Goal: Information Seeking & Learning: Learn about a topic

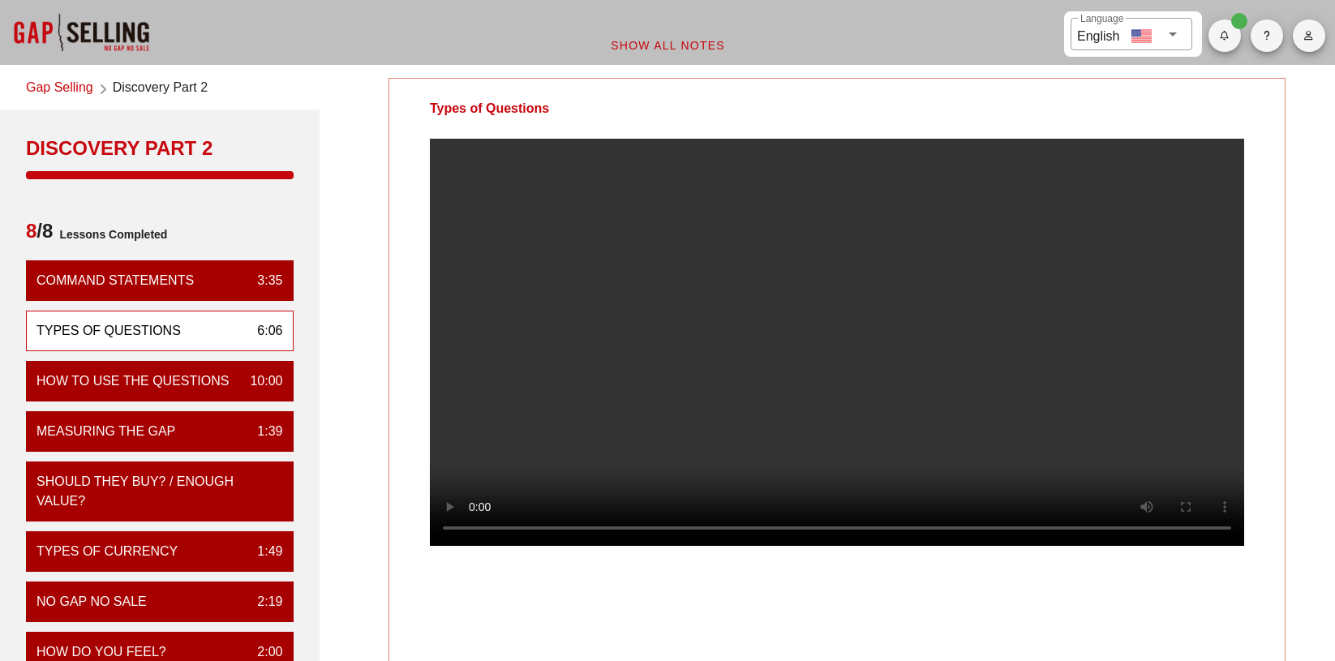
click at [805, 357] on video at bounding box center [837, 342] width 814 height 407
click at [807, 349] on video at bounding box center [837, 342] width 814 height 407
click at [772, 328] on video at bounding box center [837, 342] width 814 height 407
click at [733, 315] on video at bounding box center [837, 342] width 814 height 407
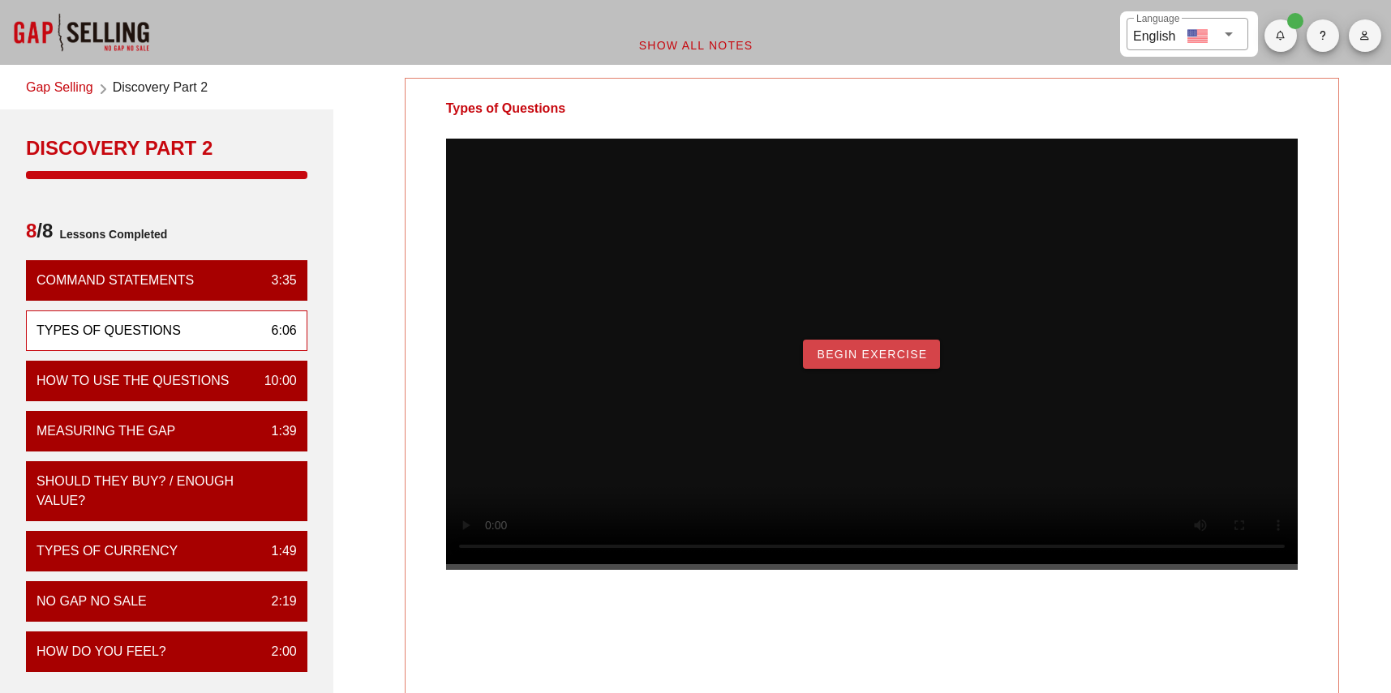
click at [873, 361] on span "Begin Exercise" at bounding box center [871, 354] width 111 height 13
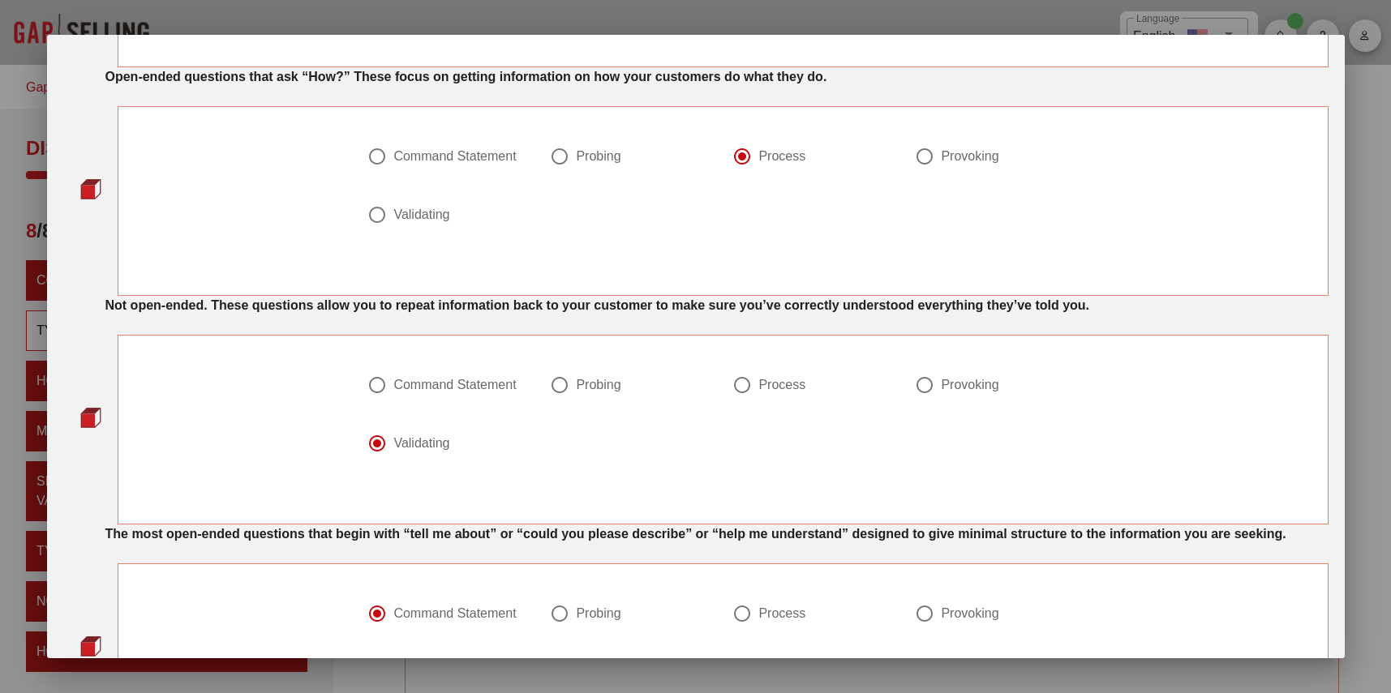
scroll to position [681, 0]
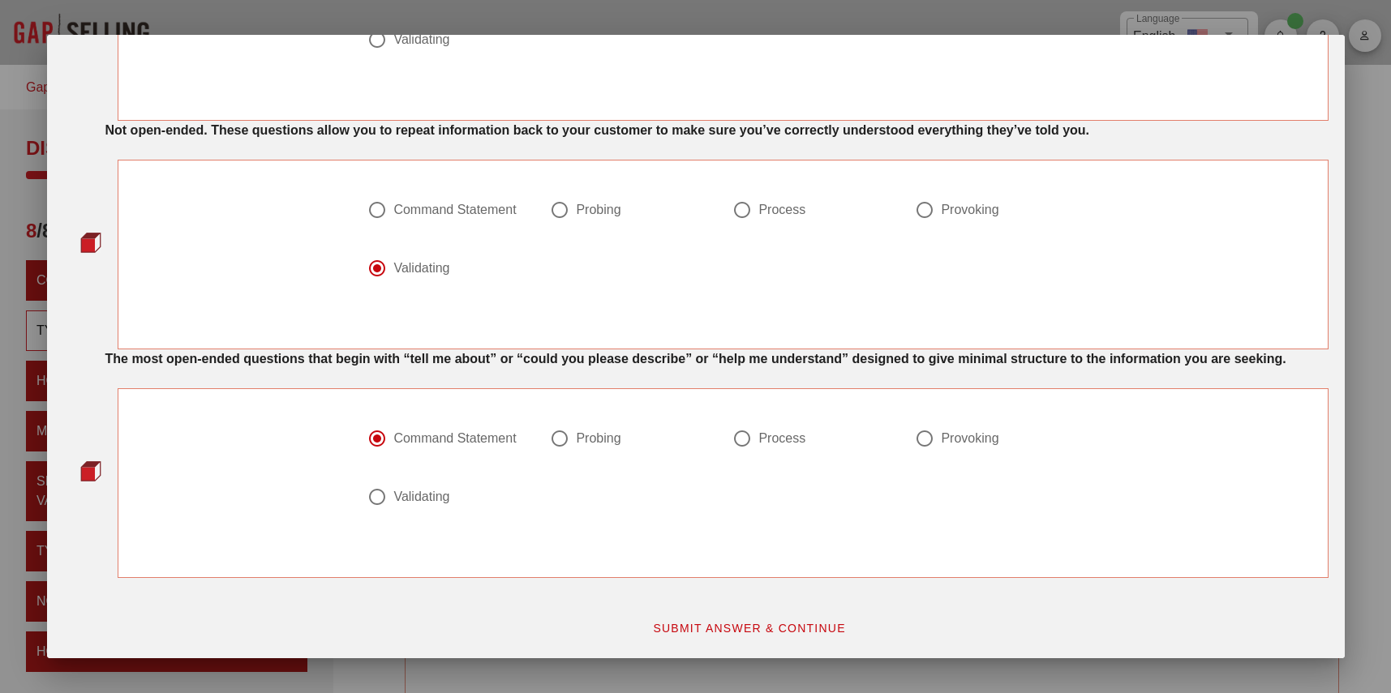
click at [700, 627] on span "SUBMIT ANSWER & CONTINUE" at bounding box center [749, 628] width 194 height 13
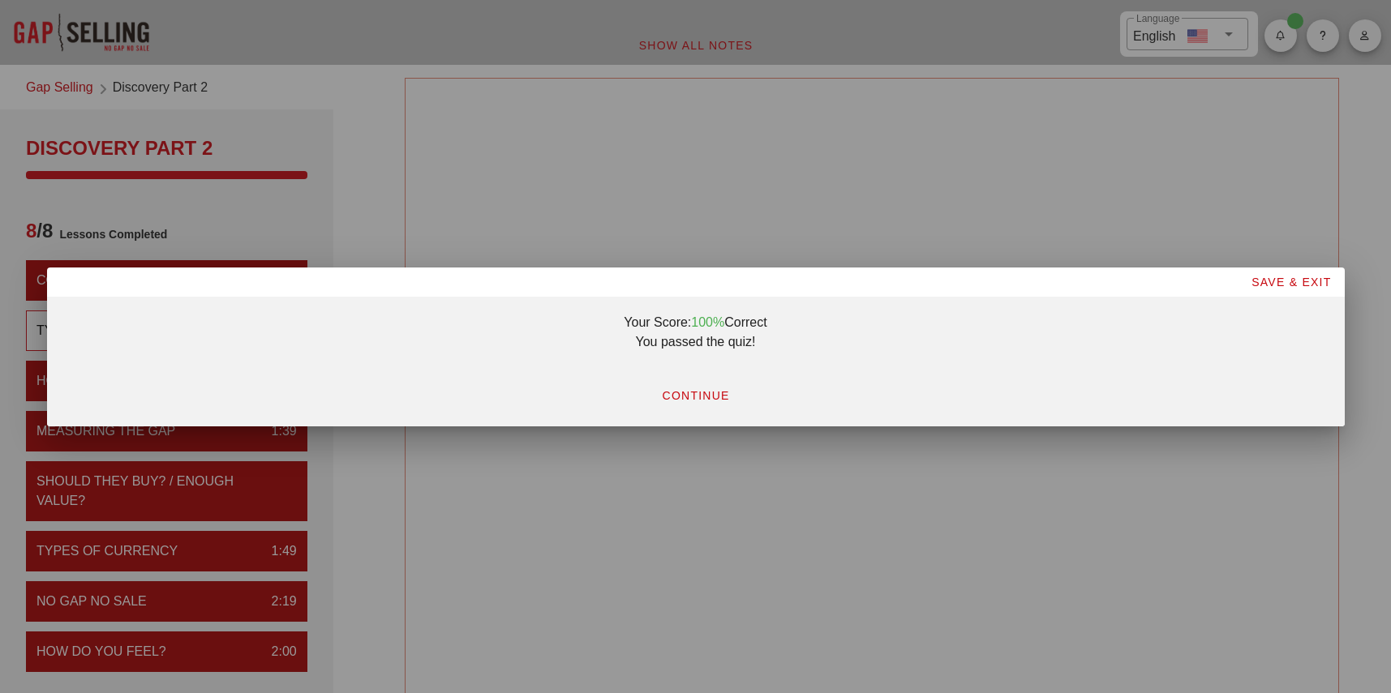
scroll to position [0, 0]
click at [705, 401] on span "CONTINUE" at bounding box center [695, 395] width 68 height 13
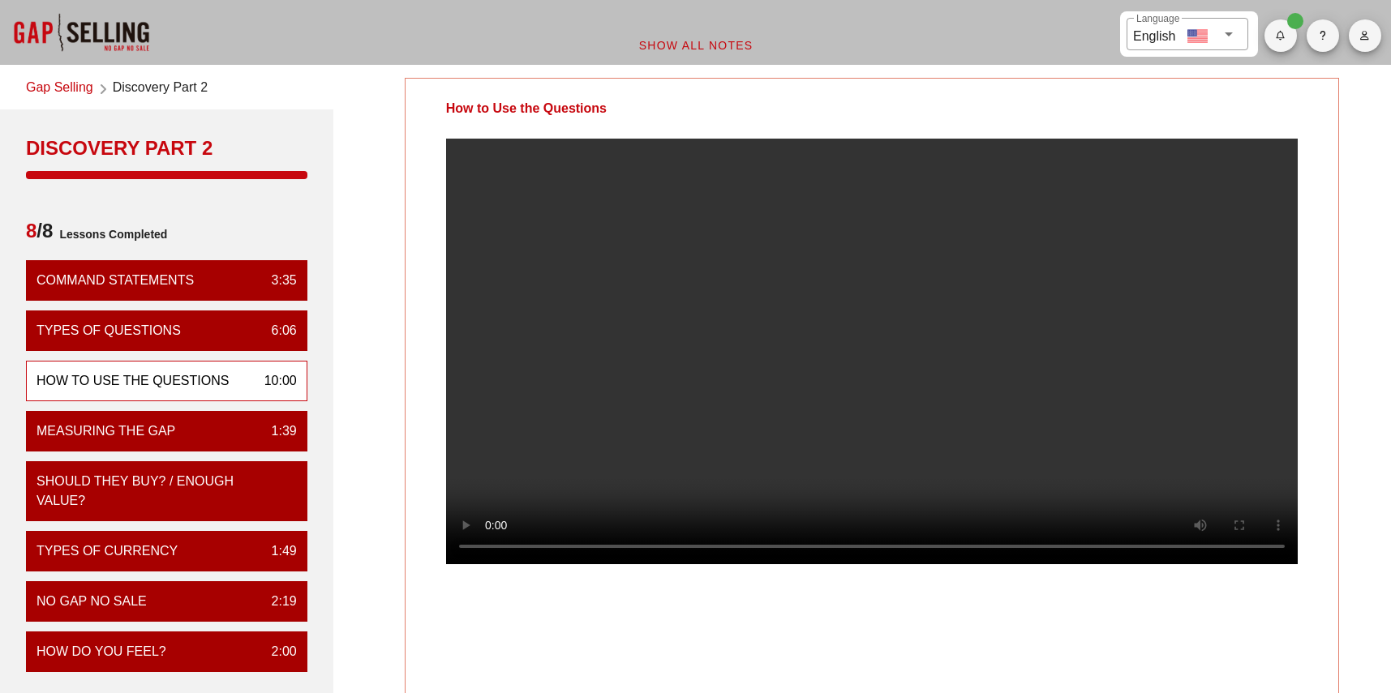
scroll to position [81, 0]
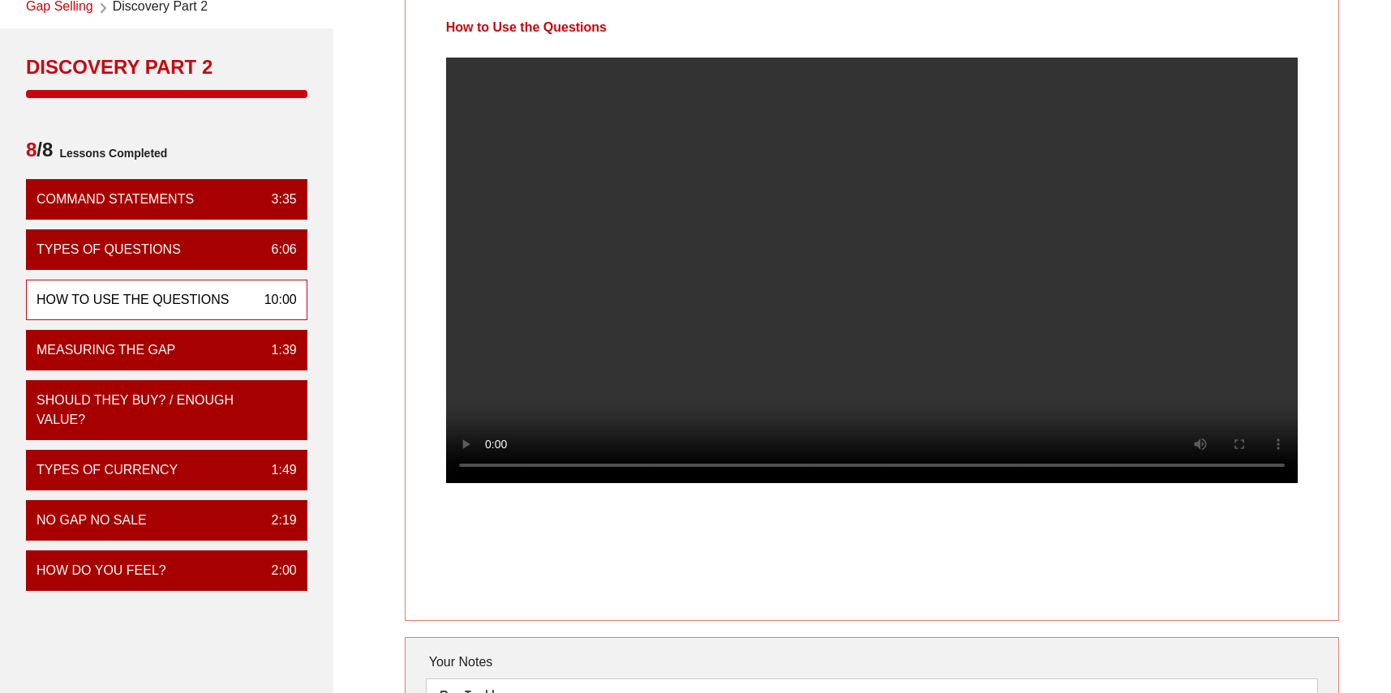
drag, startPoint x: 446, startPoint y: 25, endPoint x: 620, endPoint y: 22, distance: 173.6
click at [620, 22] on div "How to Use the Questions" at bounding box center [527, 28] width 242 height 60
click at [416, 79] on div at bounding box center [872, 284] width 933 height 452
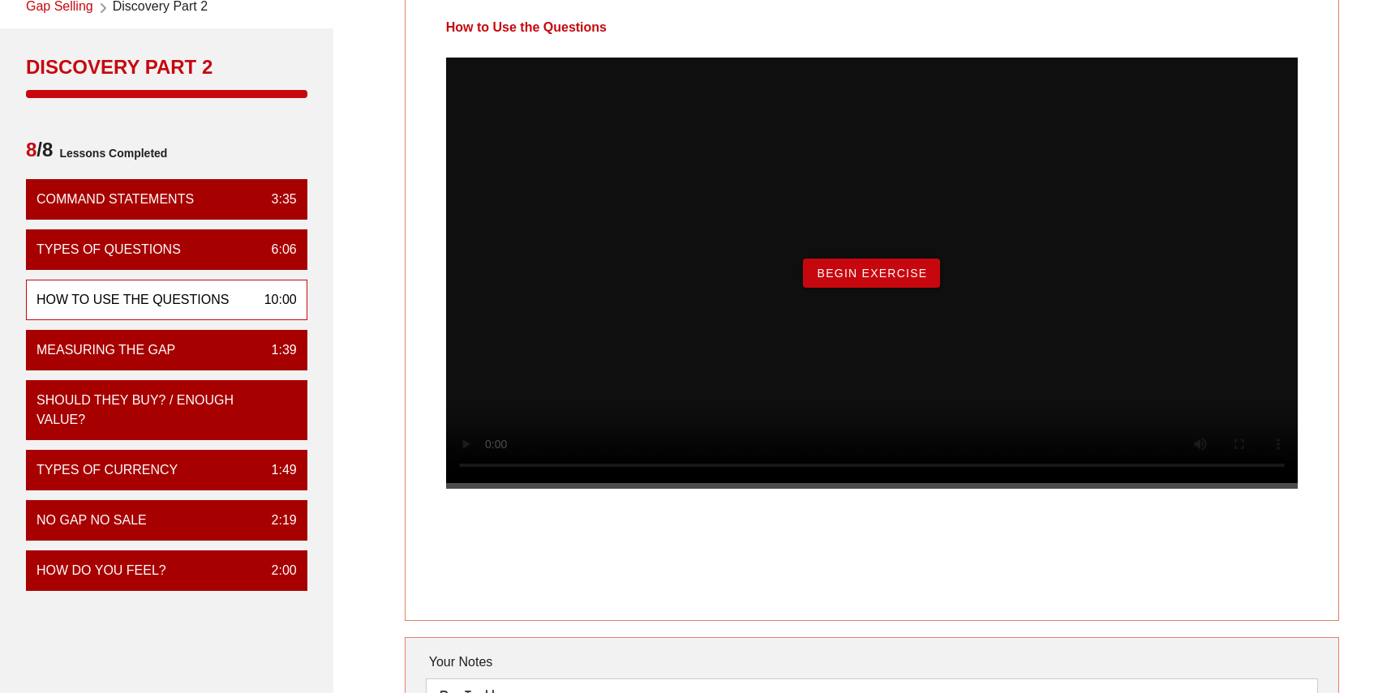
click at [903, 280] on span "Begin Exercise" at bounding box center [871, 273] width 111 height 13
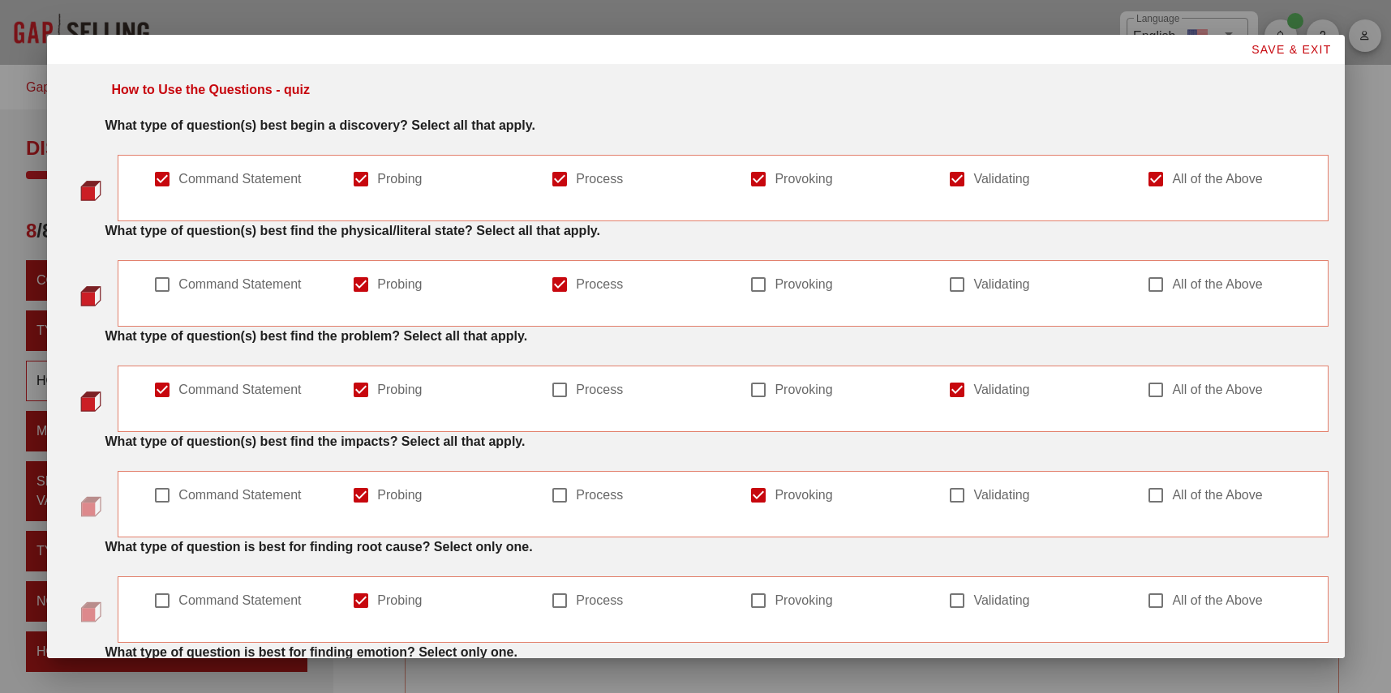
click at [161, 178] on div at bounding box center [162, 179] width 28 height 28
click at [168, 178] on div at bounding box center [162, 179] width 28 height 28
checkbox input "true"
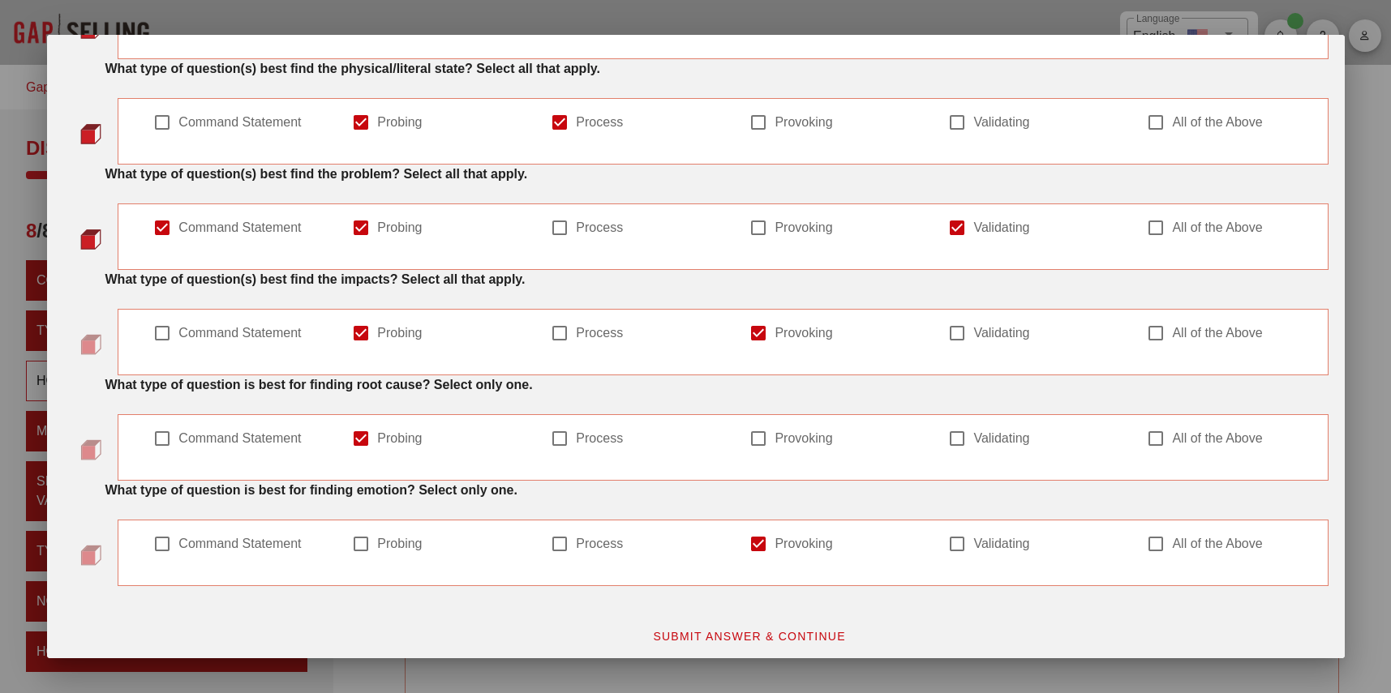
scroll to position [170, 0]
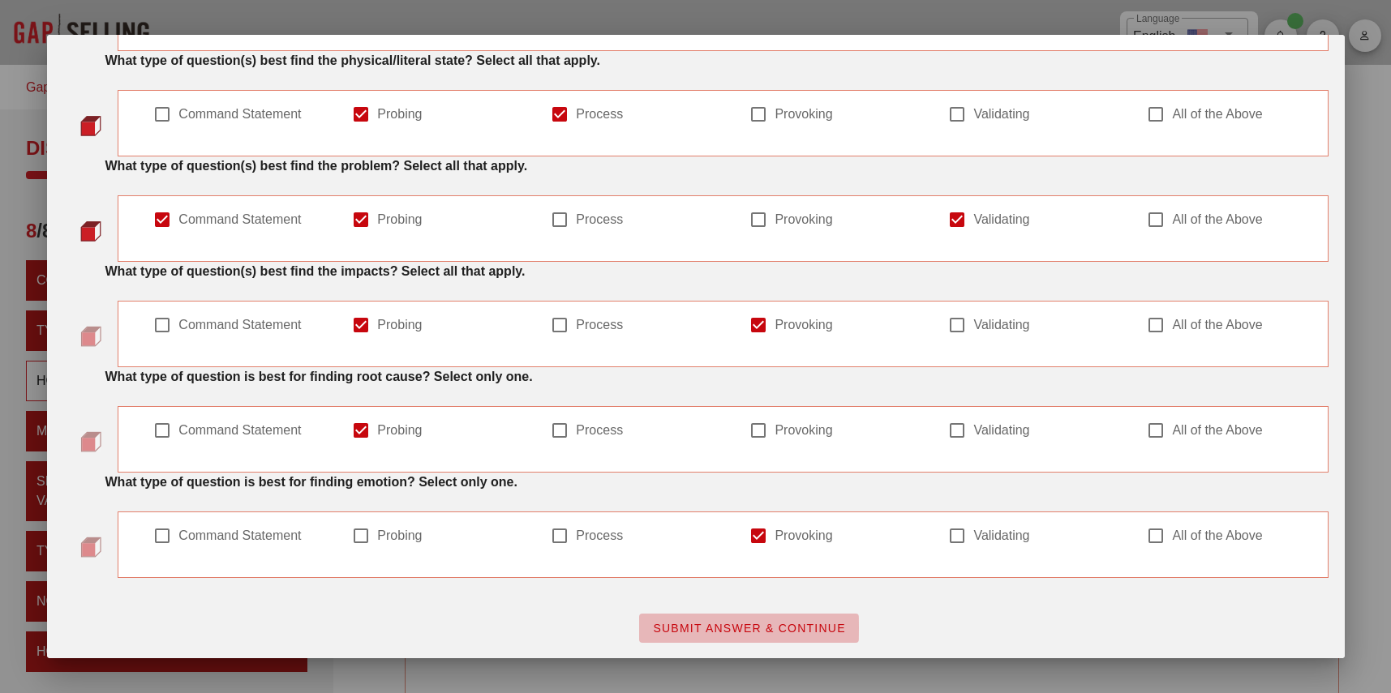
click at [682, 631] on span "SUBMIT ANSWER & CONTINUE" at bounding box center [749, 628] width 194 height 13
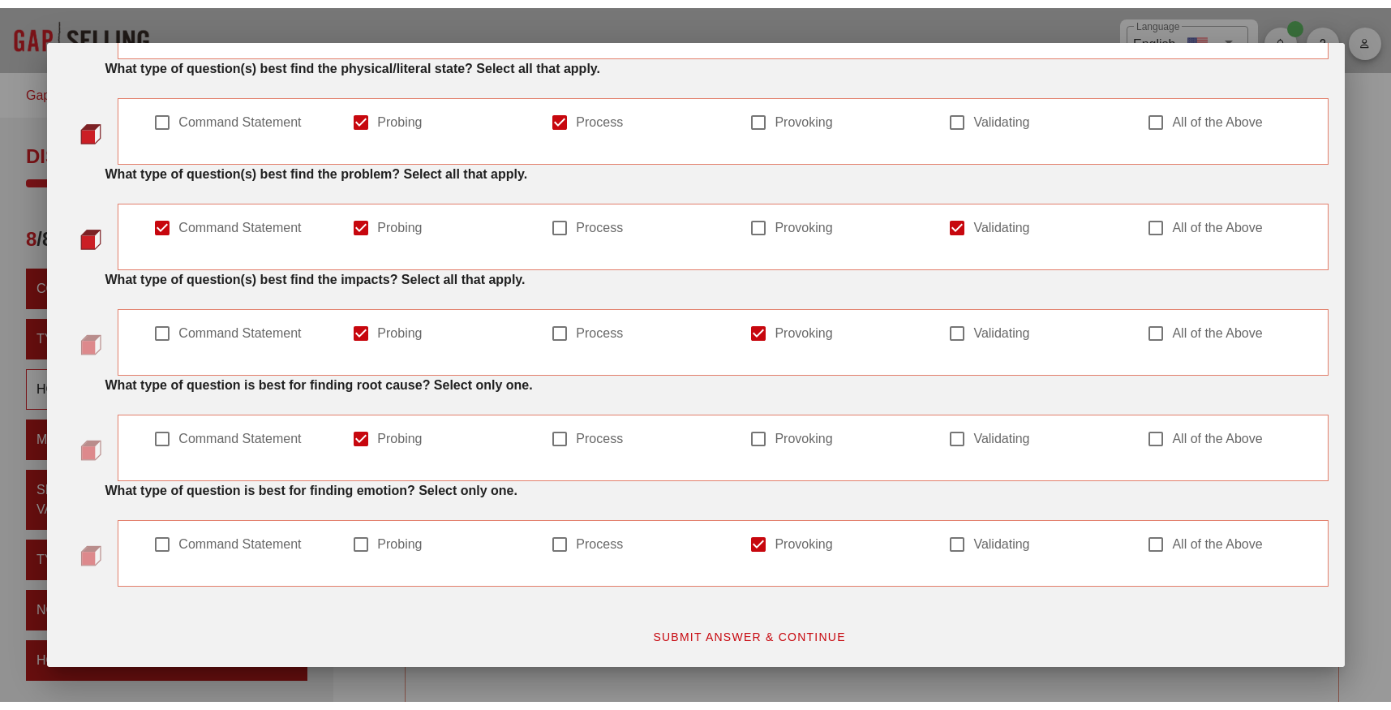
scroll to position [0, 0]
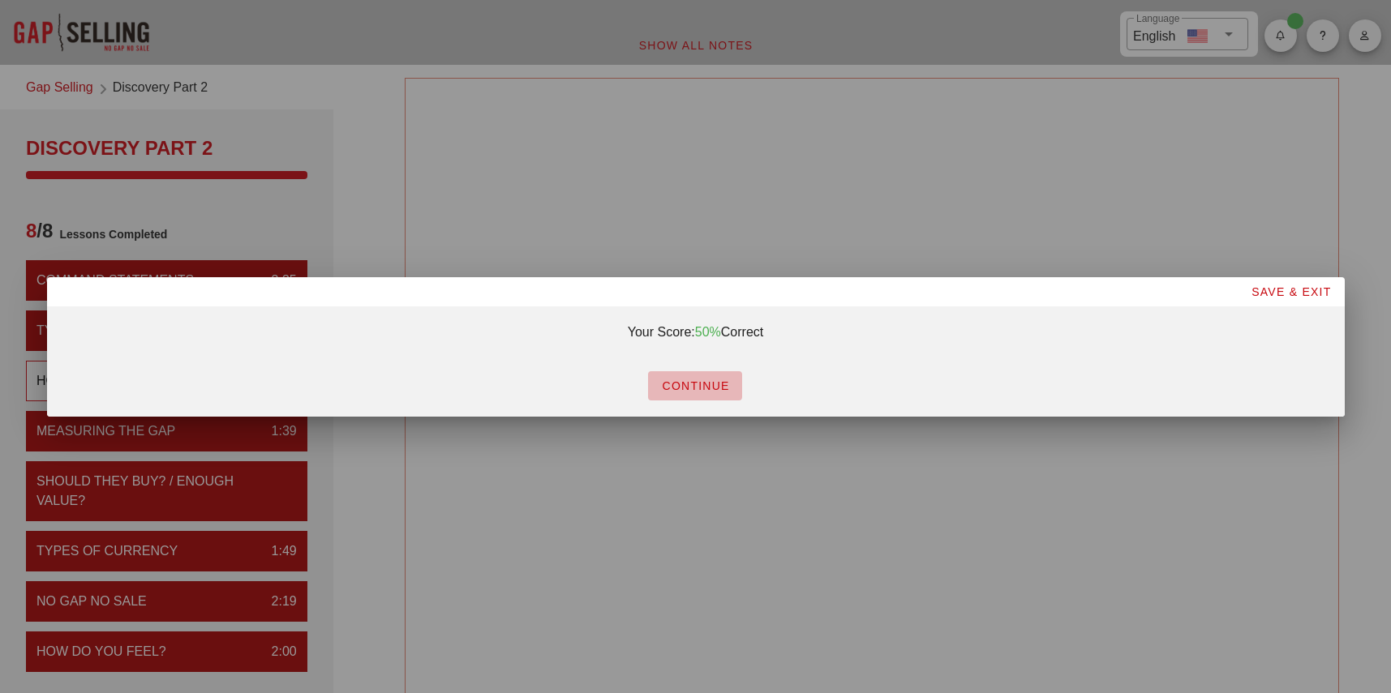
click at [701, 389] on span "CONTINUE" at bounding box center [695, 386] width 68 height 13
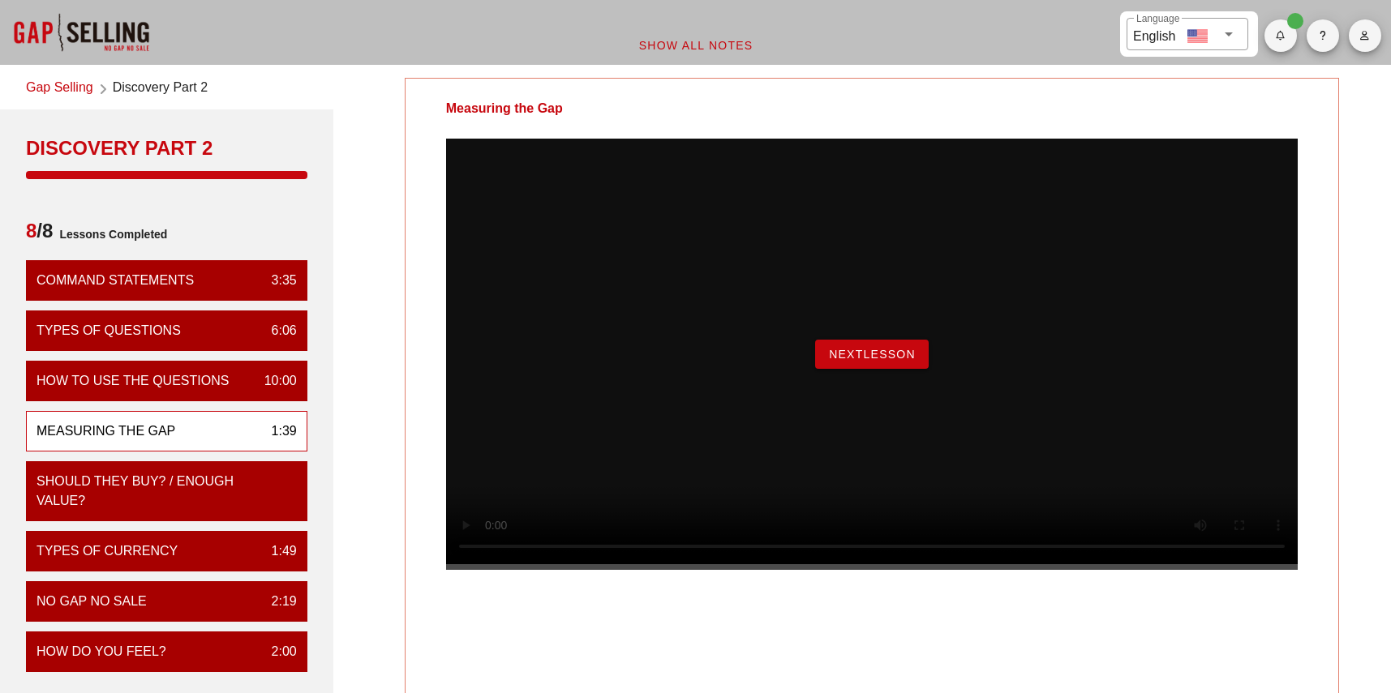
click at [874, 361] on span "NextLesson" at bounding box center [872, 354] width 88 height 13
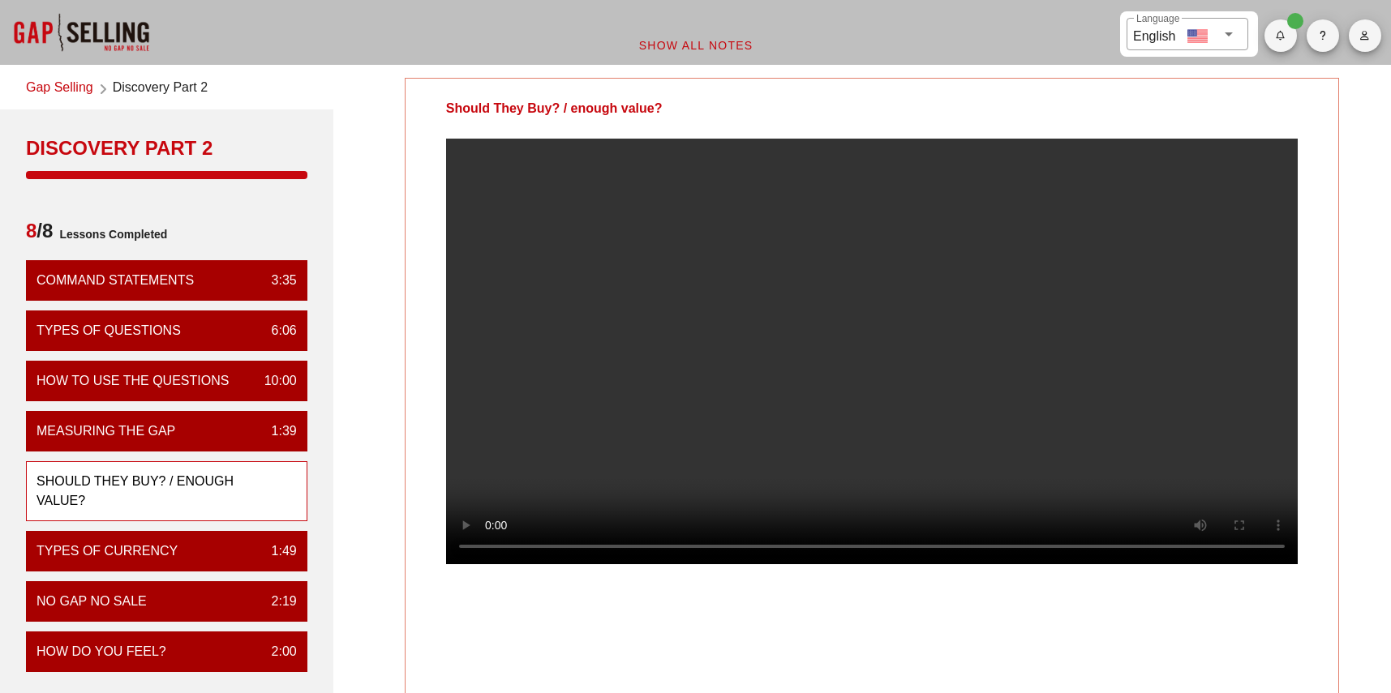
click at [731, 425] on video at bounding box center [872, 352] width 852 height 426
click at [892, 309] on video at bounding box center [872, 352] width 852 height 426
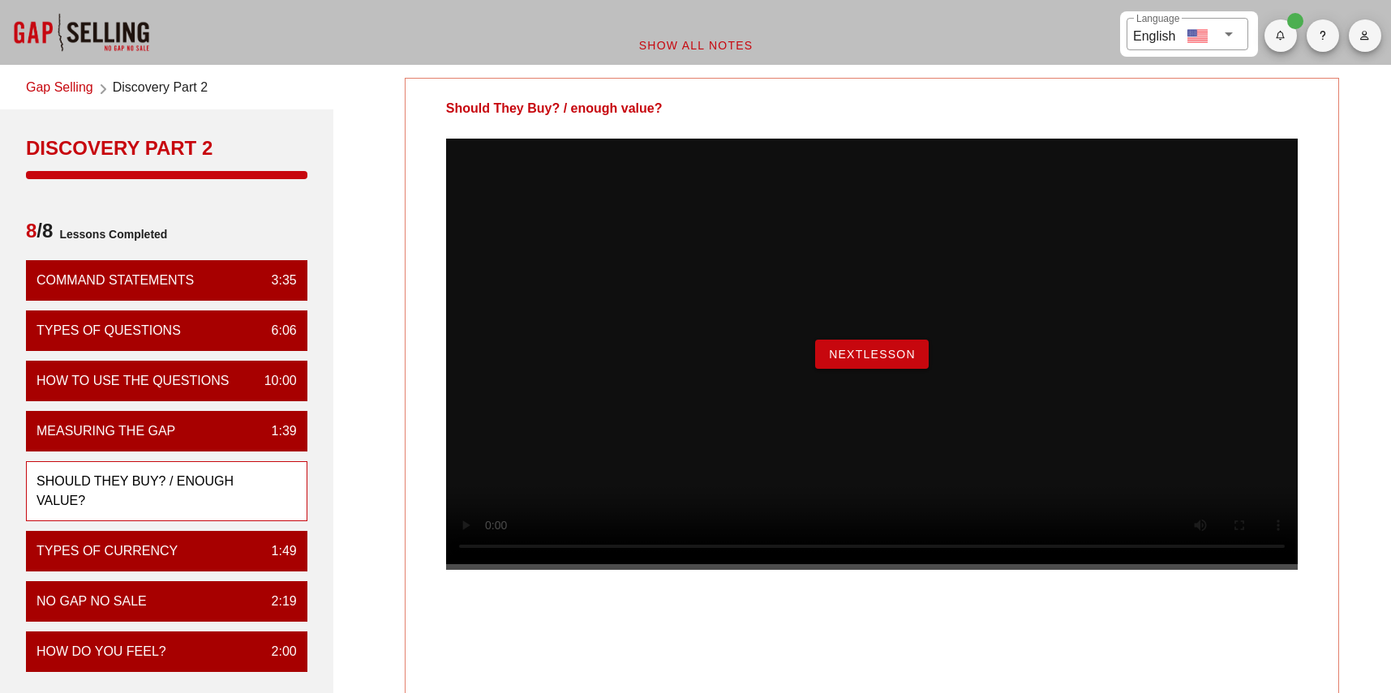
click at [414, 554] on div "NextLesson" at bounding box center [872, 365] width 933 height 452
click at [885, 361] on span "NextLesson" at bounding box center [872, 354] width 88 height 13
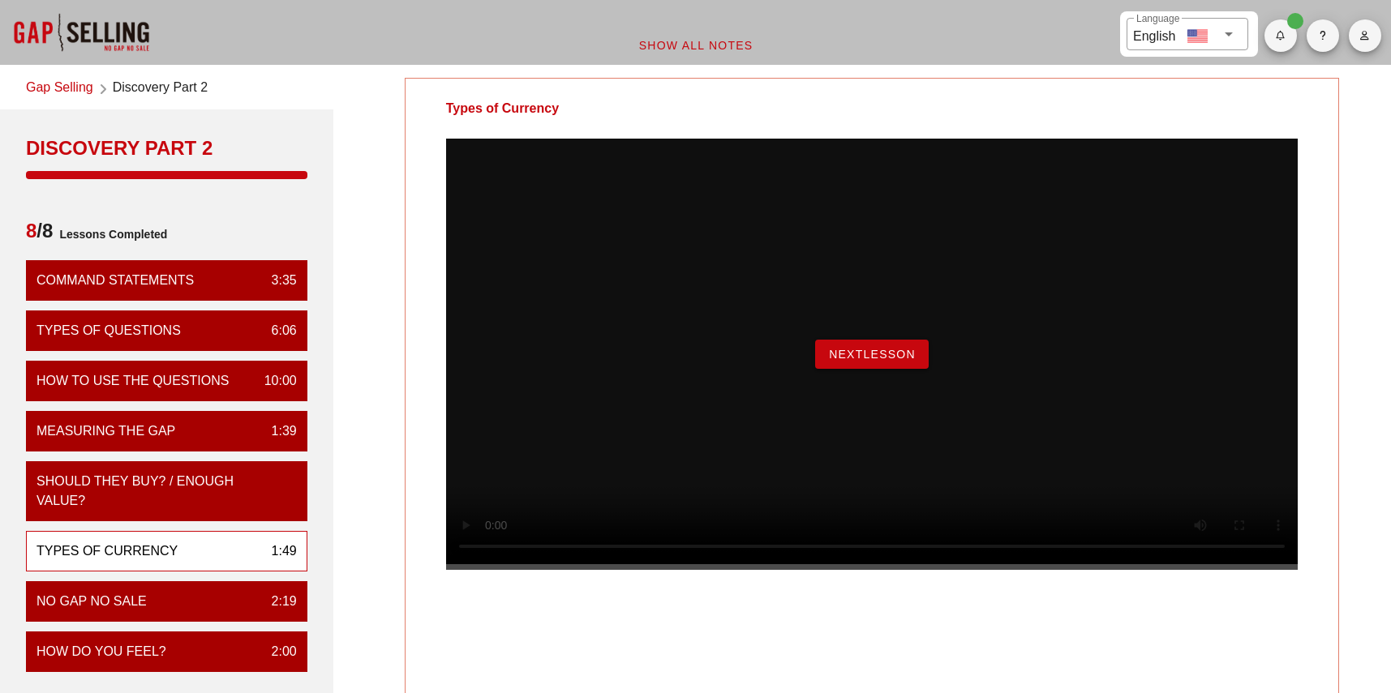
click at [878, 361] on span "NextLesson" at bounding box center [872, 354] width 88 height 13
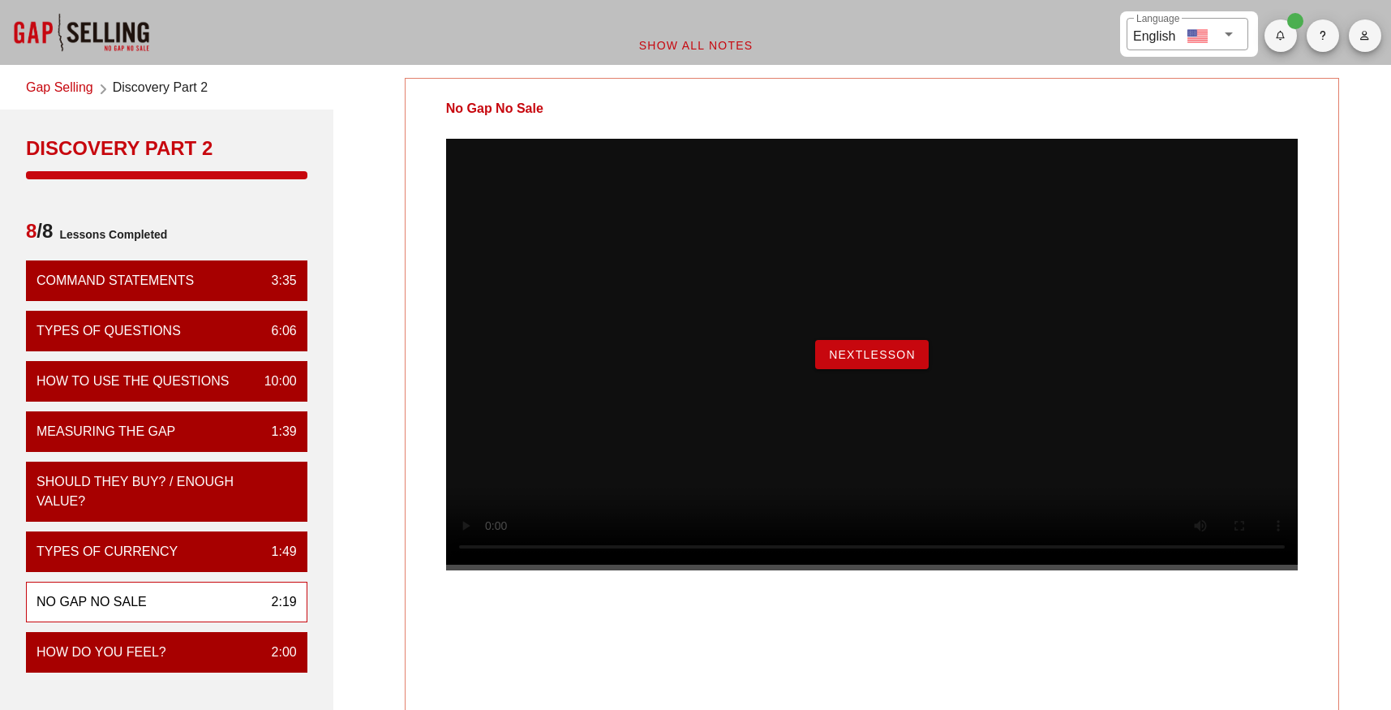
click at [871, 361] on span "NextLesson" at bounding box center [872, 354] width 88 height 13
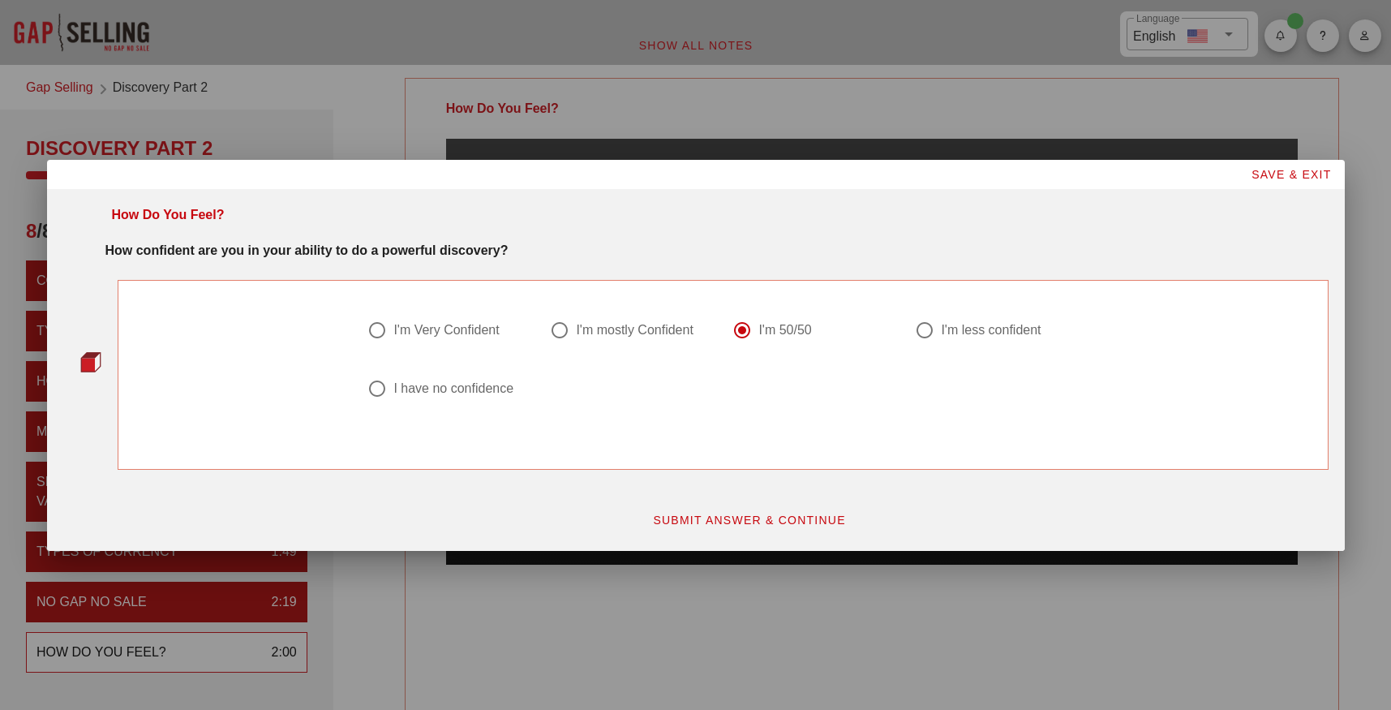
click at [785, 511] on button "SUBMIT ANSWER & CONTINUE" at bounding box center [749, 519] width 220 height 29
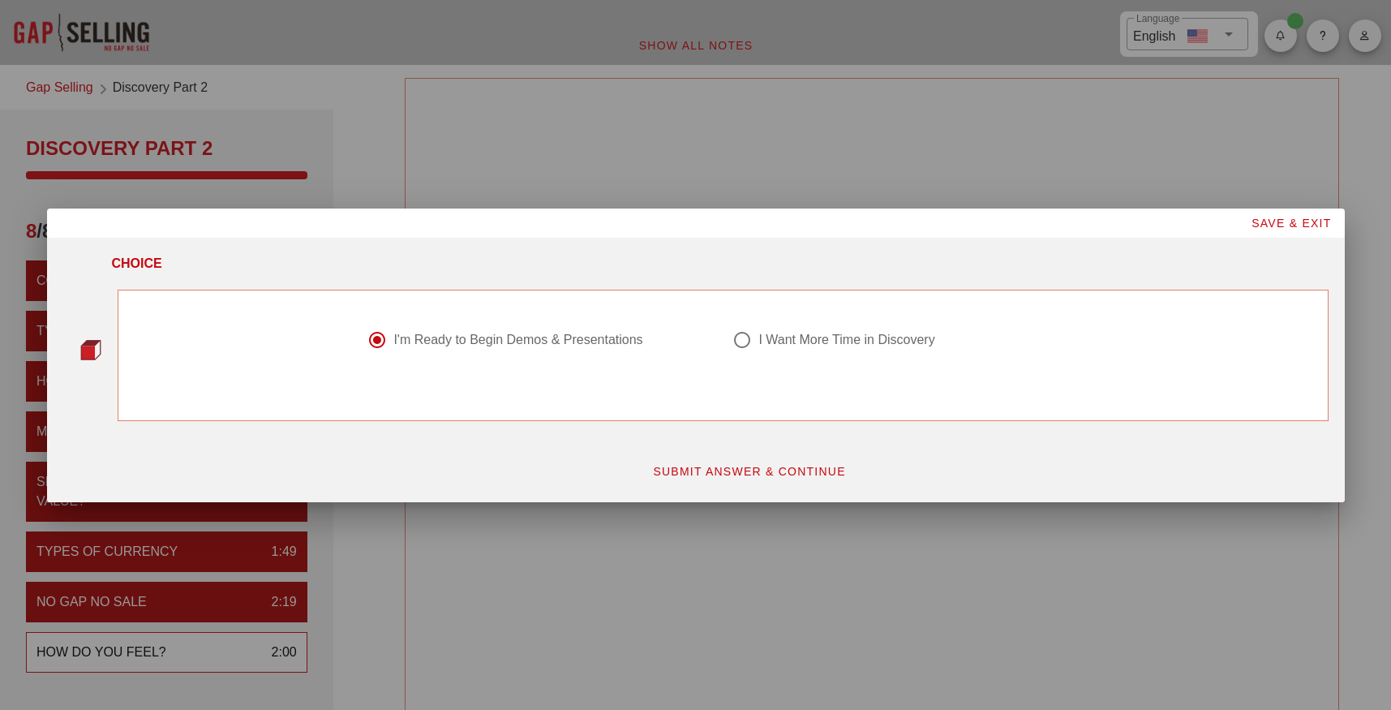
click at [809, 474] on span "SUBMIT ANSWER & CONTINUE" at bounding box center [749, 471] width 194 height 13
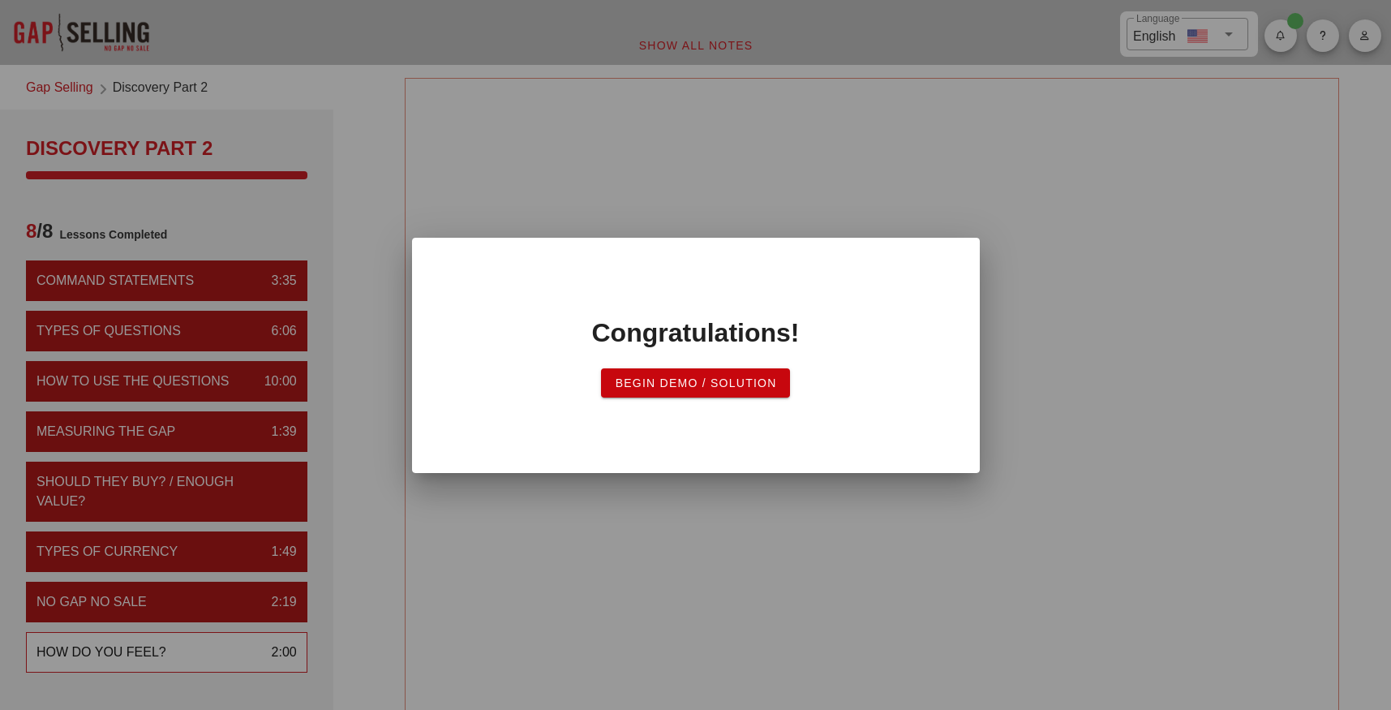
click at [745, 381] on span "Begin Demo / Solution" at bounding box center [695, 382] width 162 height 13
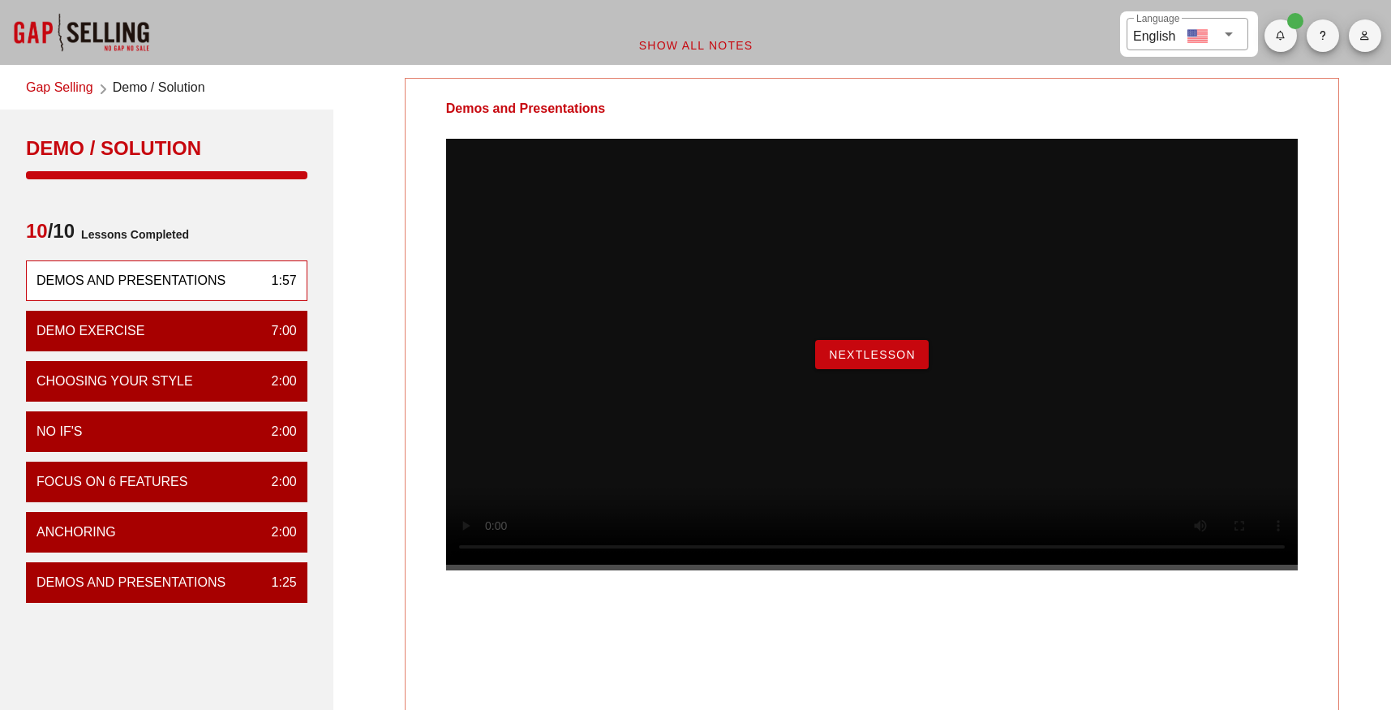
click at [882, 361] on span "NextLesson" at bounding box center [872, 354] width 88 height 13
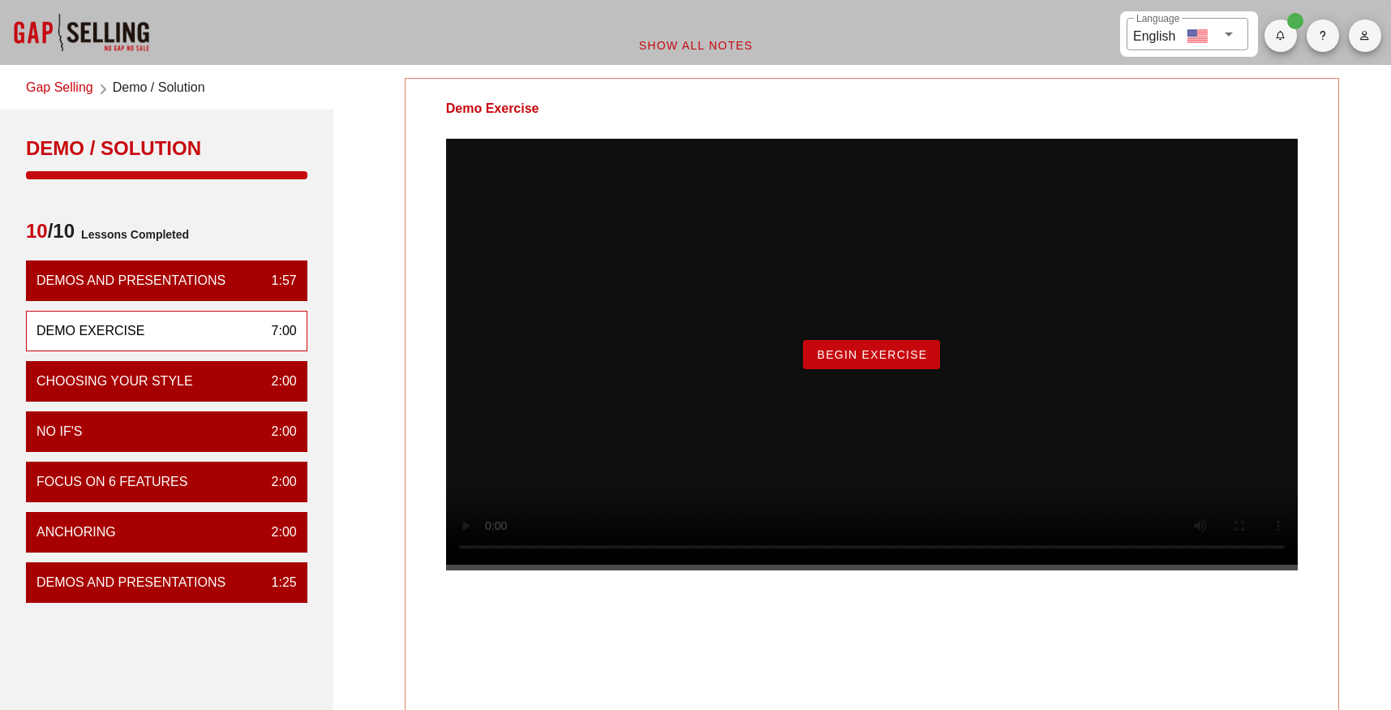
click at [840, 361] on span "Begin Exercise" at bounding box center [871, 354] width 111 height 13
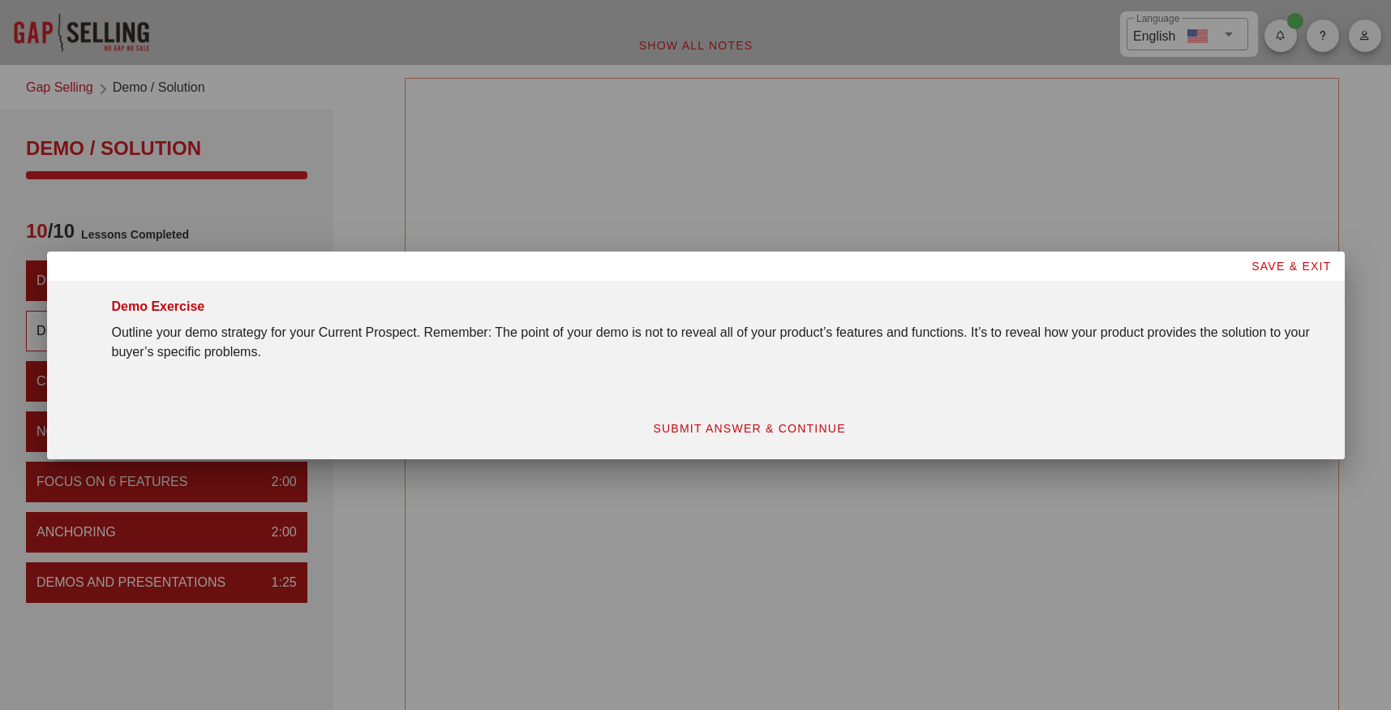
click at [783, 428] on span "SUBMIT ANSWER & CONTINUE" at bounding box center [749, 428] width 194 height 13
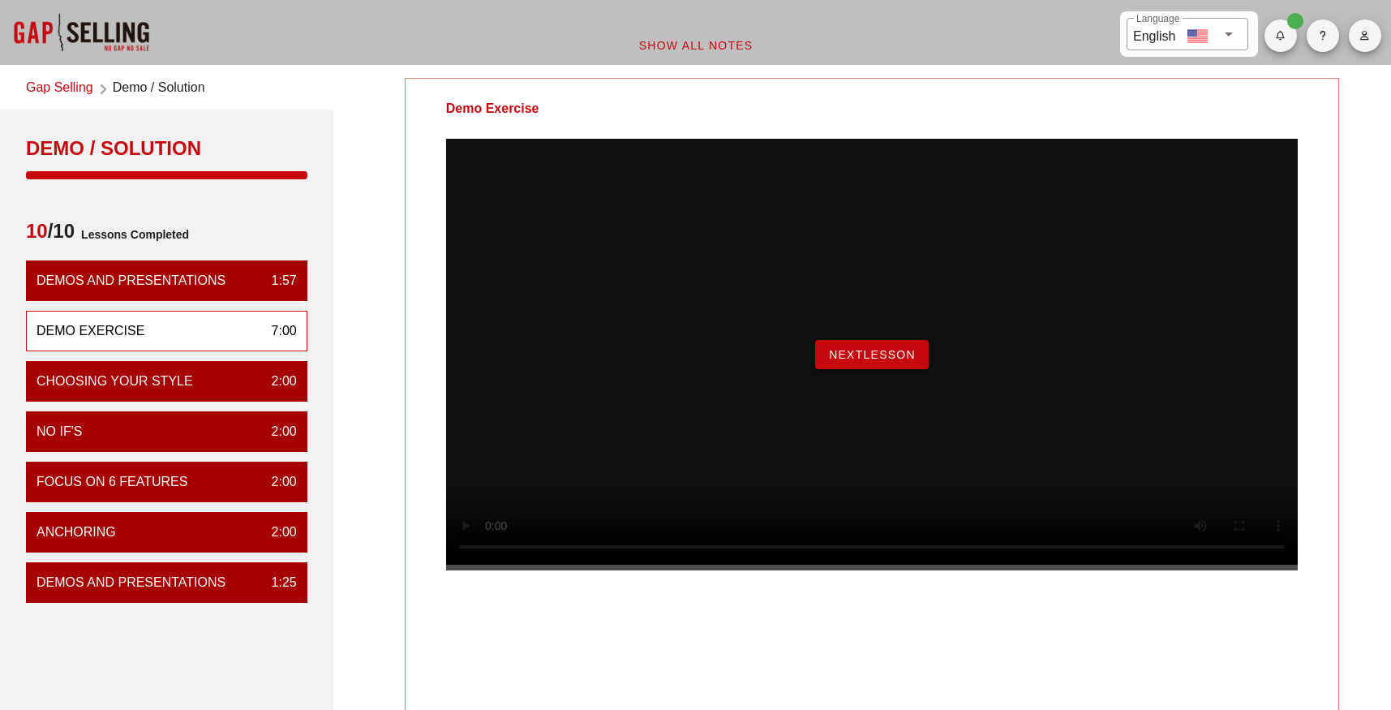
click at [842, 361] on span "NextLesson" at bounding box center [872, 354] width 88 height 13
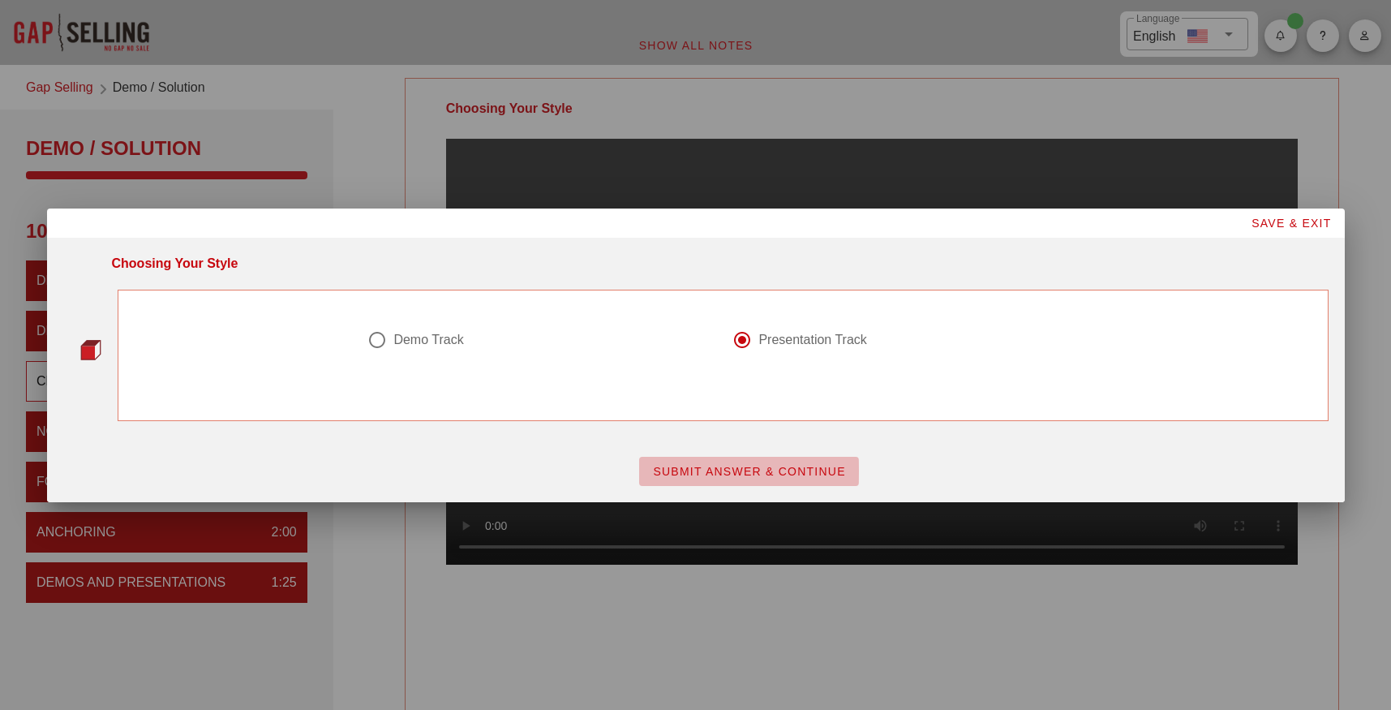
click at [766, 470] on span "SUBMIT ANSWER & CONTINUE" at bounding box center [749, 471] width 194 height 13
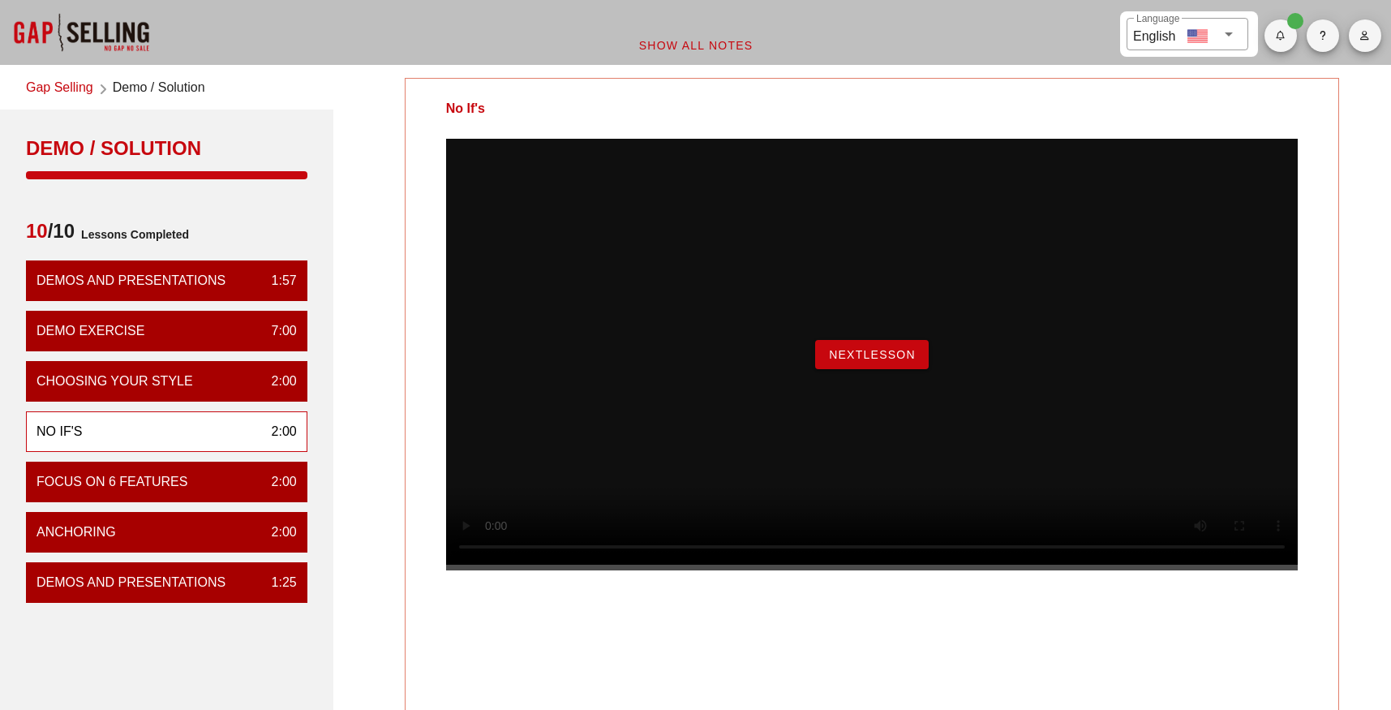
click at [877, 361] on span "NextLesson" at bounding box center [872, 354] width 88 height 13
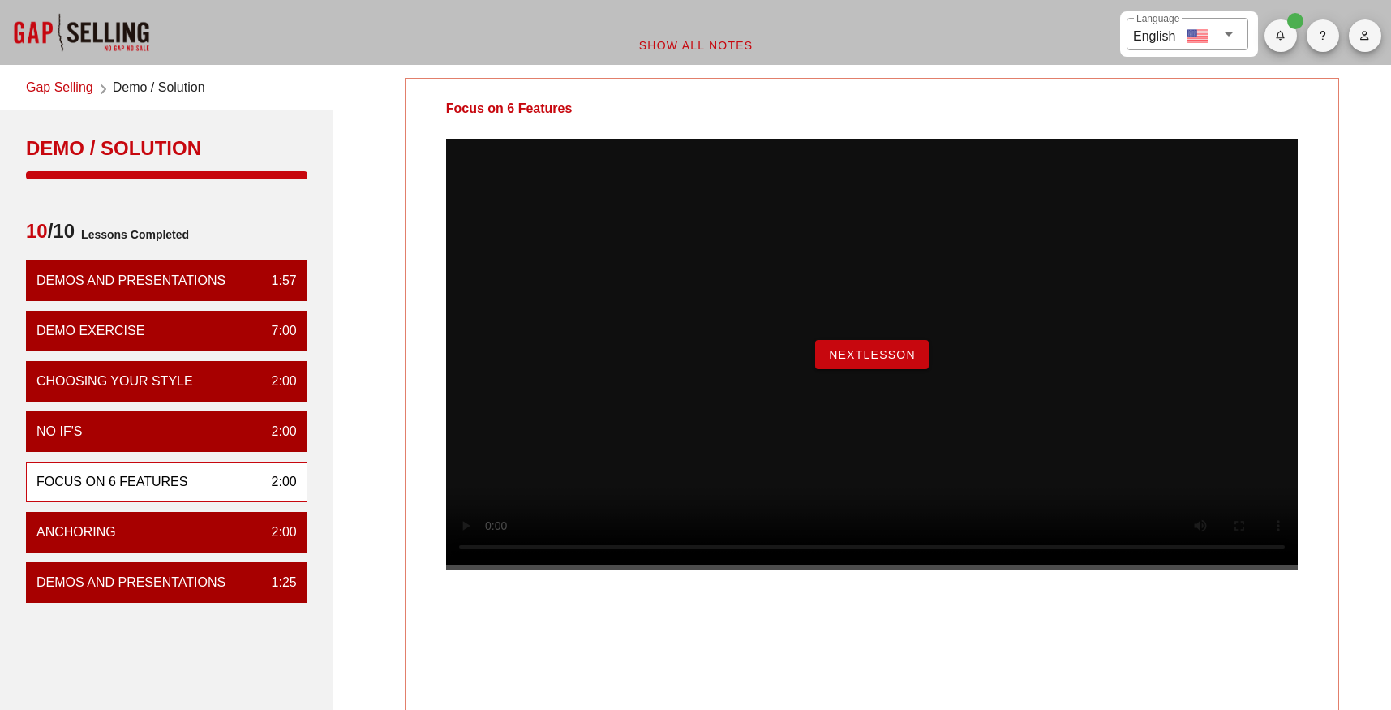
click at [871, 361] on span "NextLesson" at bounding box center [872, 354] width 88 height 13
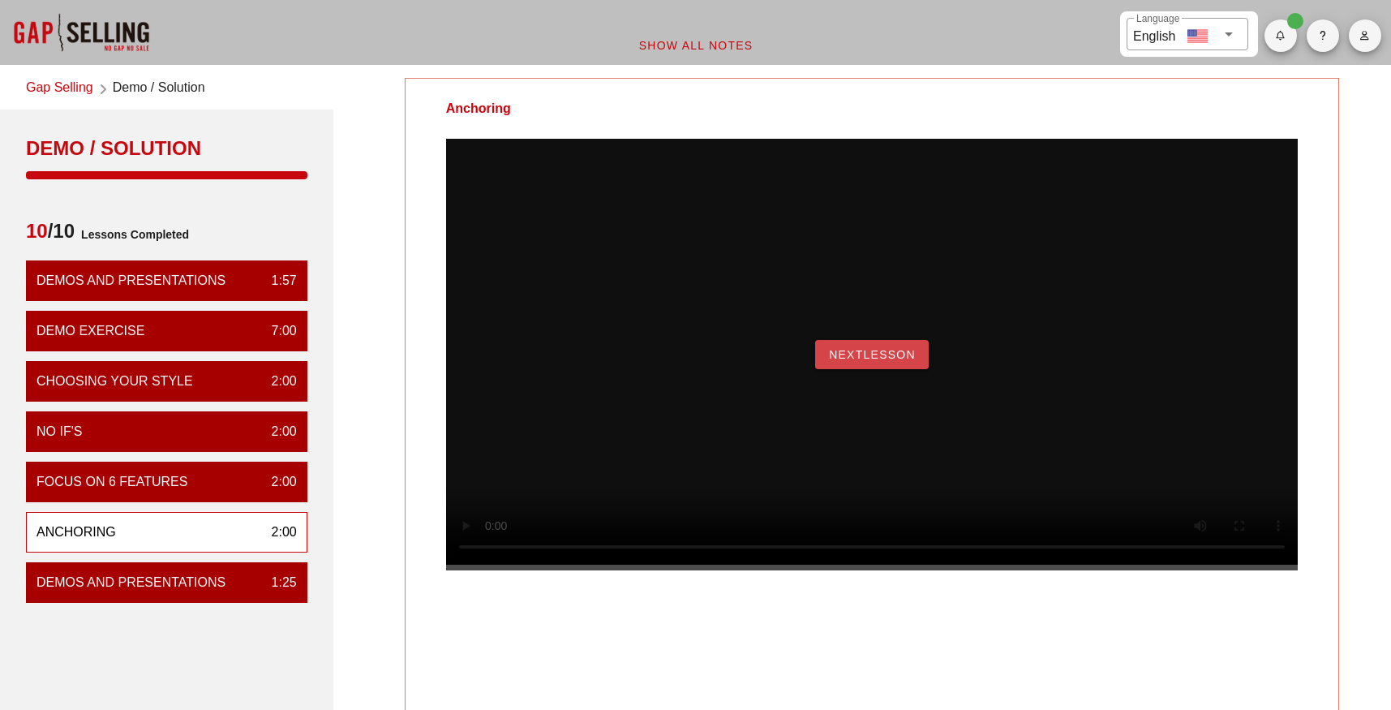
click at [847, 361] on span "NextLesson" at bounding box center [872, 354] width 88 height 13
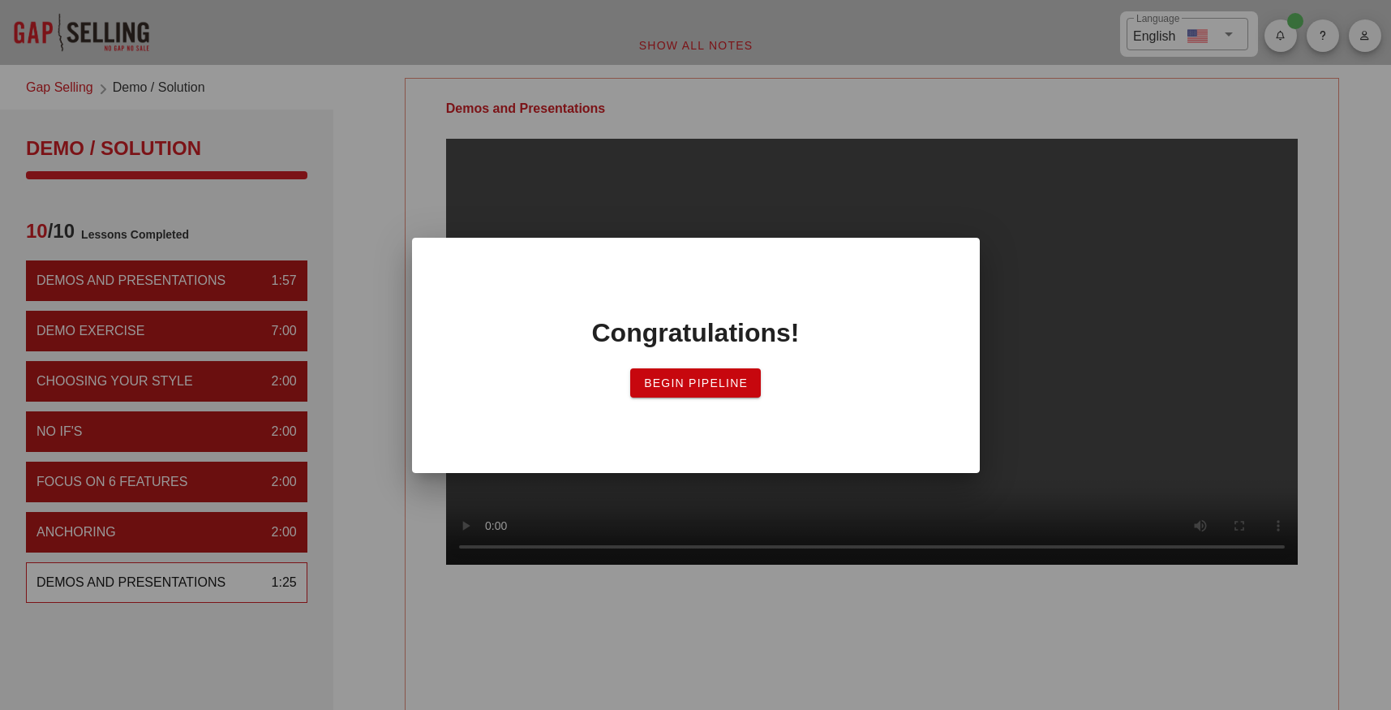
click at [703, 389] on button "Begin Pipeline" at bounding box center [695, 382] width 131 height 29
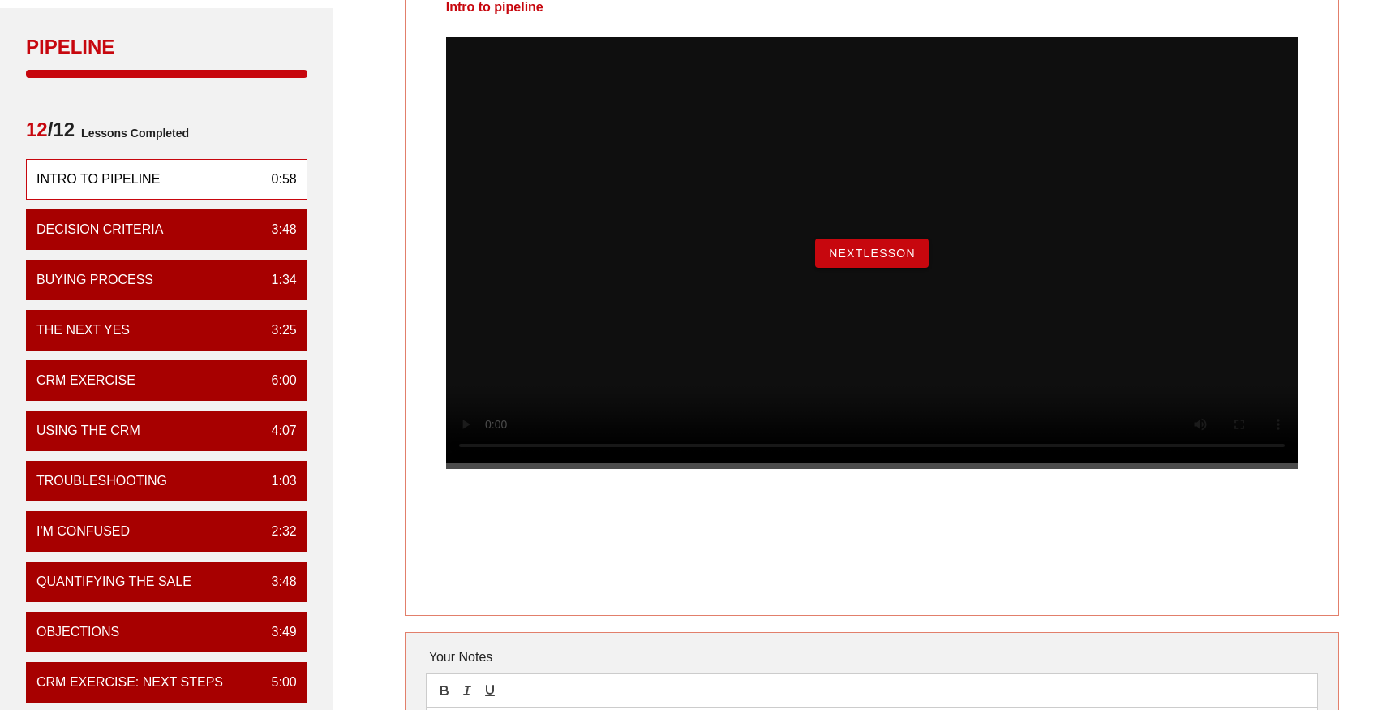
scroll to position [243, 0]
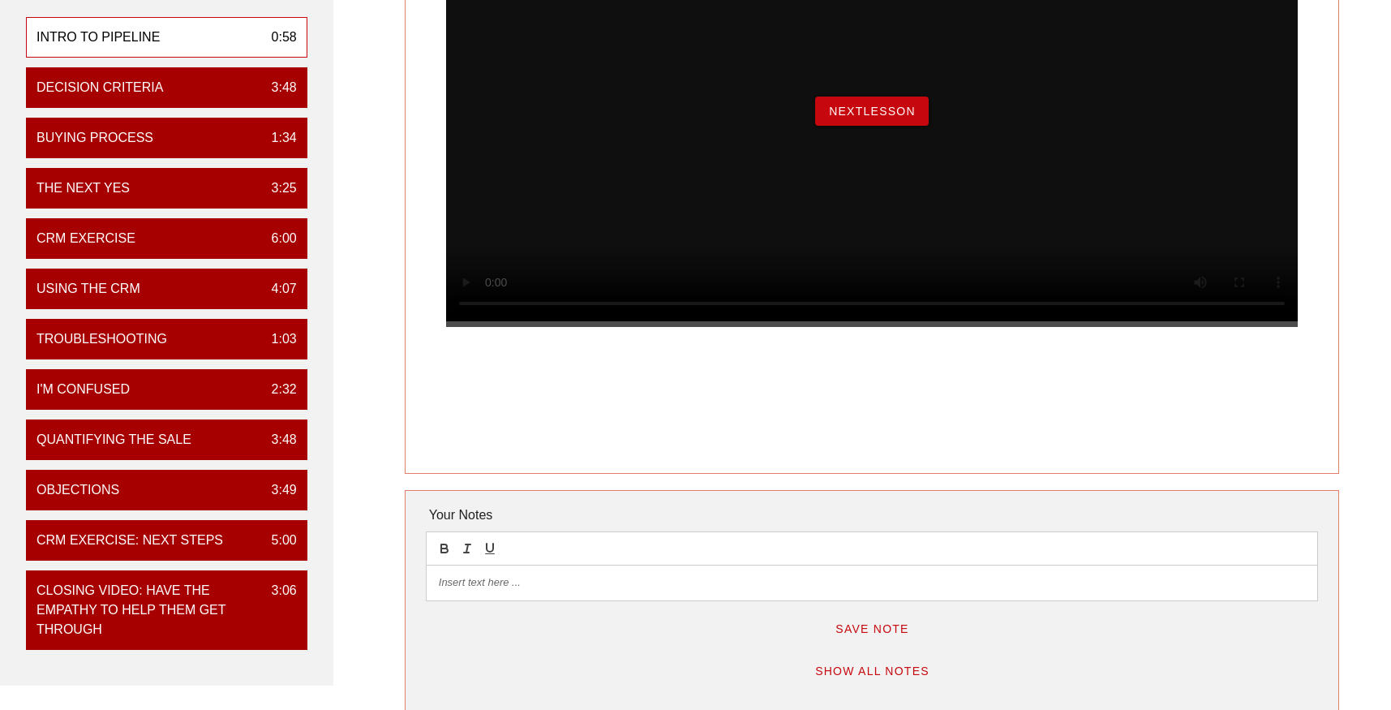
click at [882, 118] on span "NextLesson" at bounding box center [872, 111] width 88 height 13
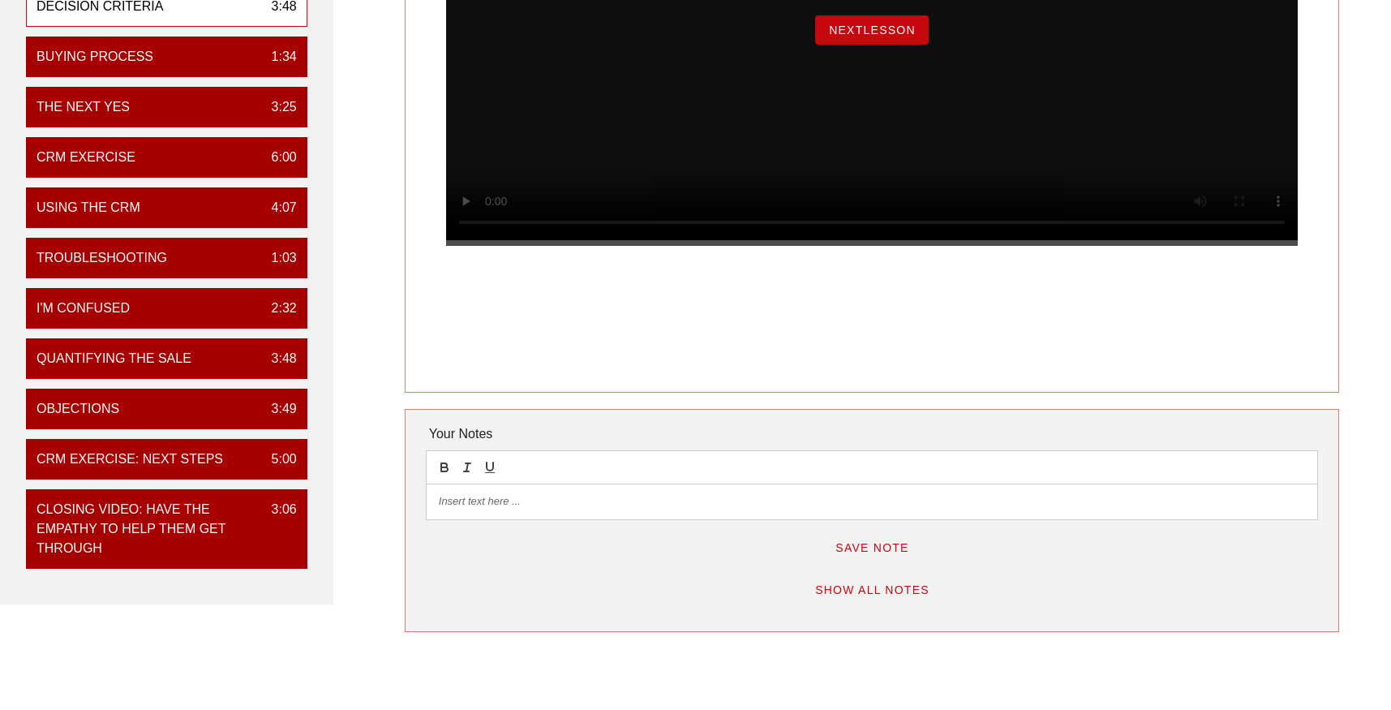
scroll to position [0, 0]
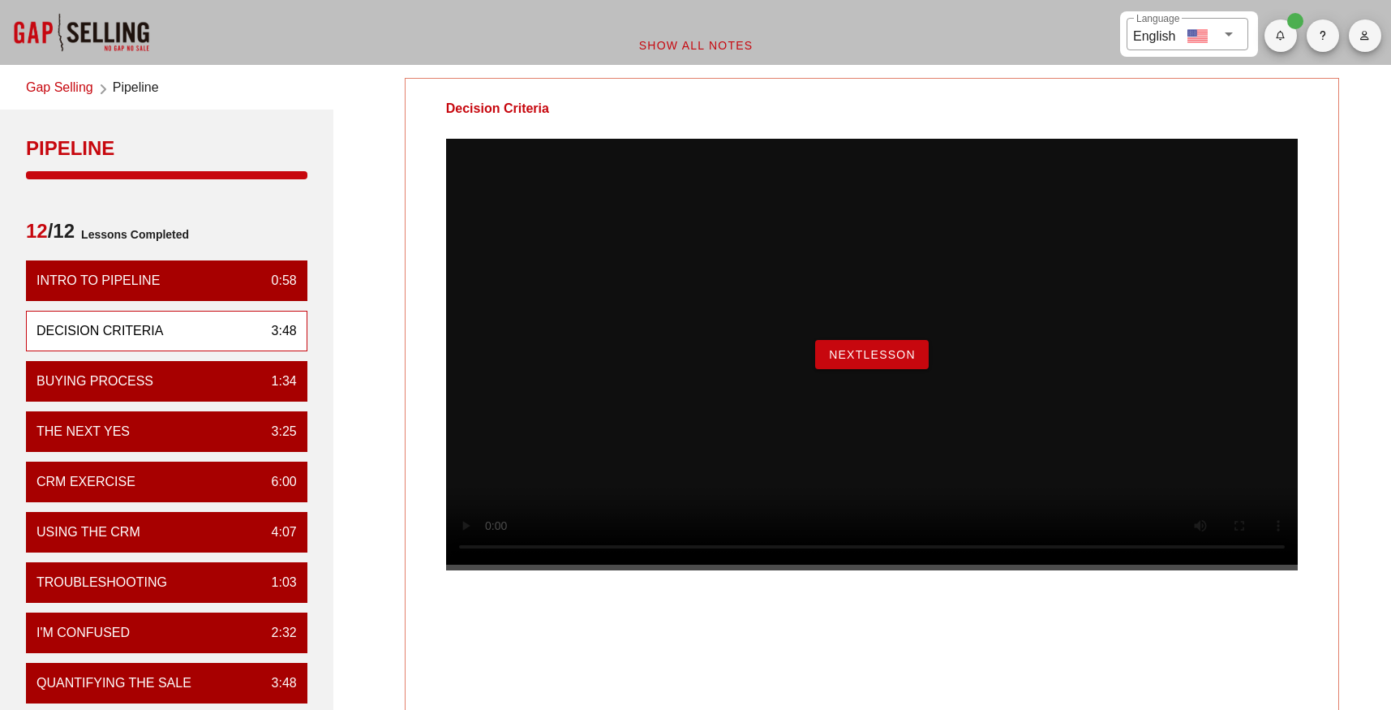
click at [853, 361] on span "NextLesson" at bounding box center [872, 354] width 88 height 13
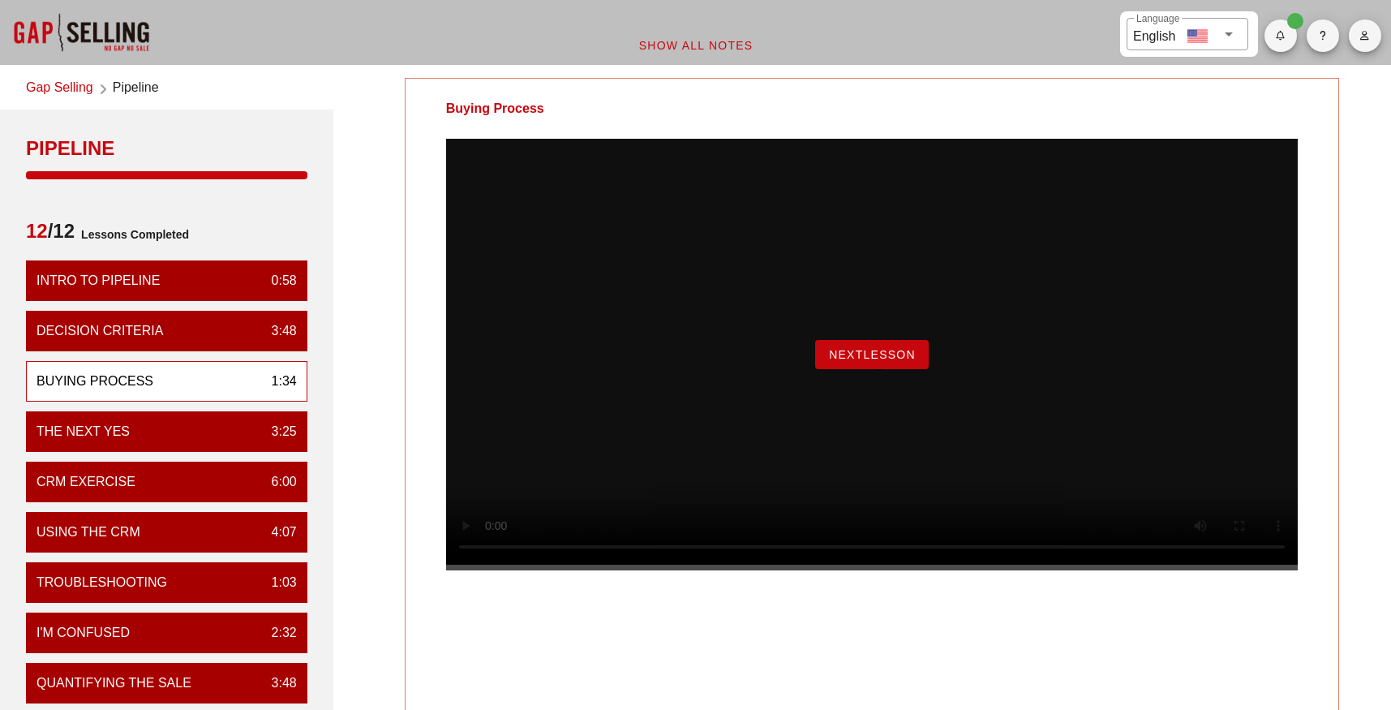
click at [893, 361] on span "NextLesson" at bounding box center [872, 354] width 88 height 13
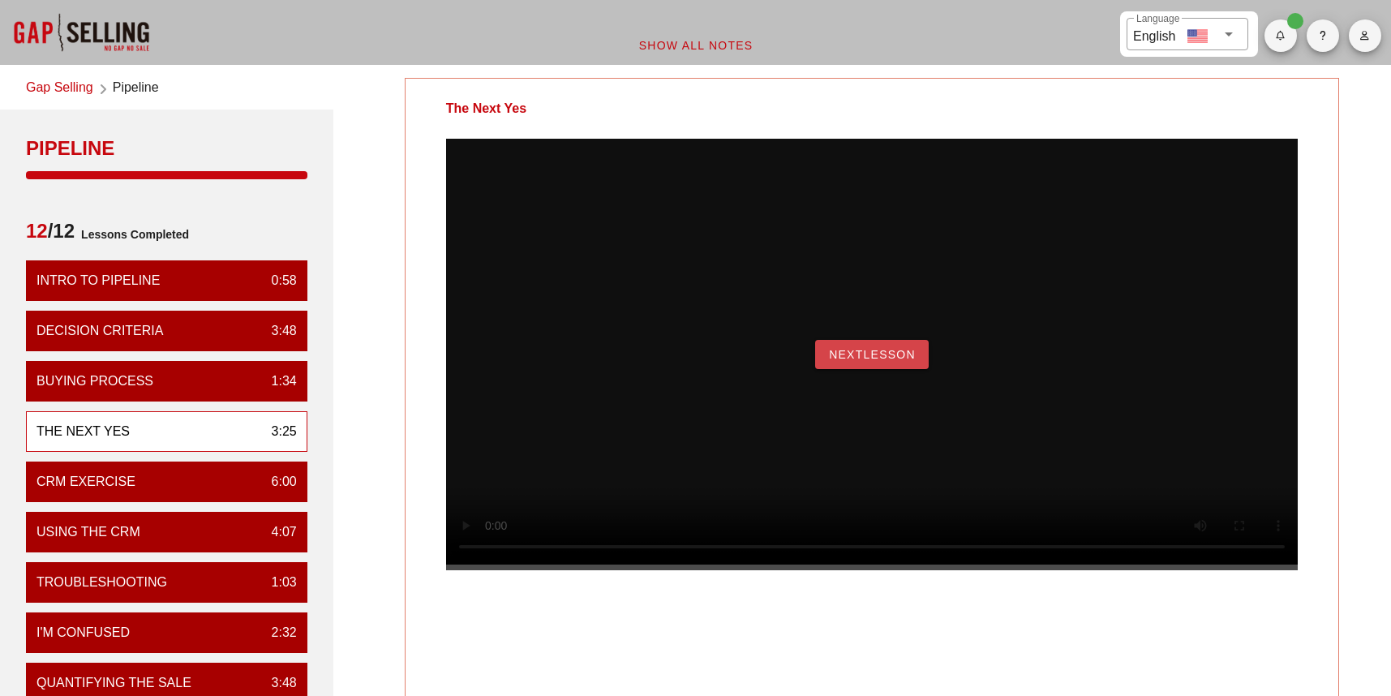
click at [883, 361] on span "NextLesson" at bounding box center [872, 354] width 88 height 13
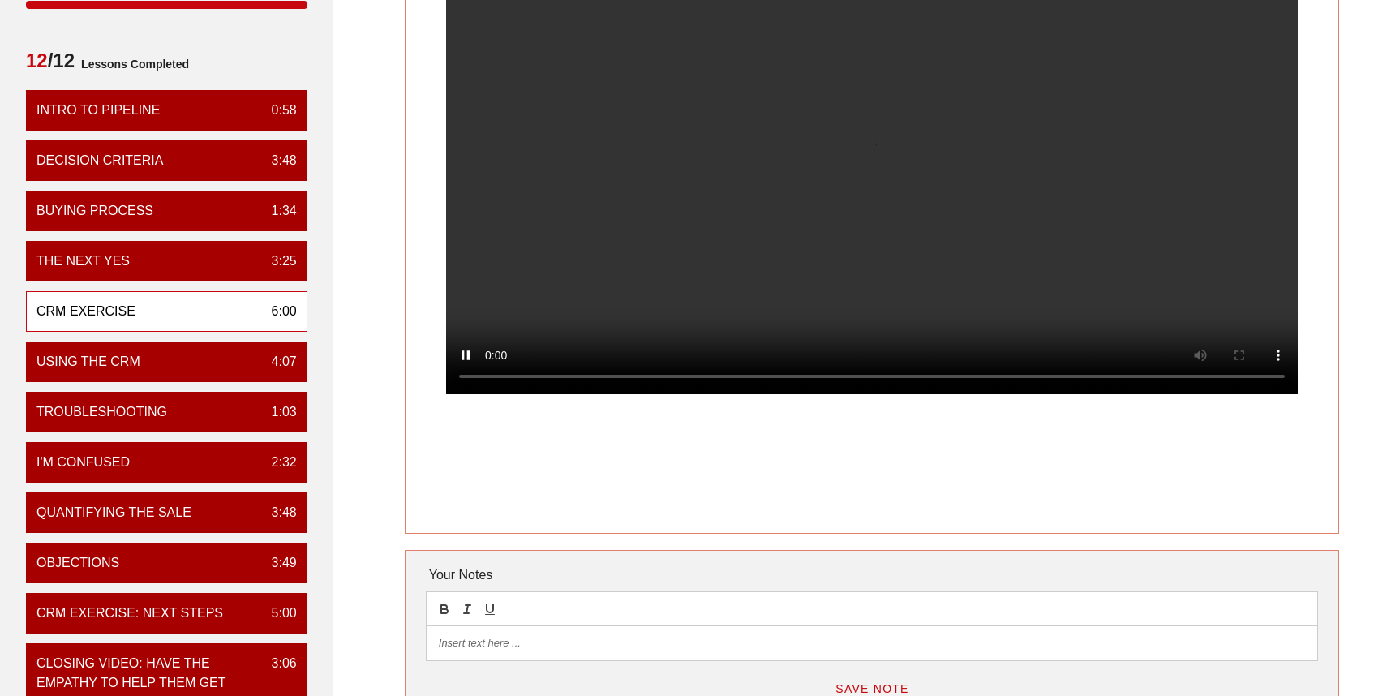
scroll to position [81, 0]
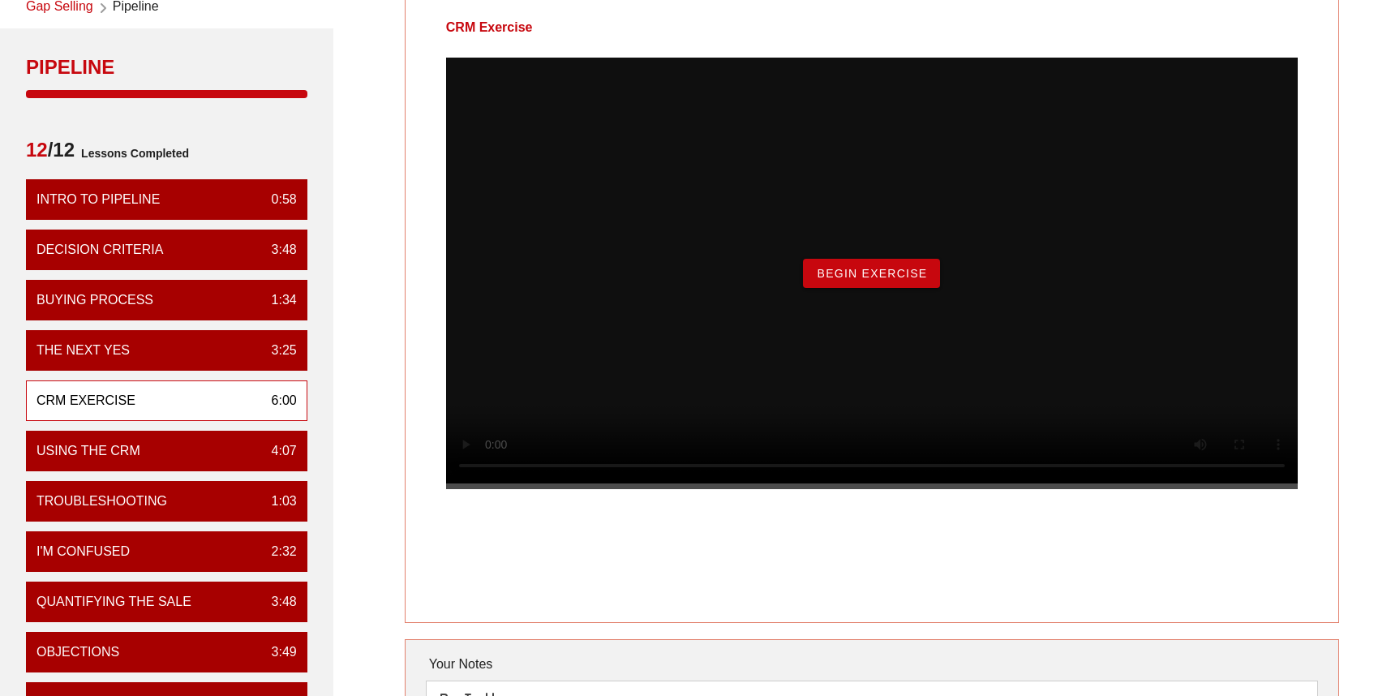
click at [883, 280] on span "Begin Exercise" at bounding box center [871, 273] width 111 height 13
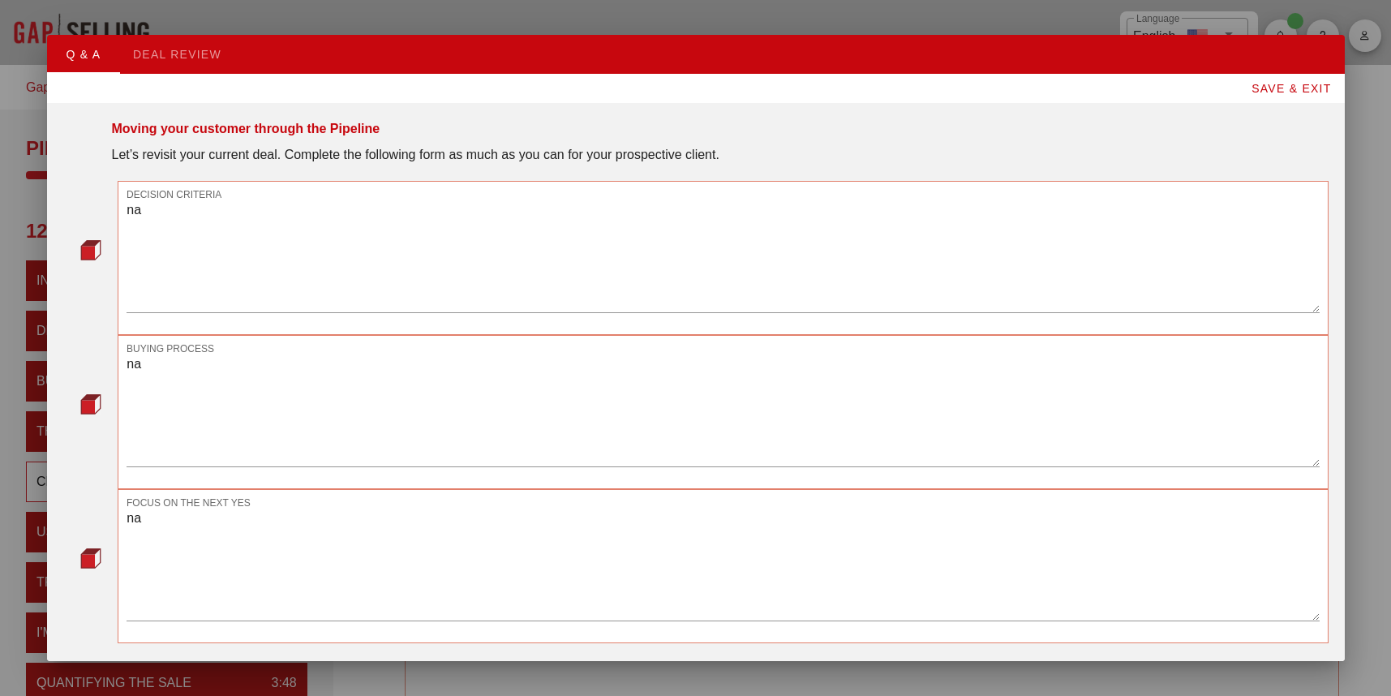
scroll to position [63, 0]
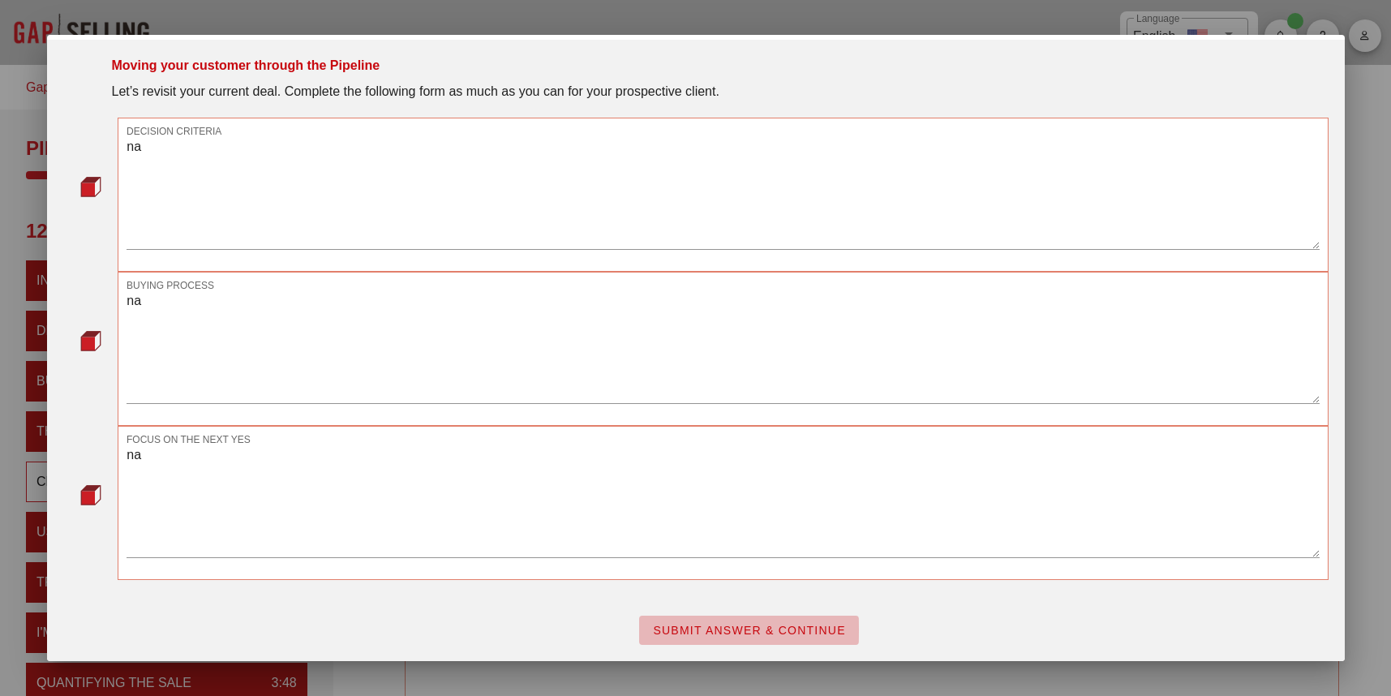
click at [799, 625] on span "SUBMIT ANSWER & CONTINUE" at bounding box center [749, 630] width 194 height 13
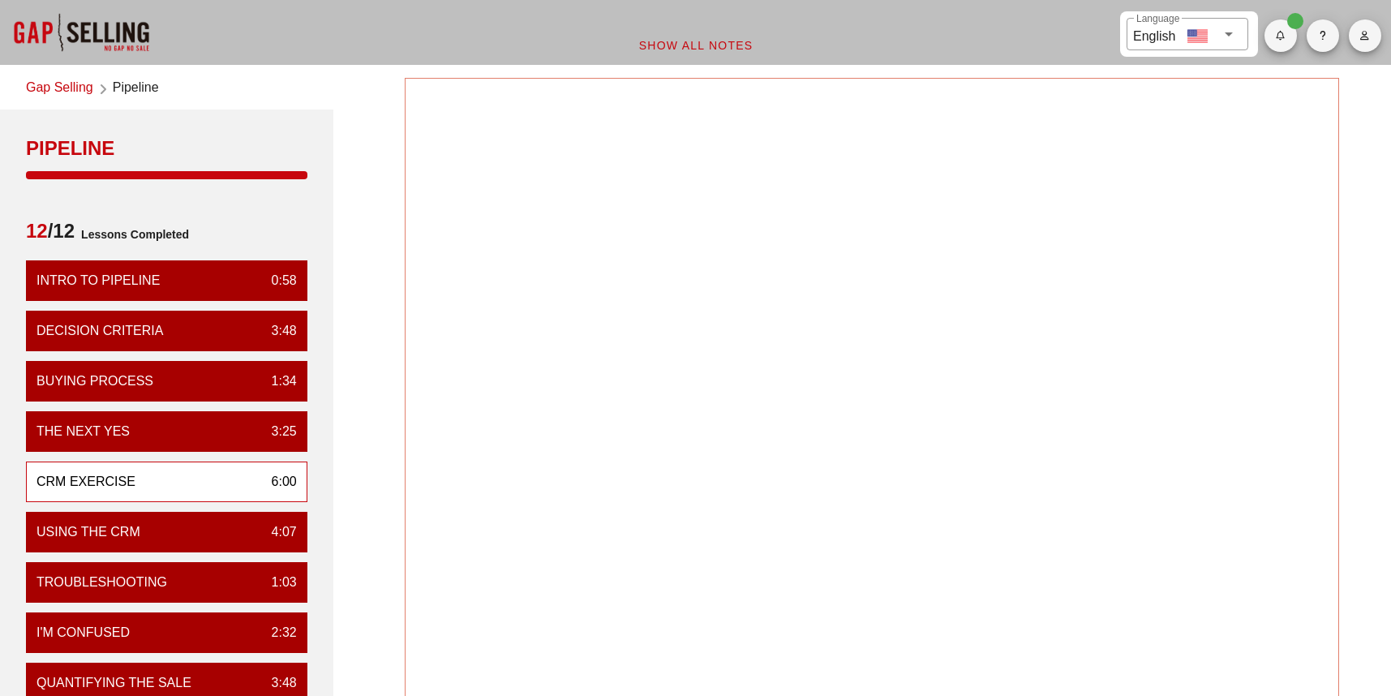
scroll to position [0, 0]
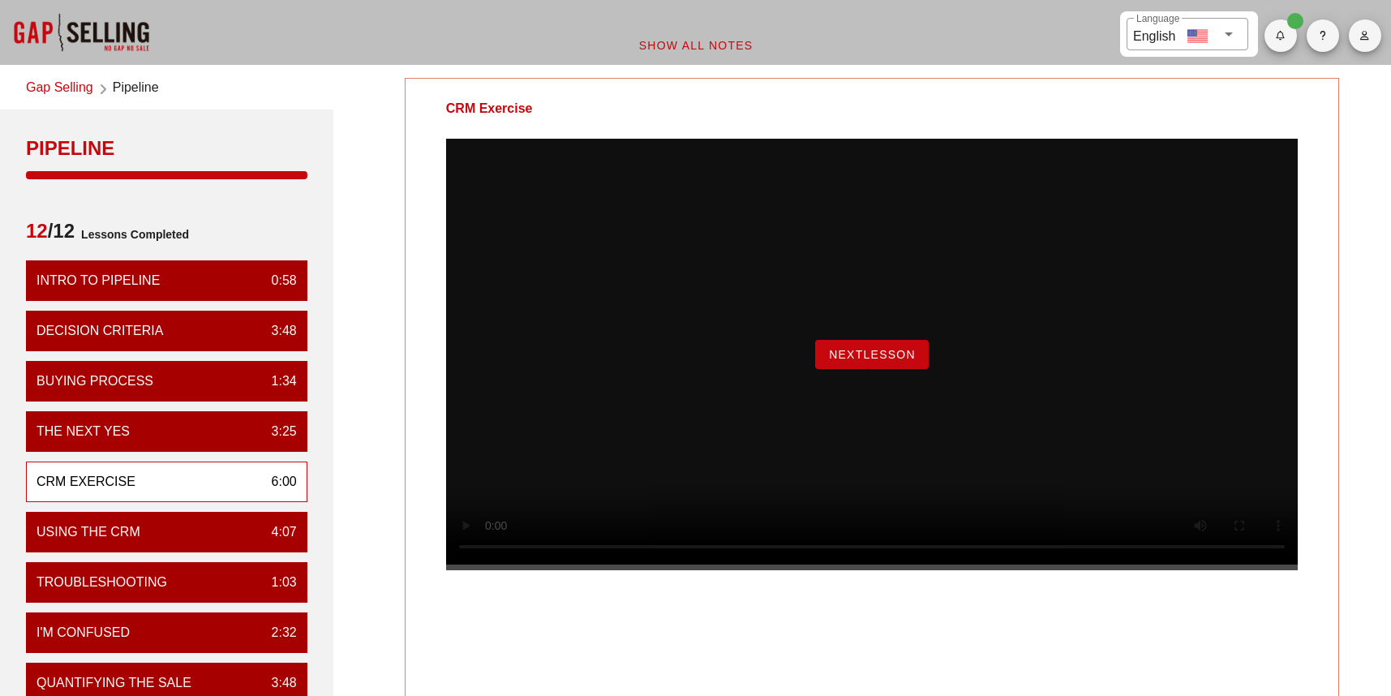
click at [885, 361] on span "NextLesson" at bounding box center [872, 354] width 88 height 13
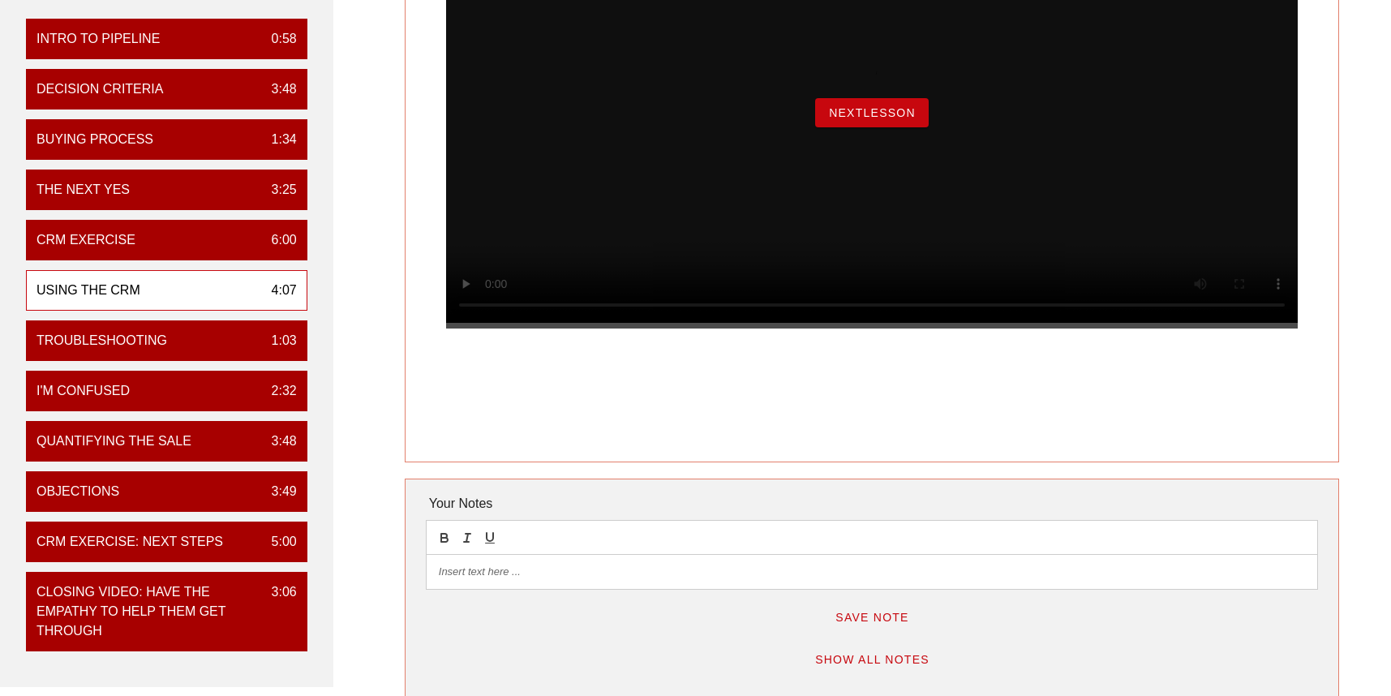
scroll to position [243, 0]
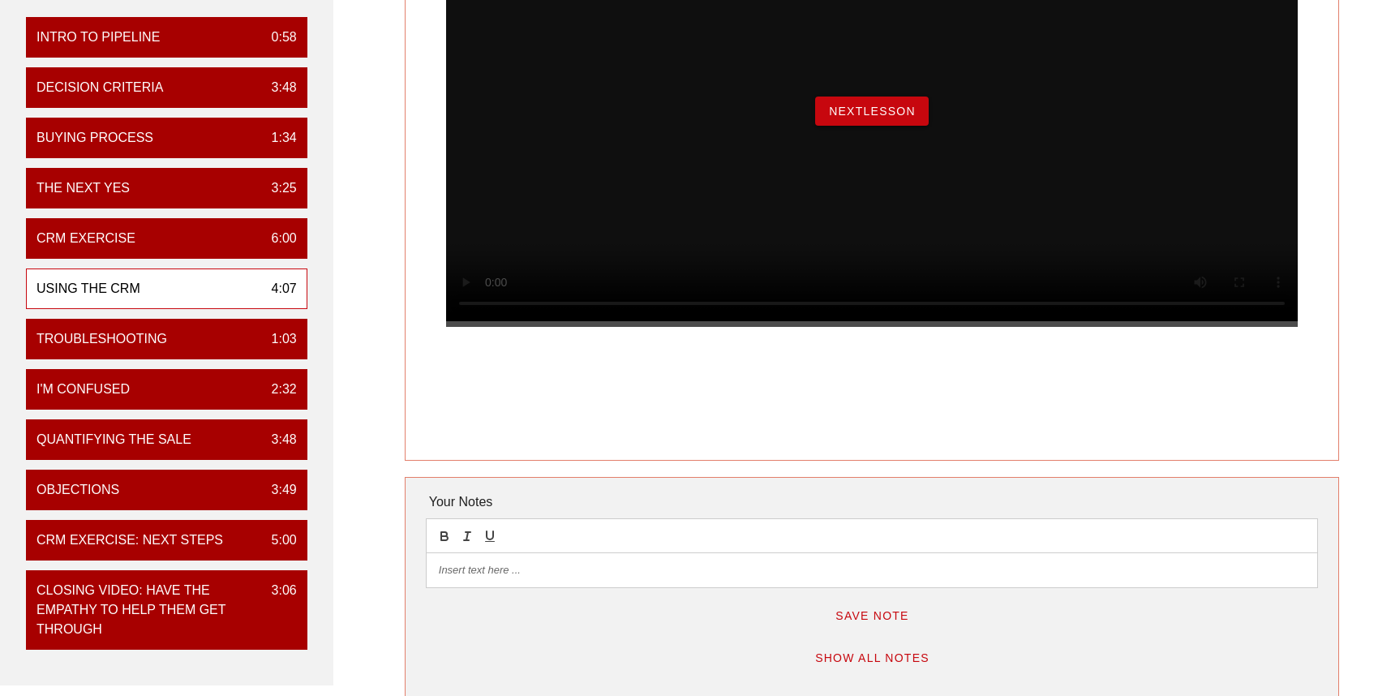
click at [861, 118] on span "NextLesson" at bounding box center [872, 111] width 88 height 13
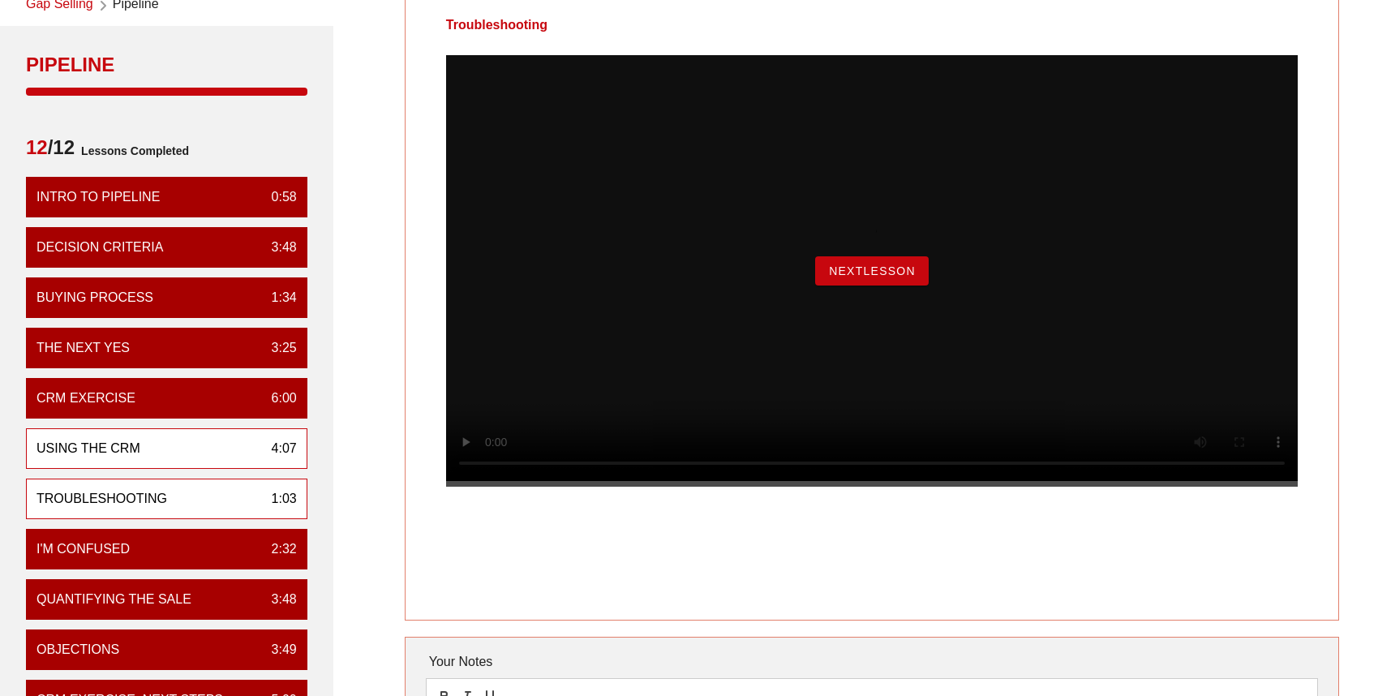
scroll to position [162, 0]
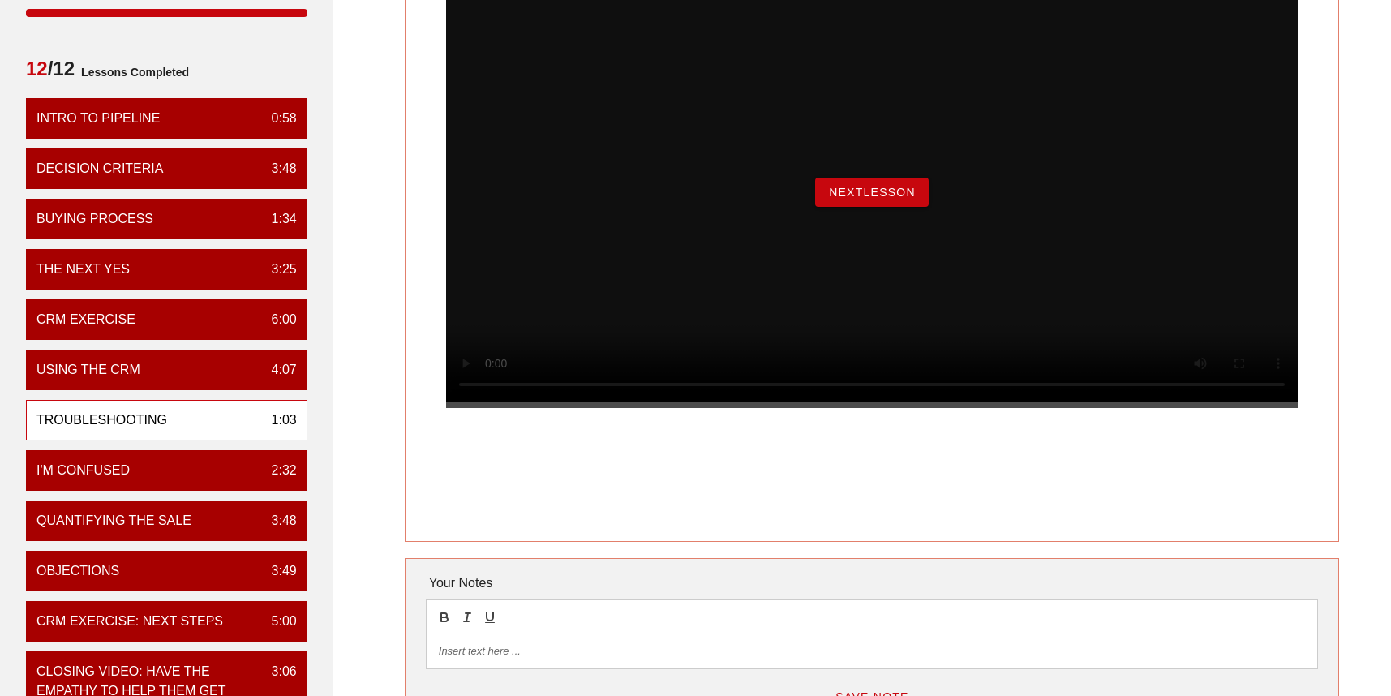
click at [853, 199] on span "NextLesson" at bounding box center [872, 192] width 88 height 13
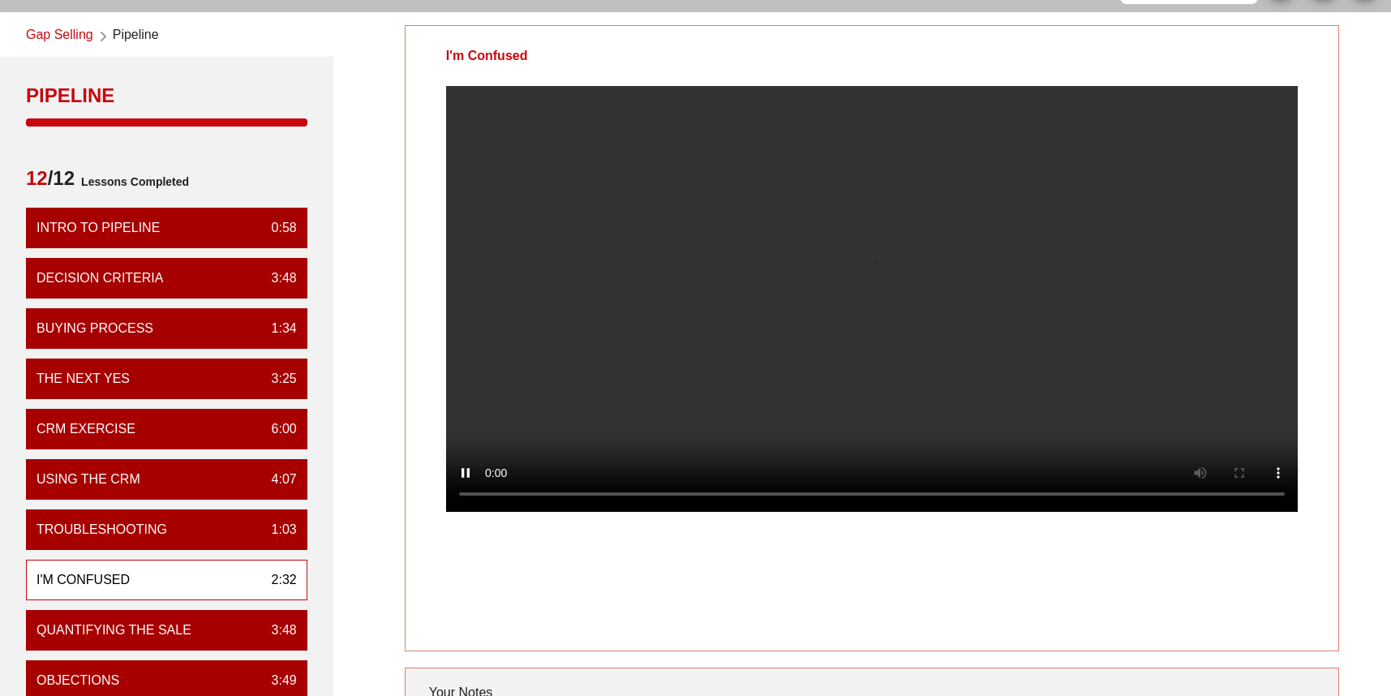
scroll to position [81, 0]
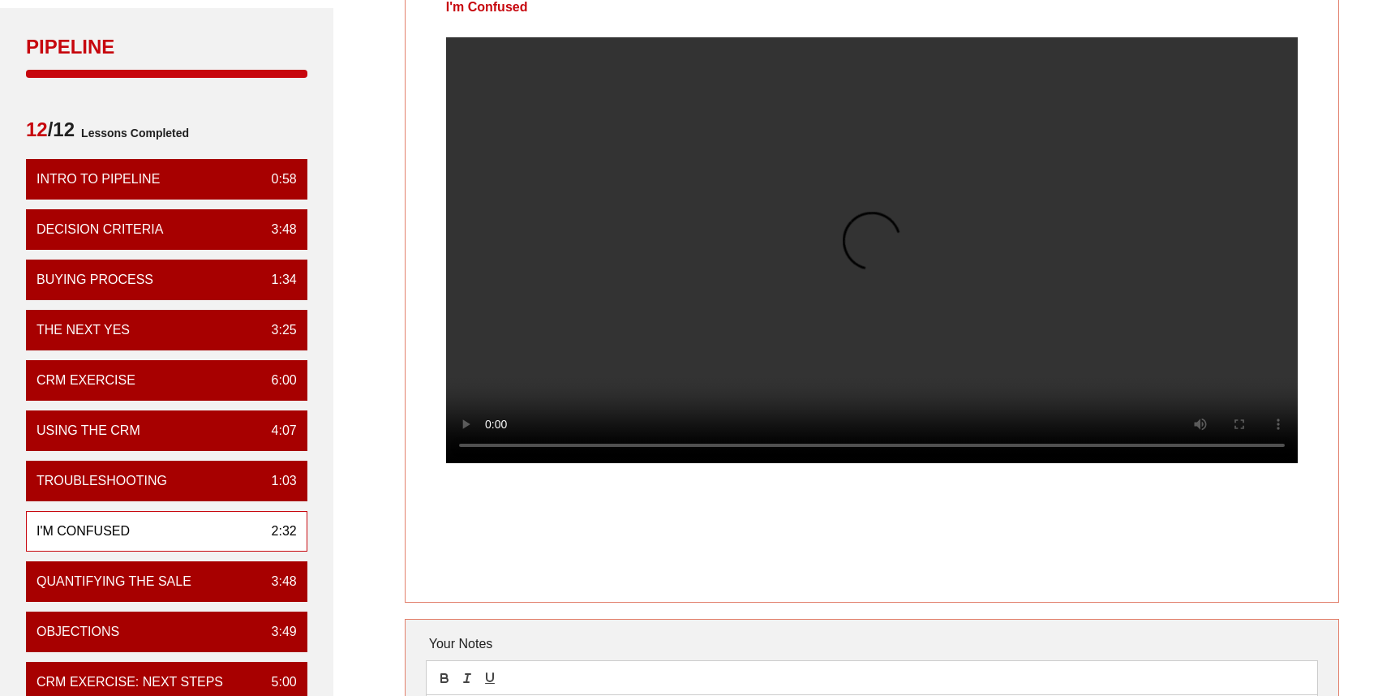
drag, startPoint x: 382, startPoint y: 433, endPoint x: 380, endPoint y: 449, distance: 16.3
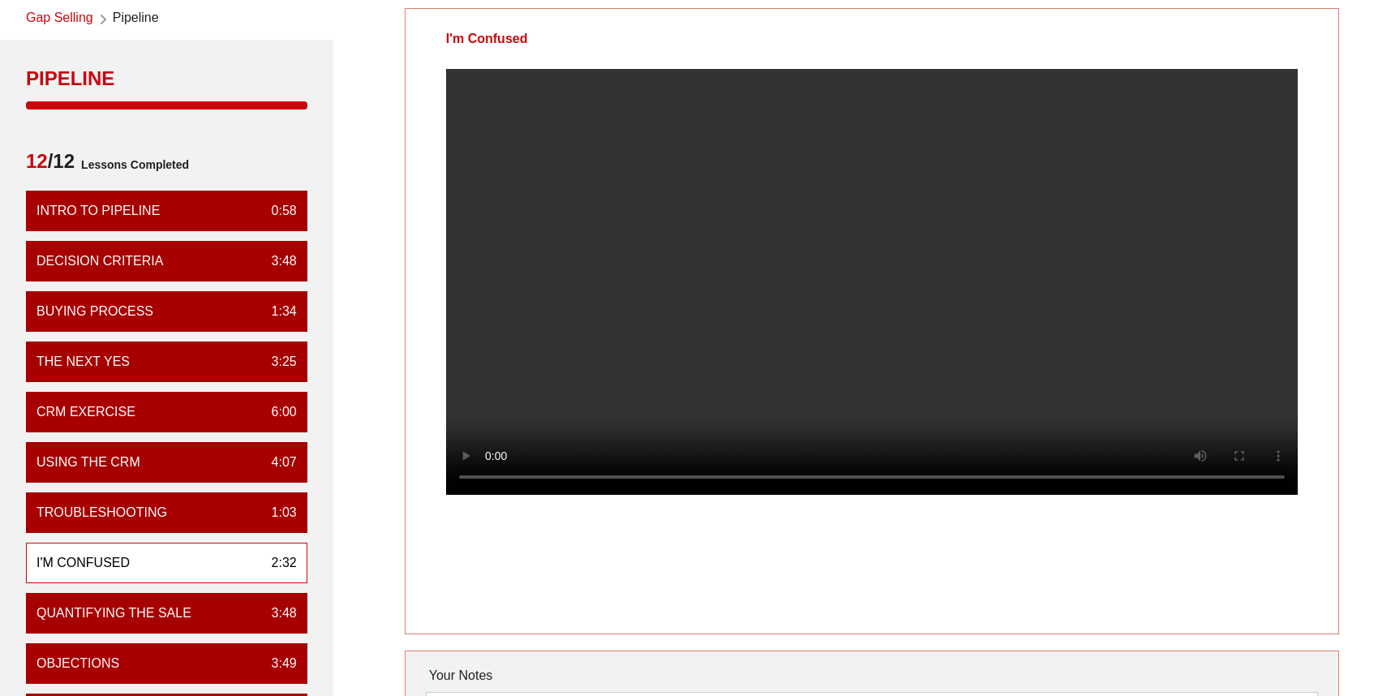
scroll to position [75, 0]
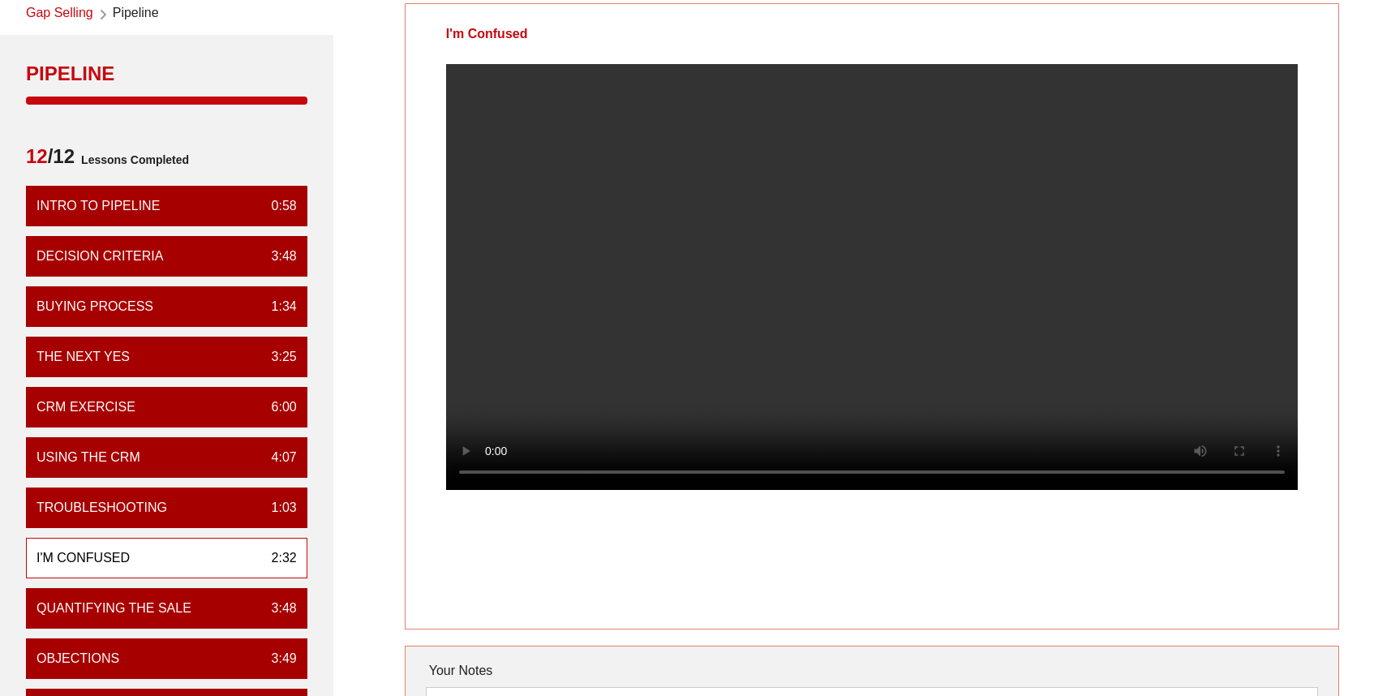
drag, startPoint x: 383, startPoint y: 428, endPoint x: 383, endPoint y: 444, distance: 15.4
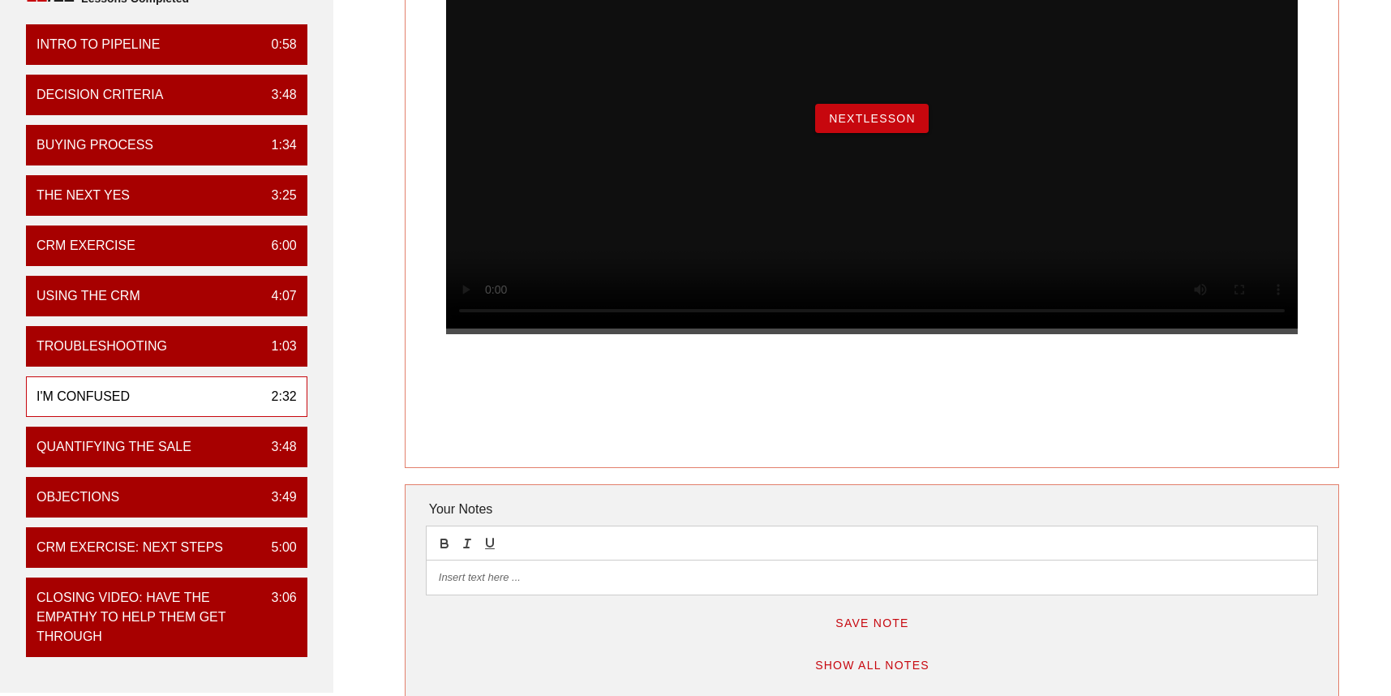
scroll to position [237, 0]
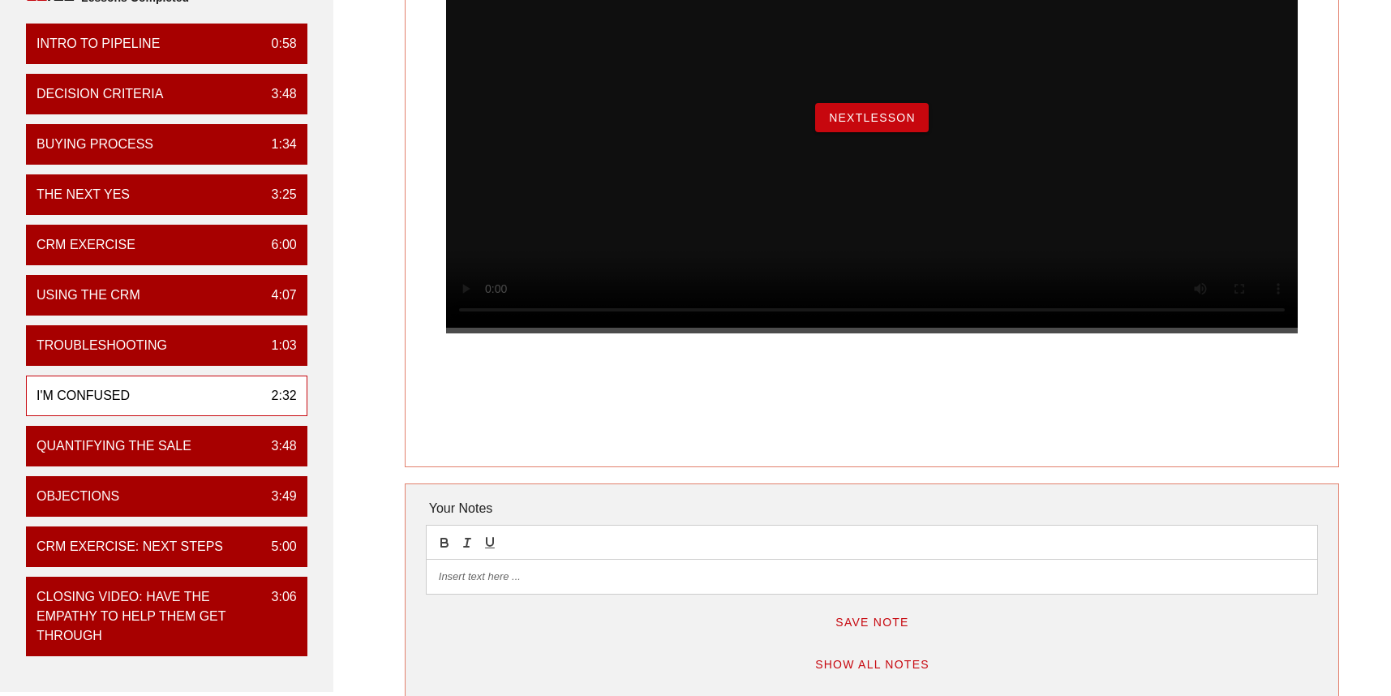
click at [836, 124] on span "NextLesson" at bounding box center [872, 117] width 88 height 13
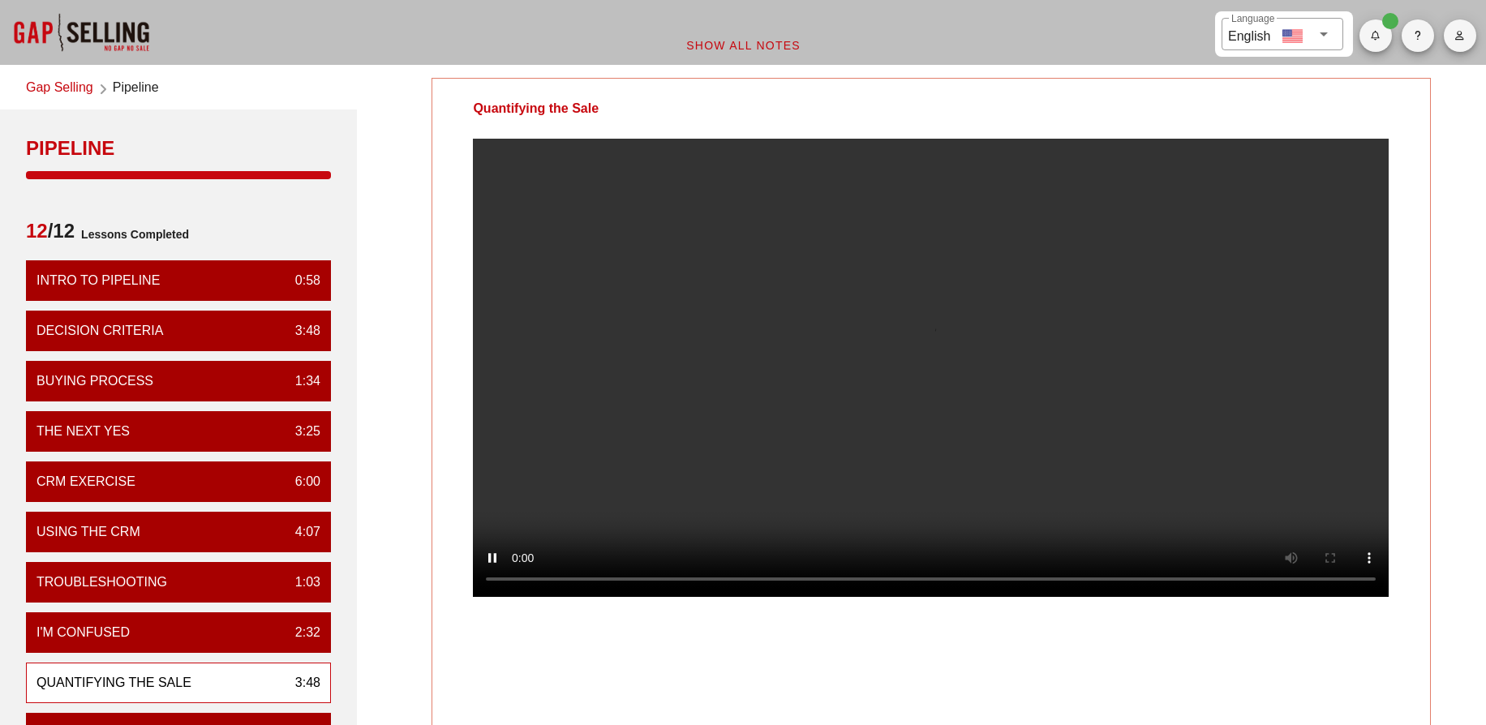
scroll to position [81, 0]
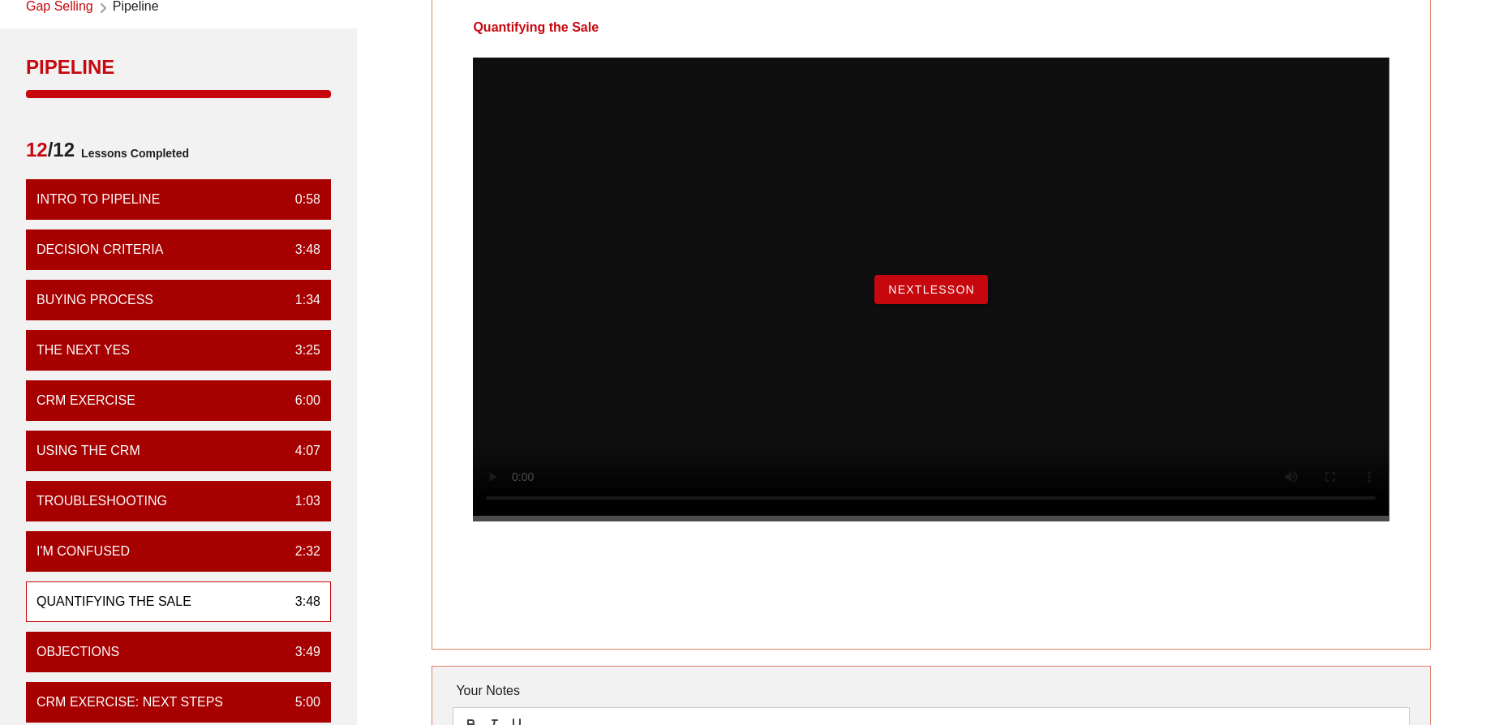
click at [912, 296] on span "NextLesson" at bounding box center [931, 289] width 88 height 13
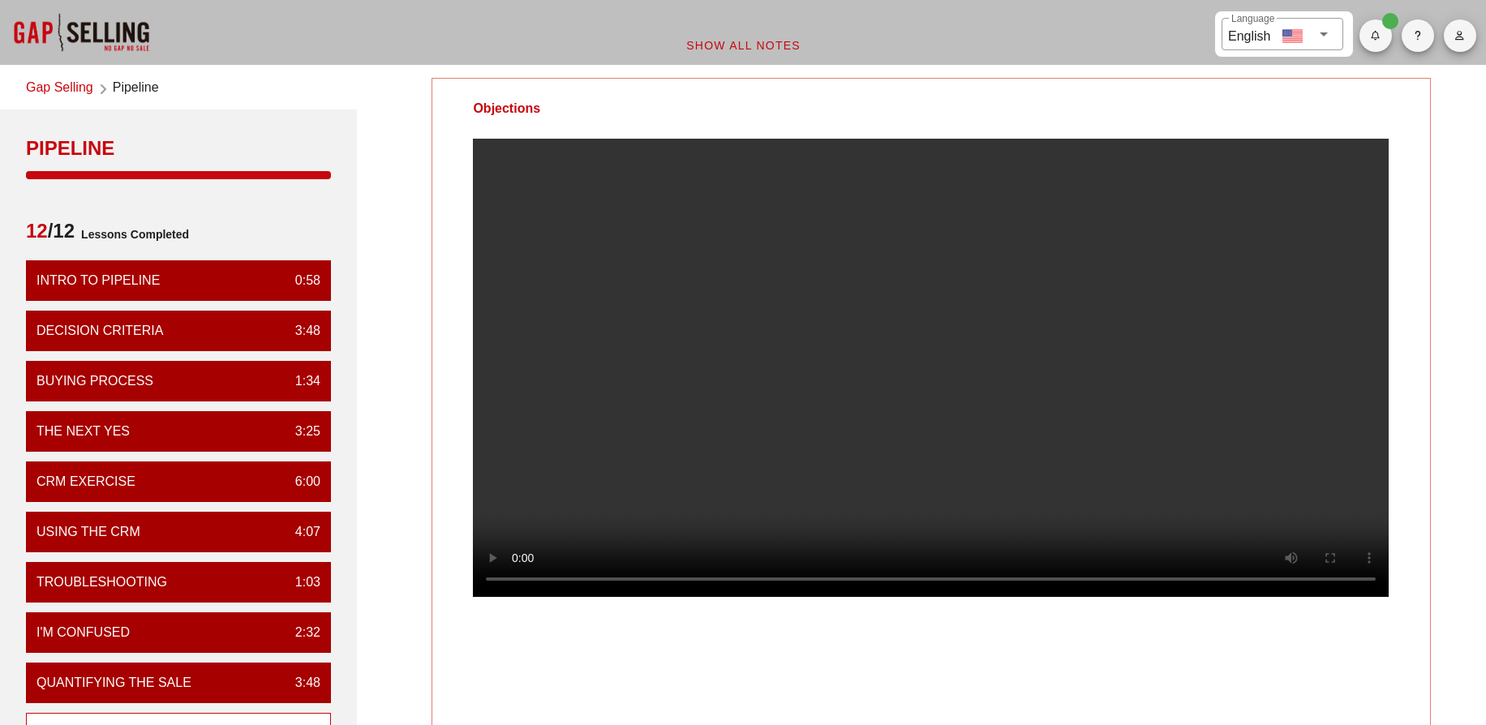
click at [945, 324] on video at bounding box center [931, 368] width 916 height 458
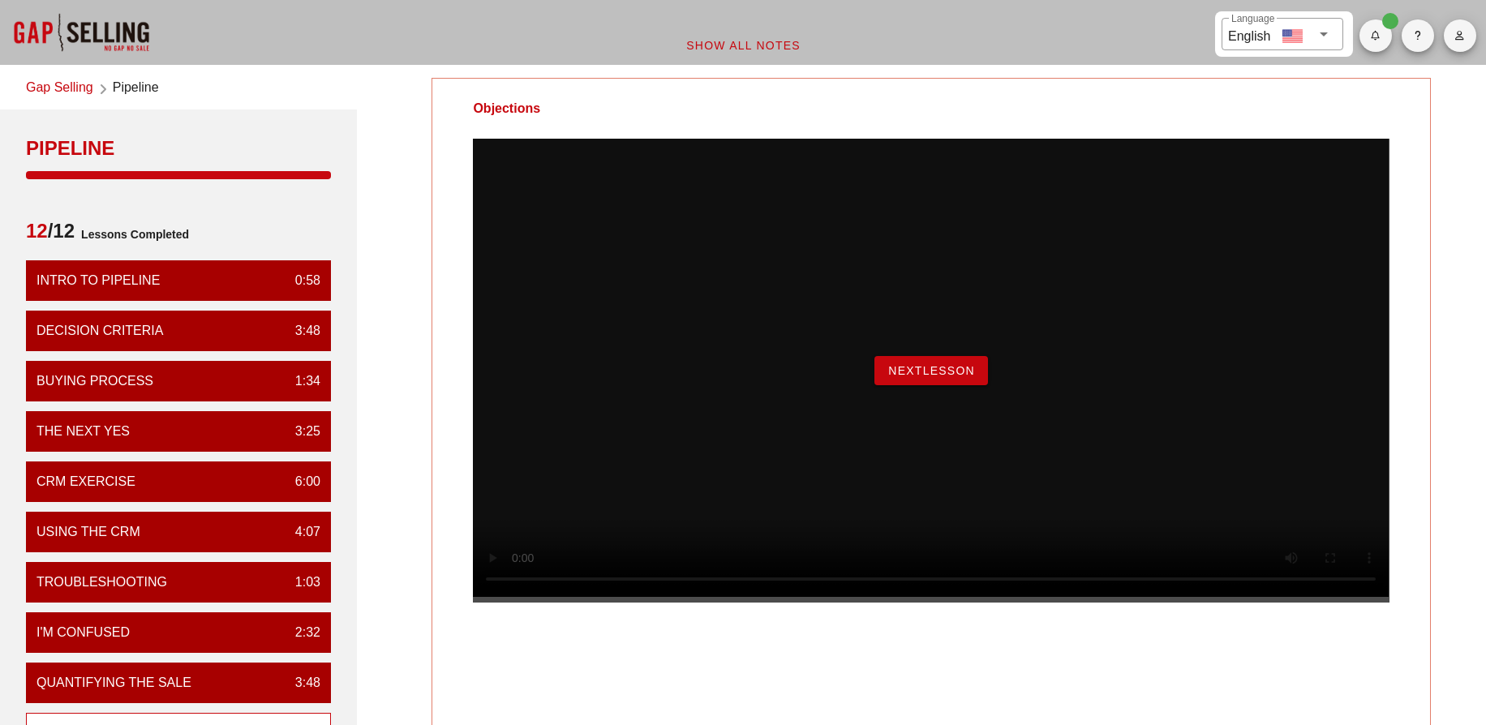
click at [957, 377] on span "NextLesson" at bounding box center [931, 370] width 88 height 13
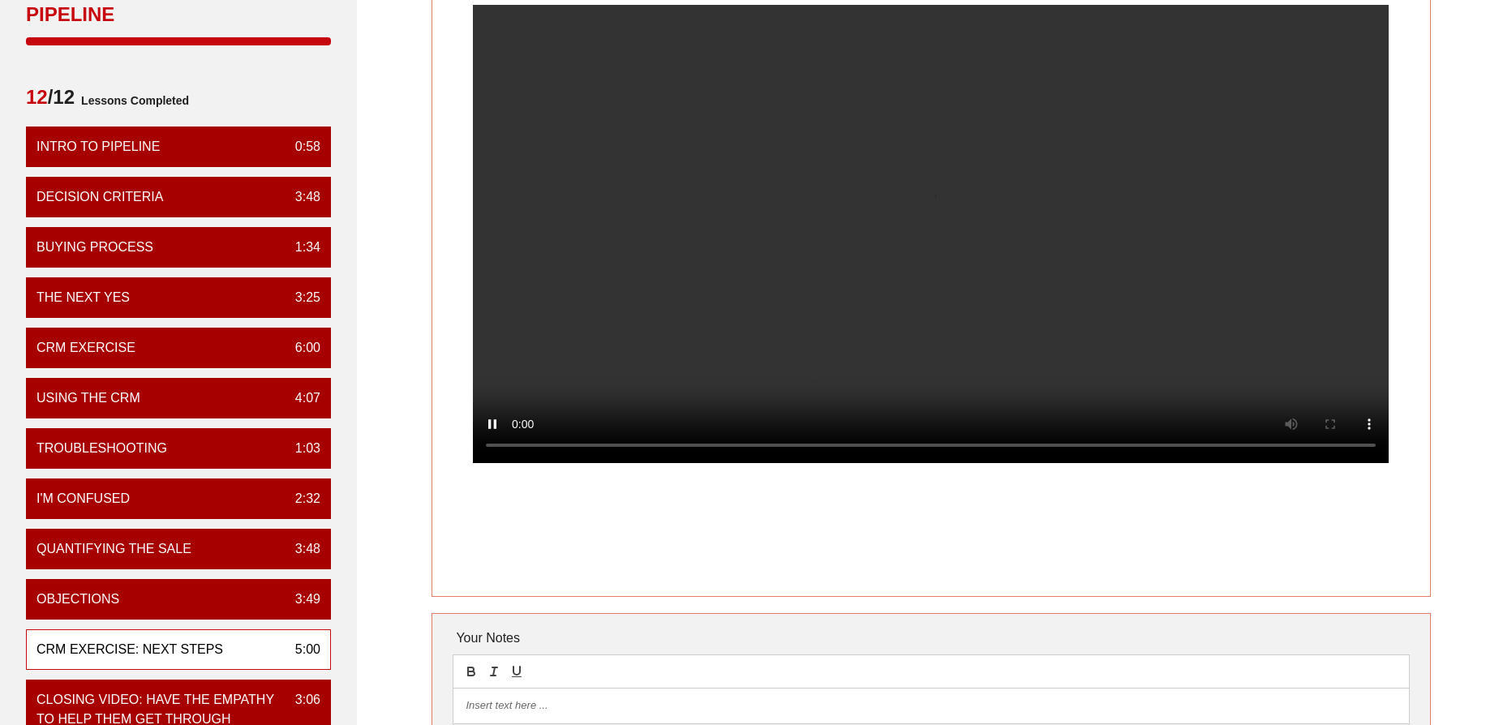
scroll to position [162, 0]
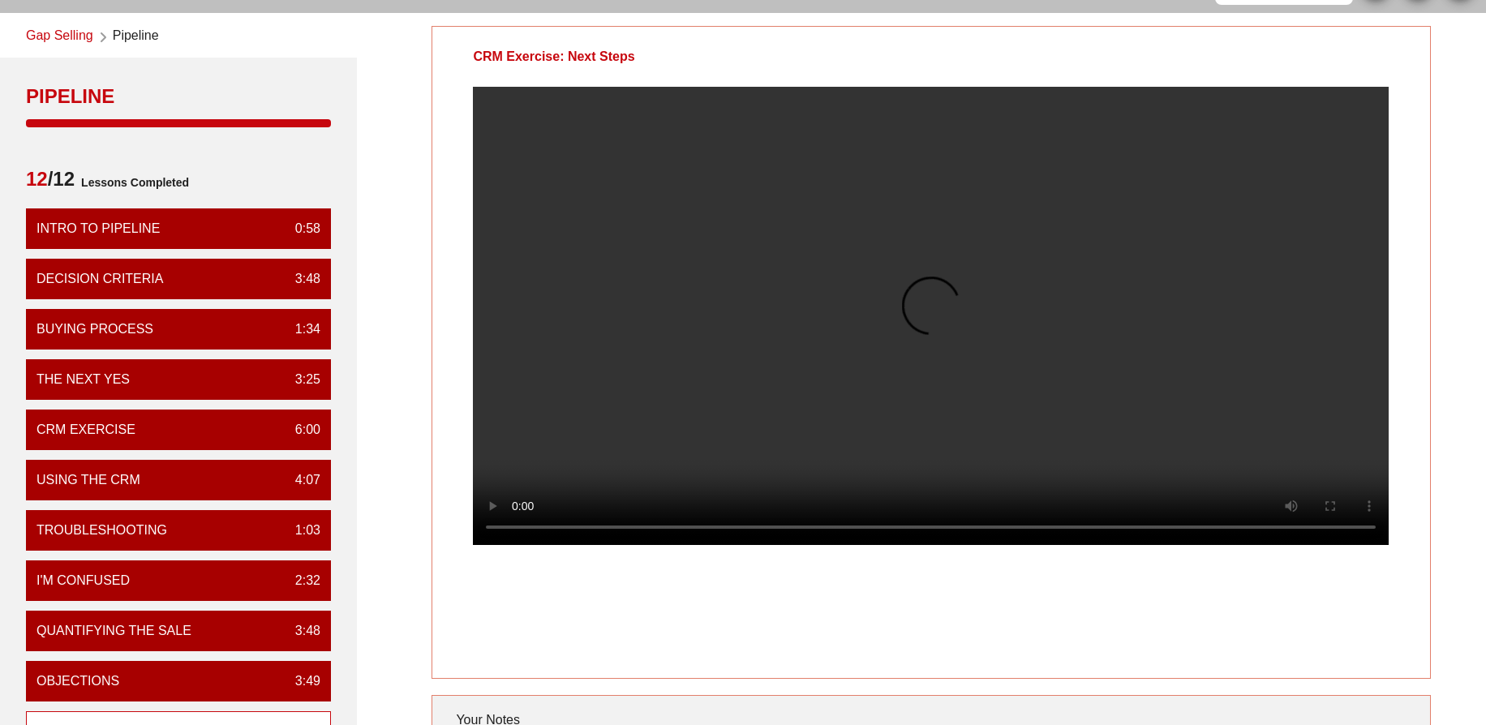
drag, startPoint x: 410, startPoint y: 516, endPoint x: 408, endPoint y: 470, distance: 45.4
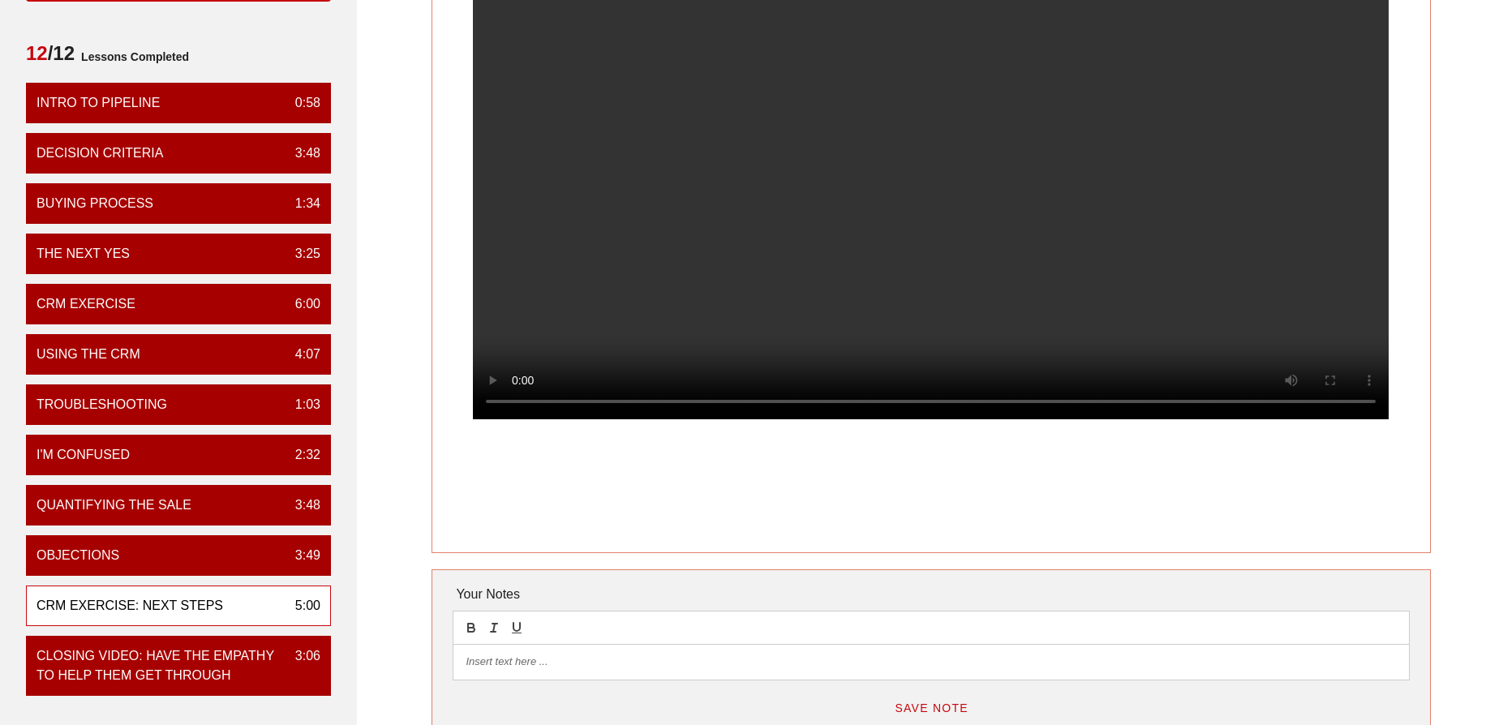
scroll to position [207, 0]
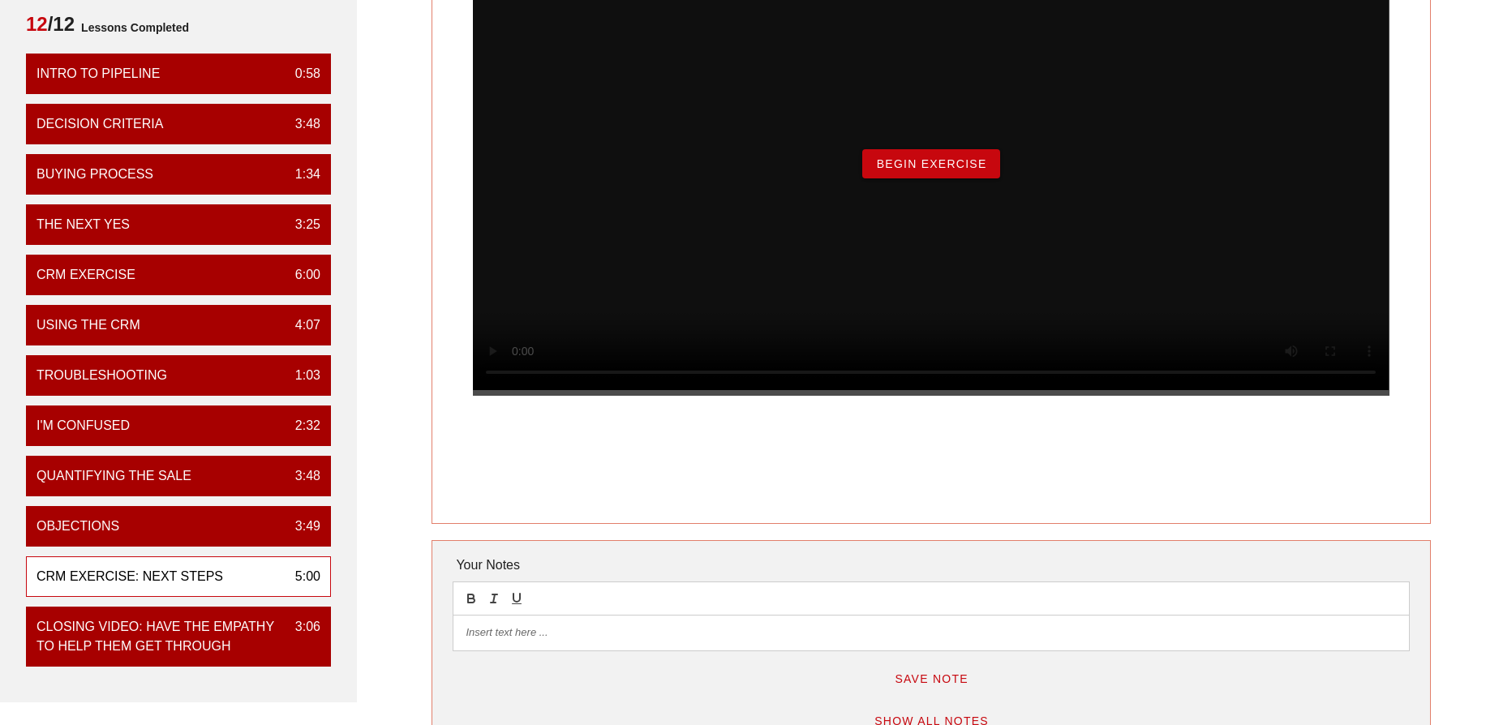
click at [950, 170] on span "Begin Exercise" at bounding box center [930, 163] width 111 height 13
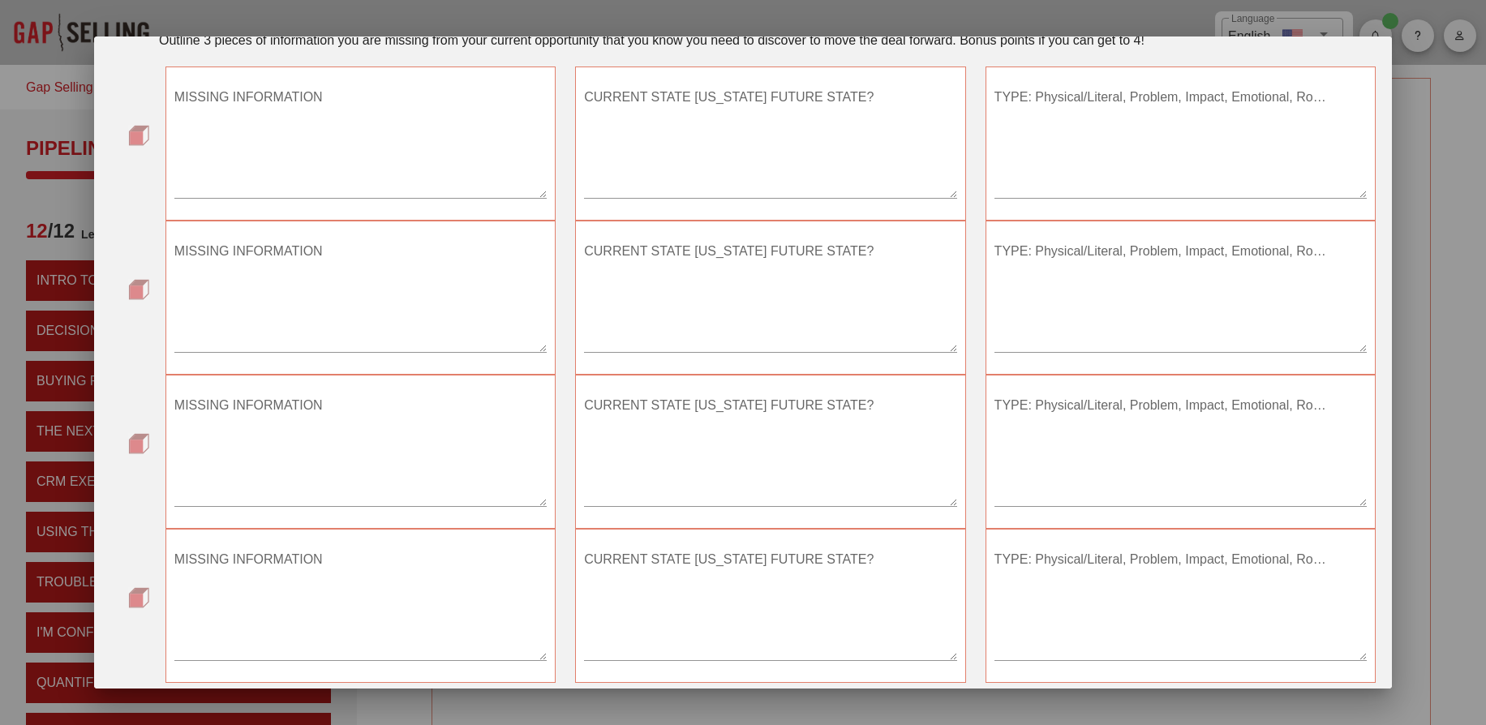
scroll to position [152, 0]
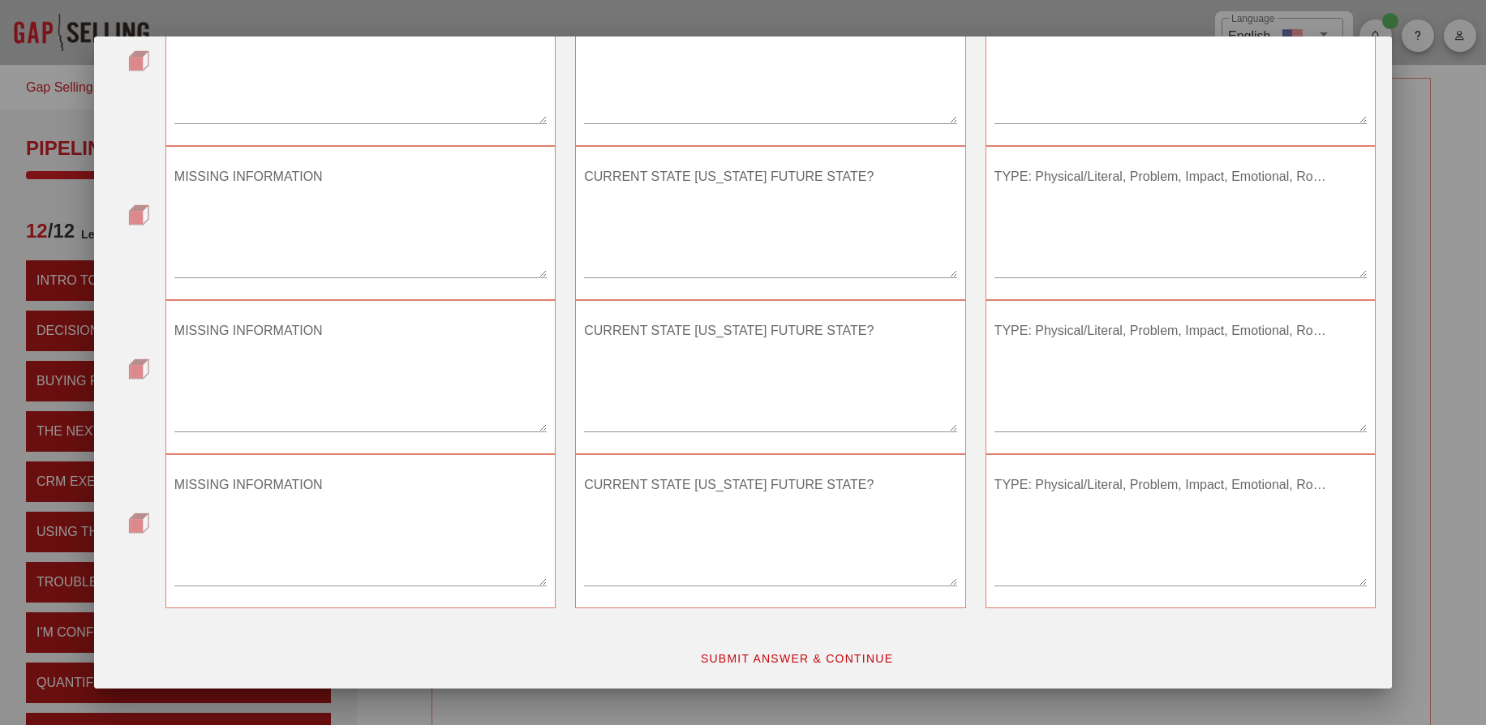
click at [865, 663] on span "SUBMIT ANSWER & CONTINUE" at bounding box center [797, 658] width 194 height 13
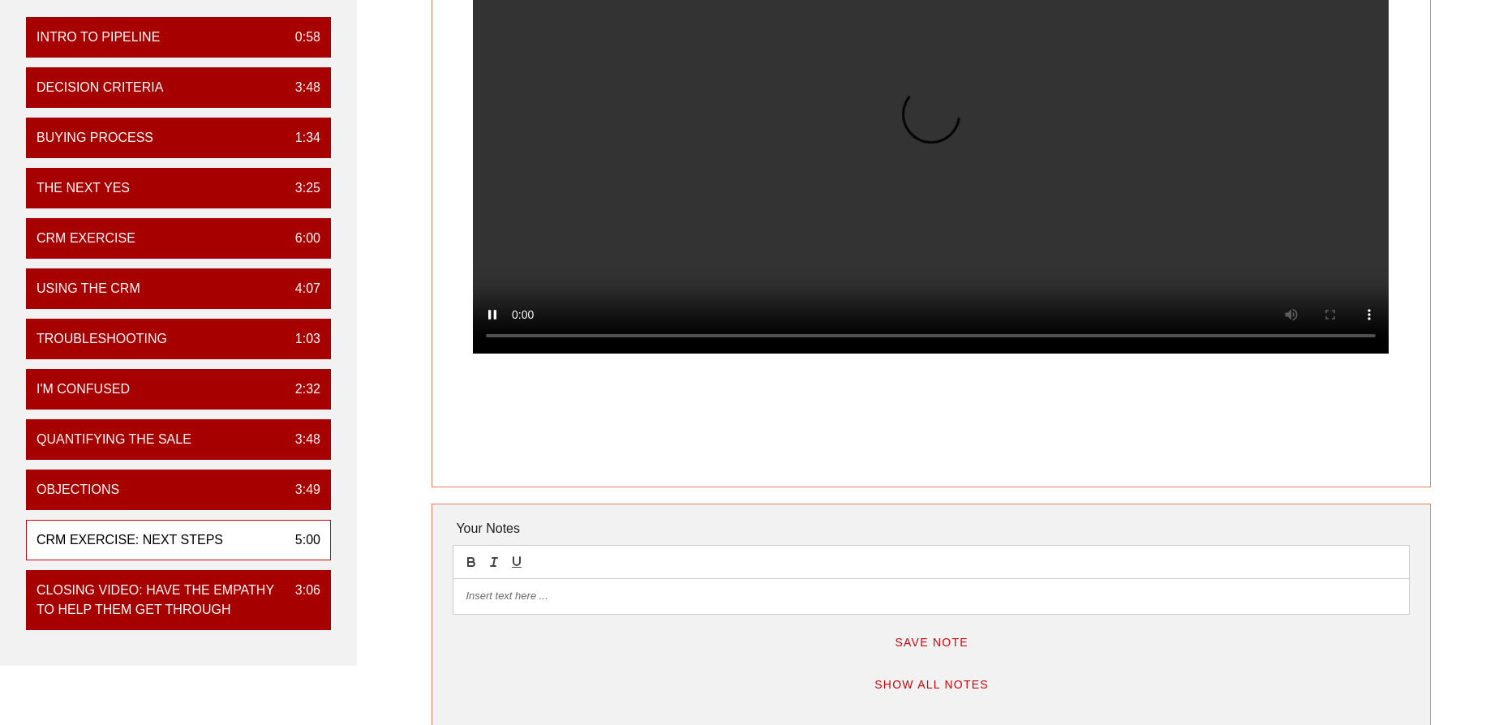
scroll to position [81, 0]
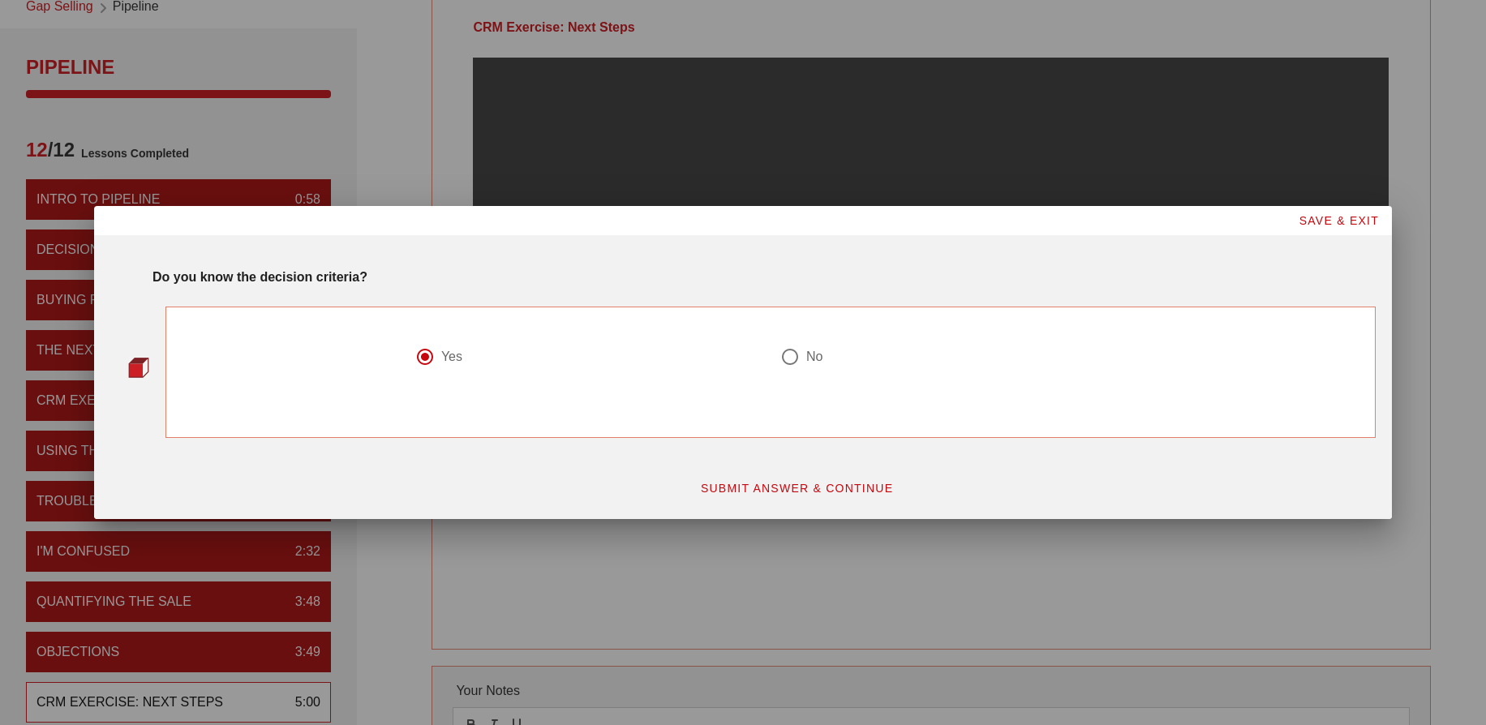
click at [809, 474] on button "SUBMIT ANSWER & CONTINUE" at bounding box center [797, 488] width 220 height 29
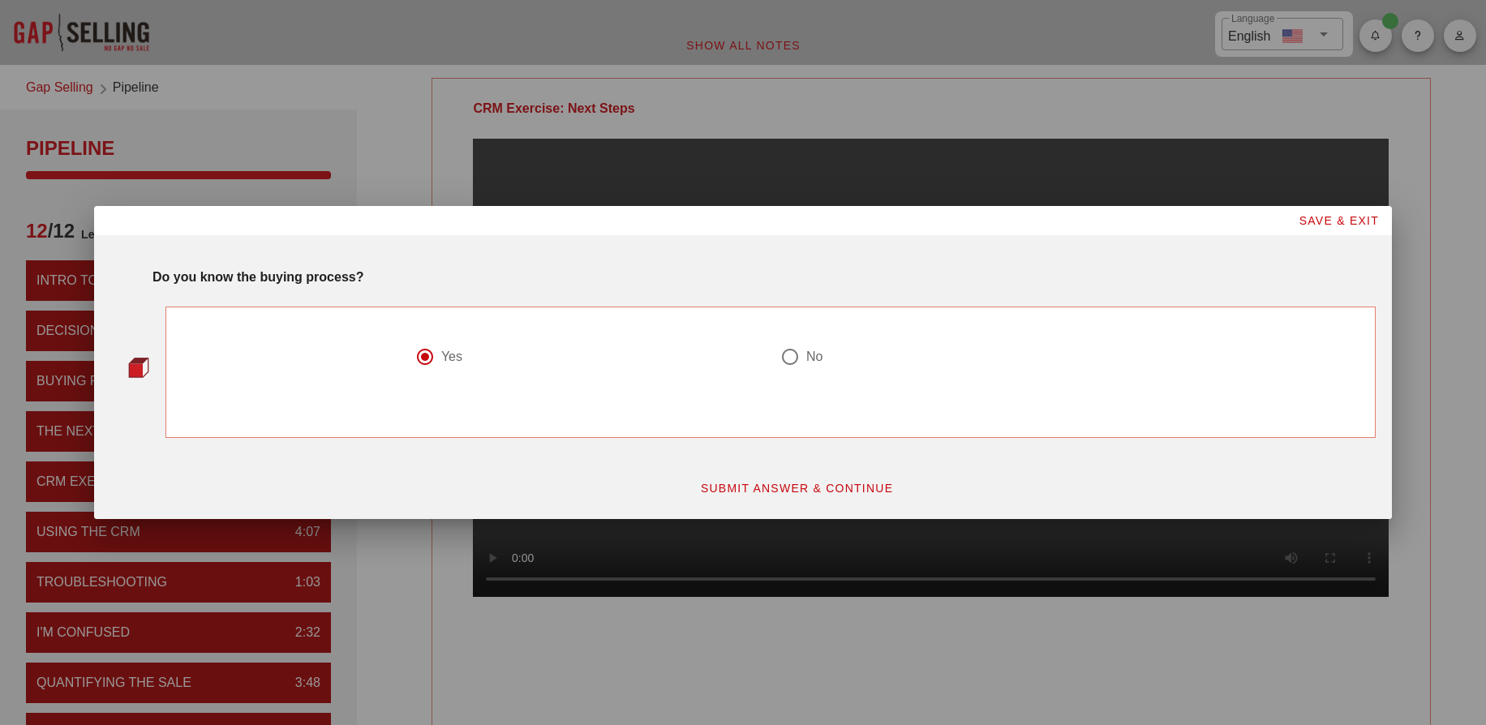
click at [852, 480] on button "SUBMIT ANSWER & CONTINUE" at bounding box center [797, 488] width 220 height 29
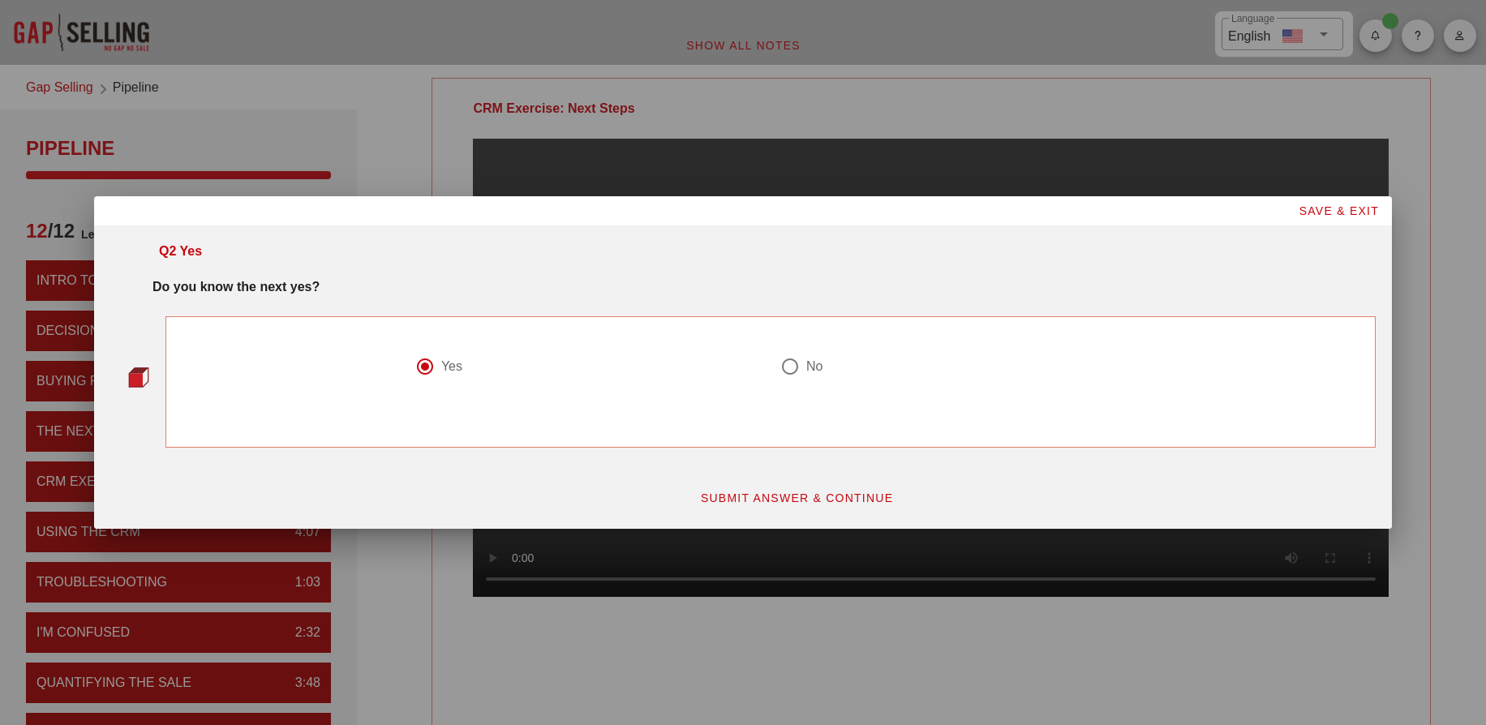
click at [787, 494] on span "SUBMIT ANSWER & CONTINUE" at bounding box center [797, 497] width 194 height 13
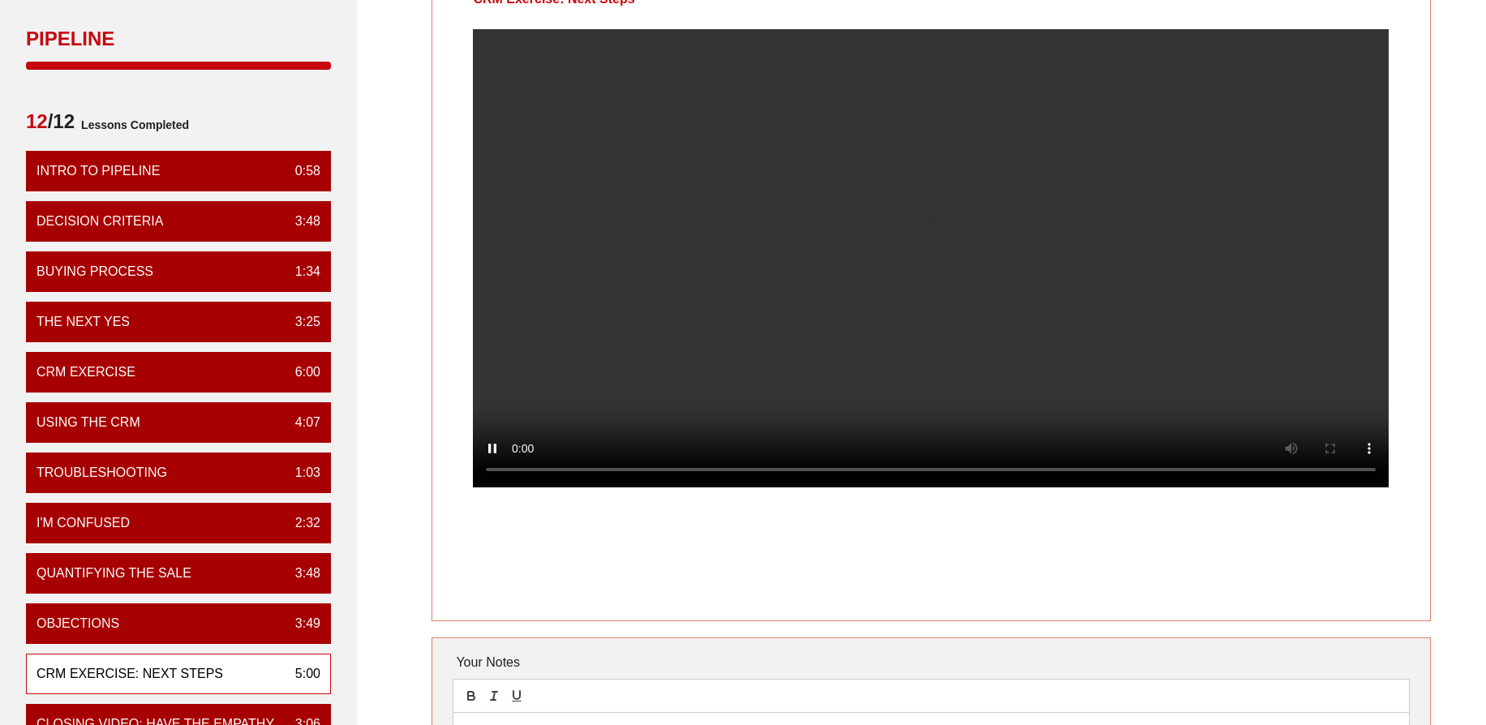
scroll to position [81, 0]
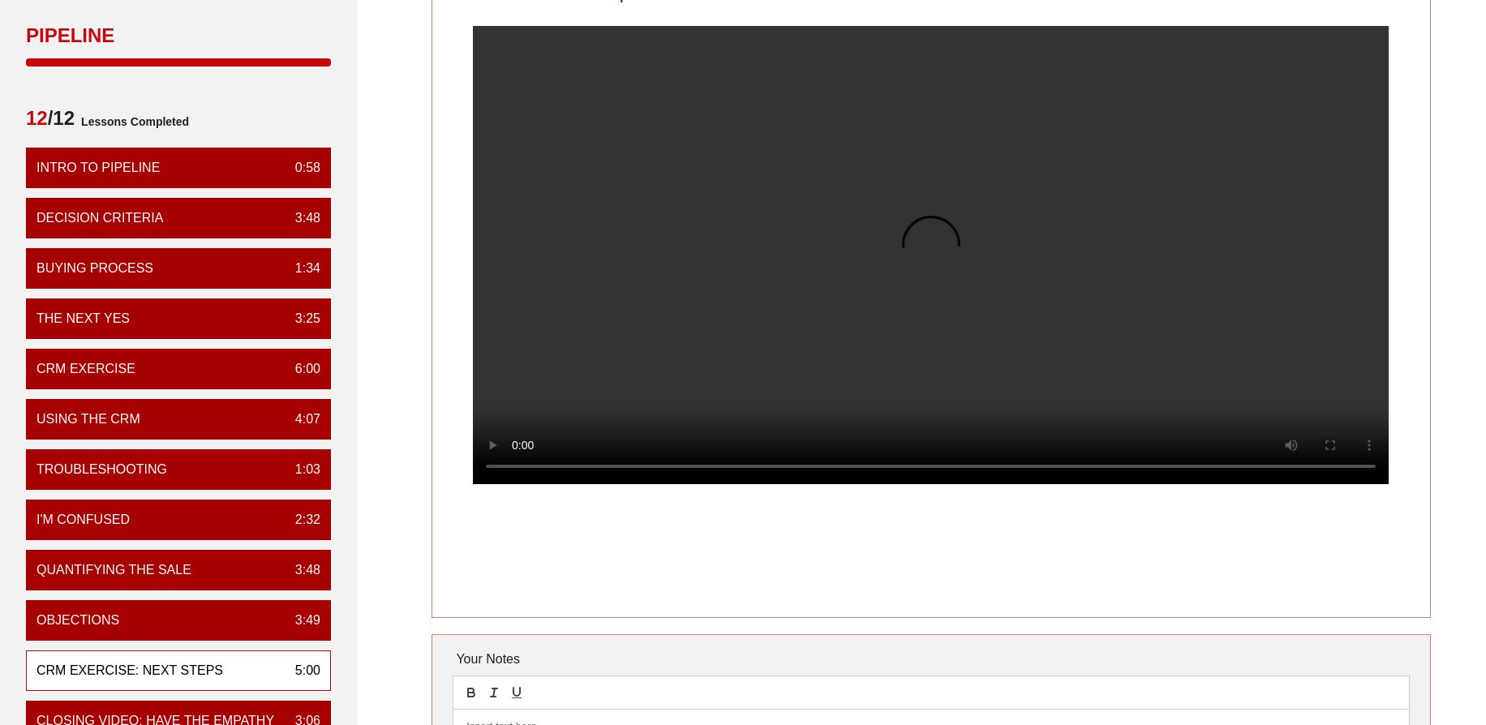
drag, startPoint x: 418, startPoint y: 494, endPoint x: 421, endPoint y: 519, distance: 25.3
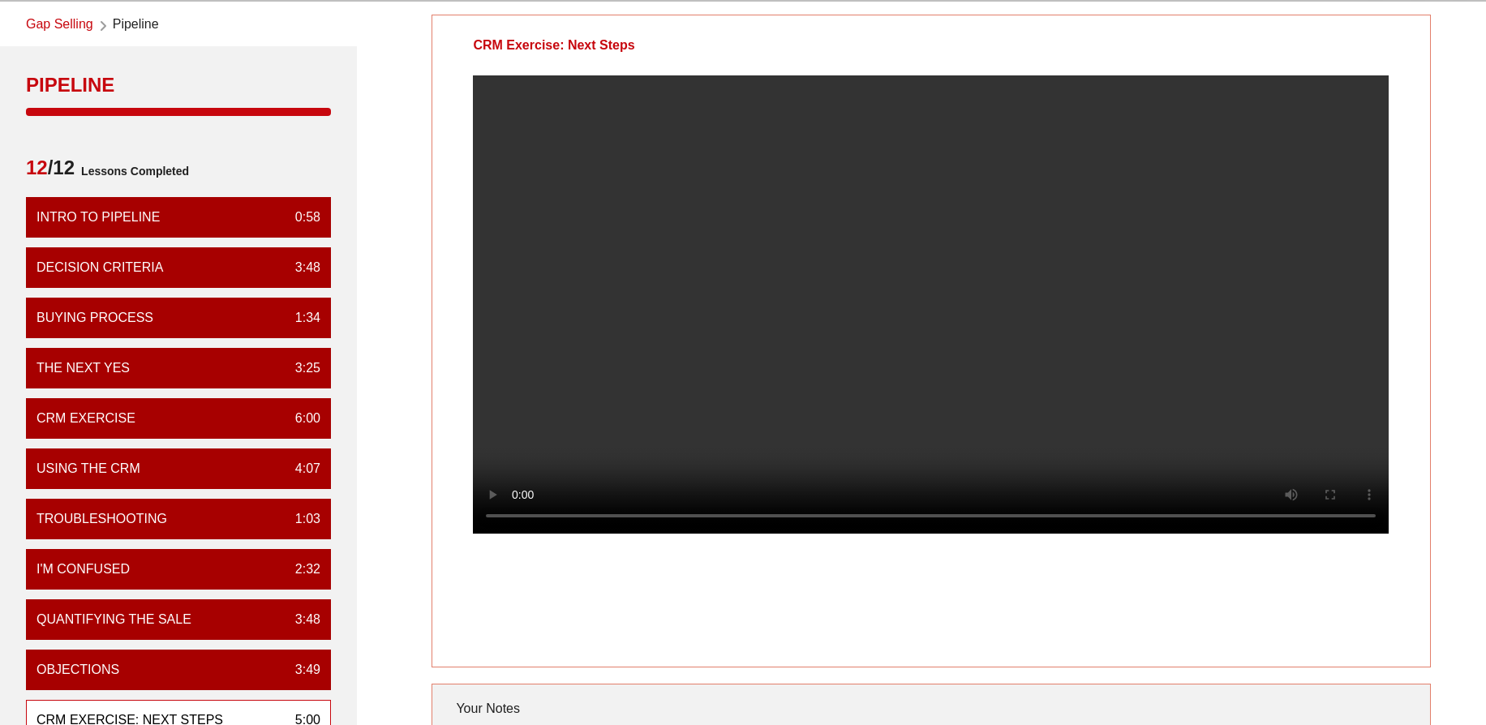
scroll to position [35, 0]
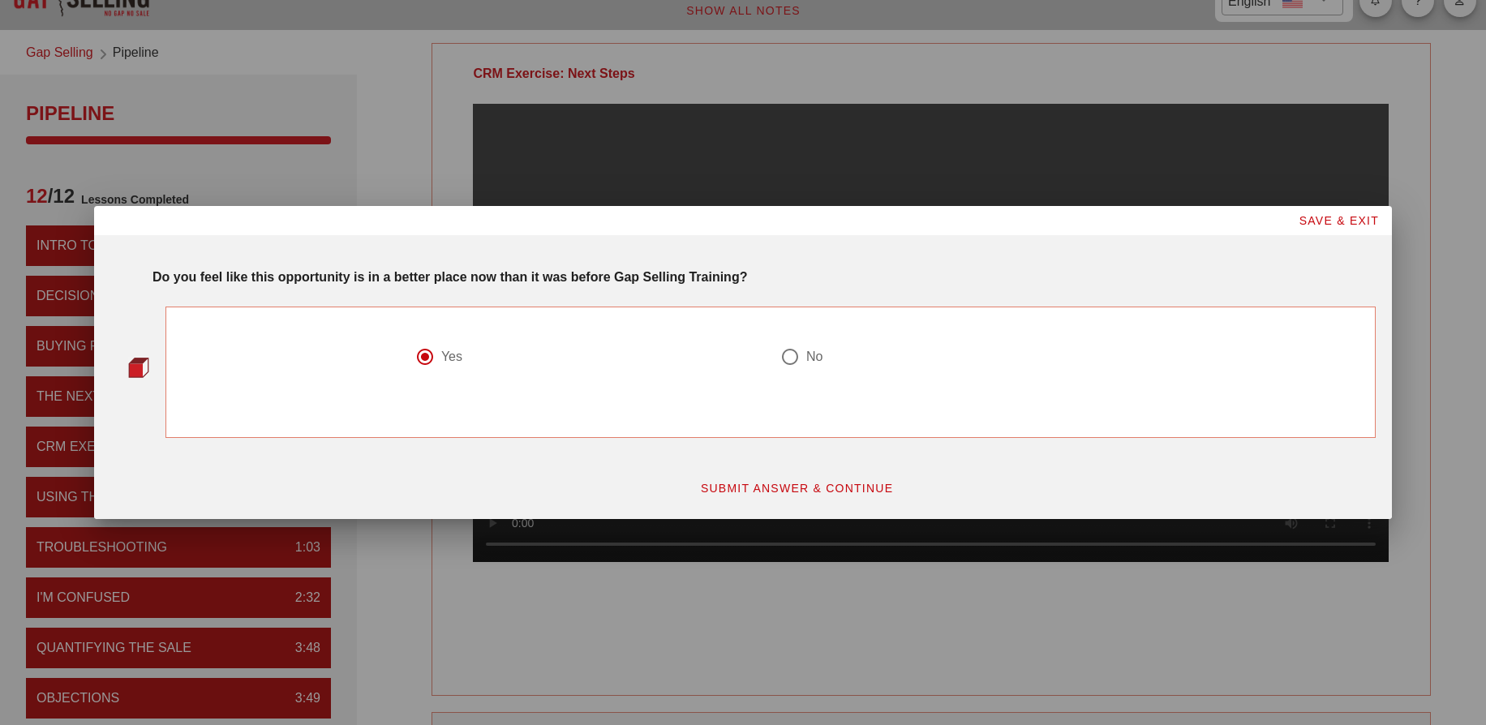
click at [808, 488] on span "SUBMIT ANSWER & CONTINUE" at bounding box center [797, 488] width 194 height 13
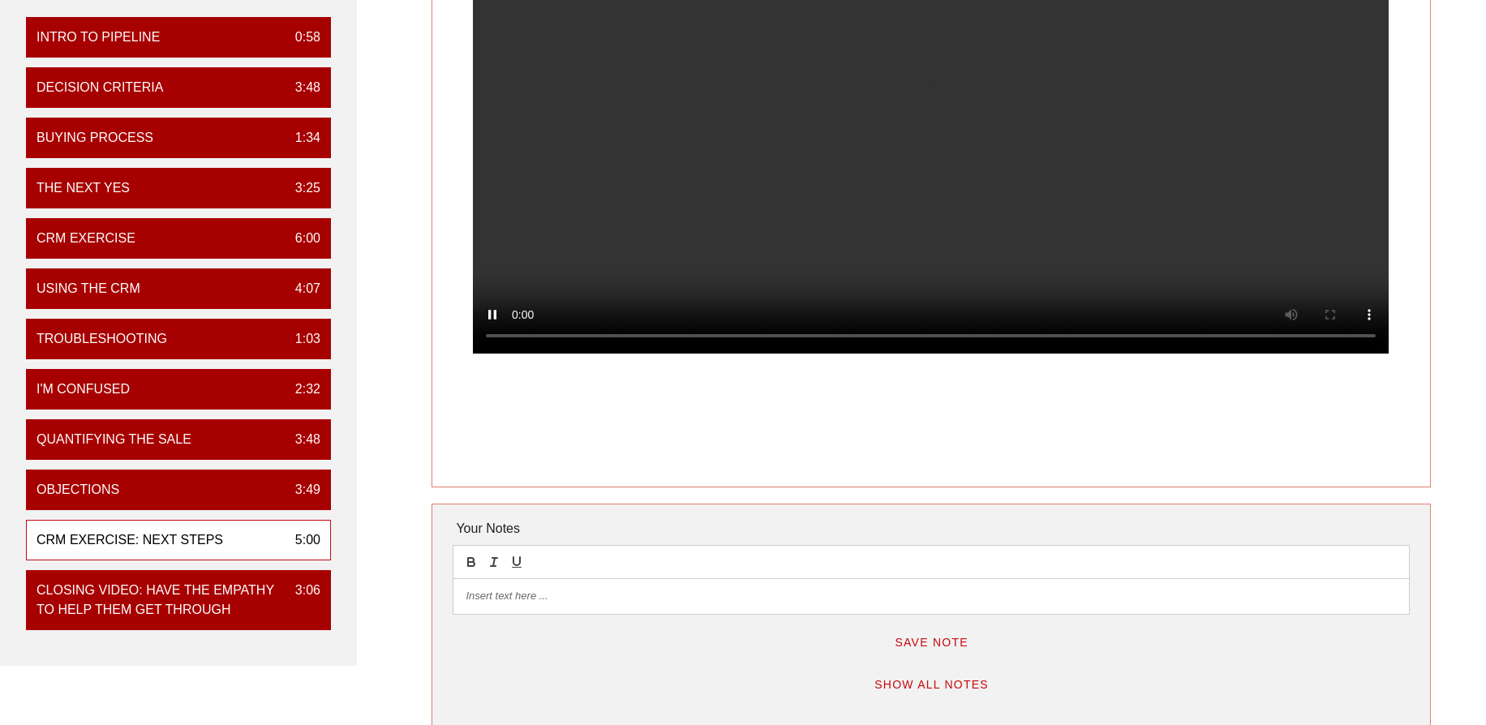
scroll to position [81, 0]
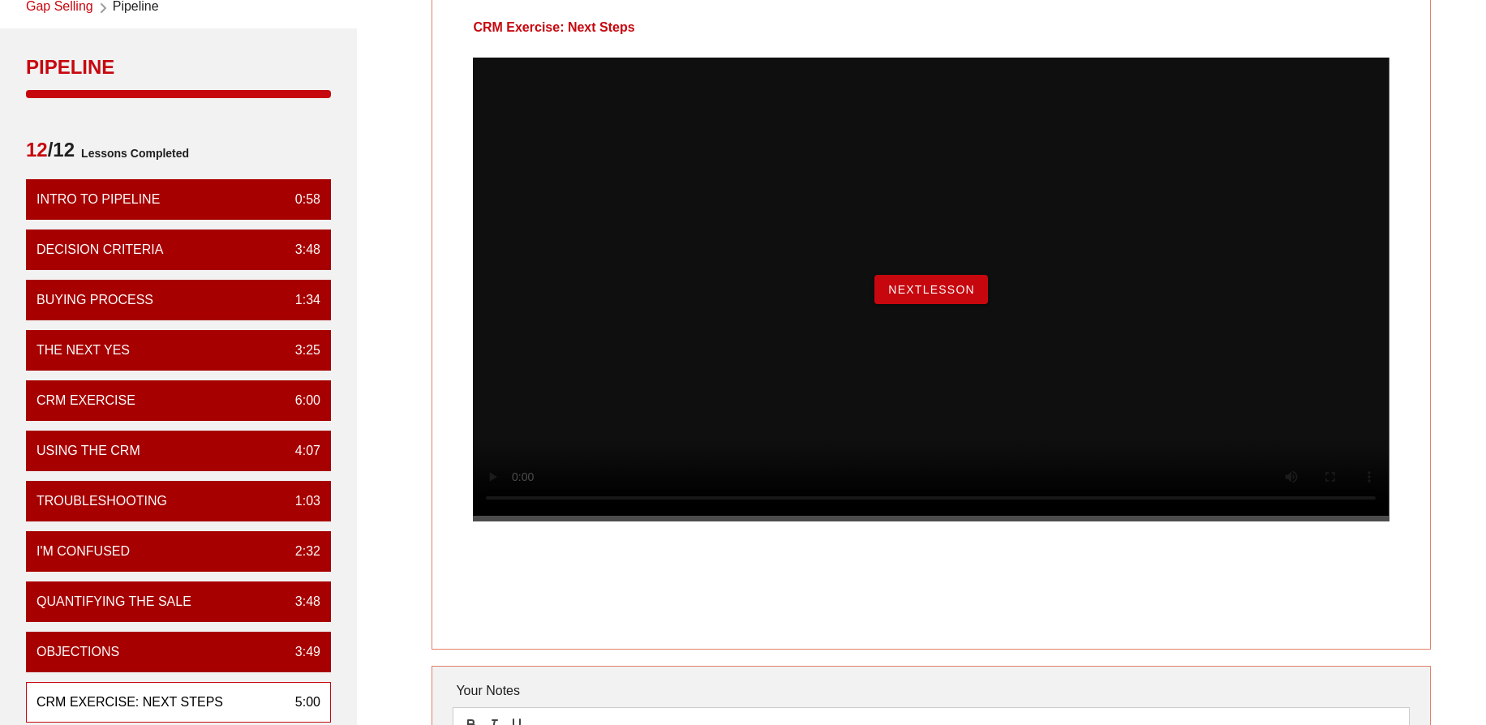
click at [916, 296] on span "NextLesson" at bounding box center [931, 289] width 88 height 13
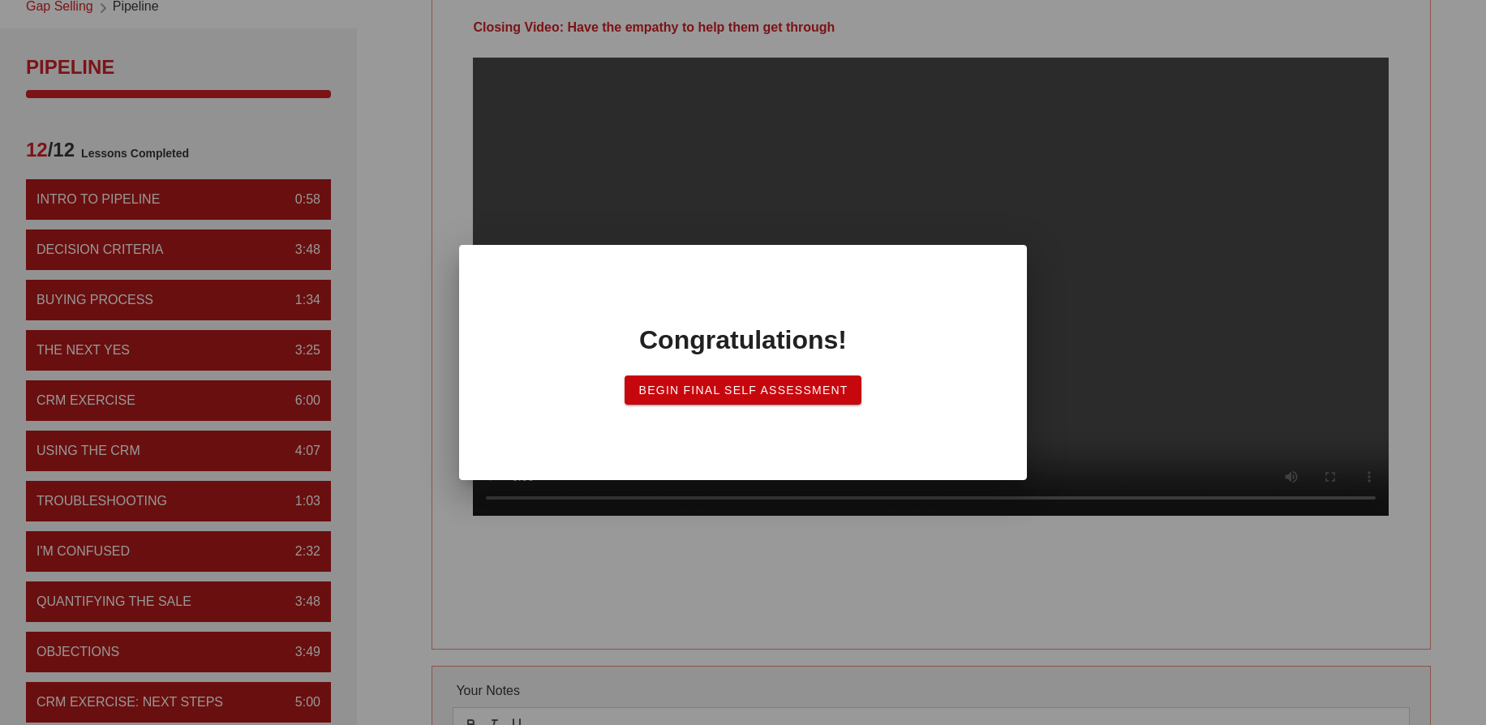
click at [766, 394] on span "Begin Final Self Assessment" at bounding box center [742, 390] width 210 height 13
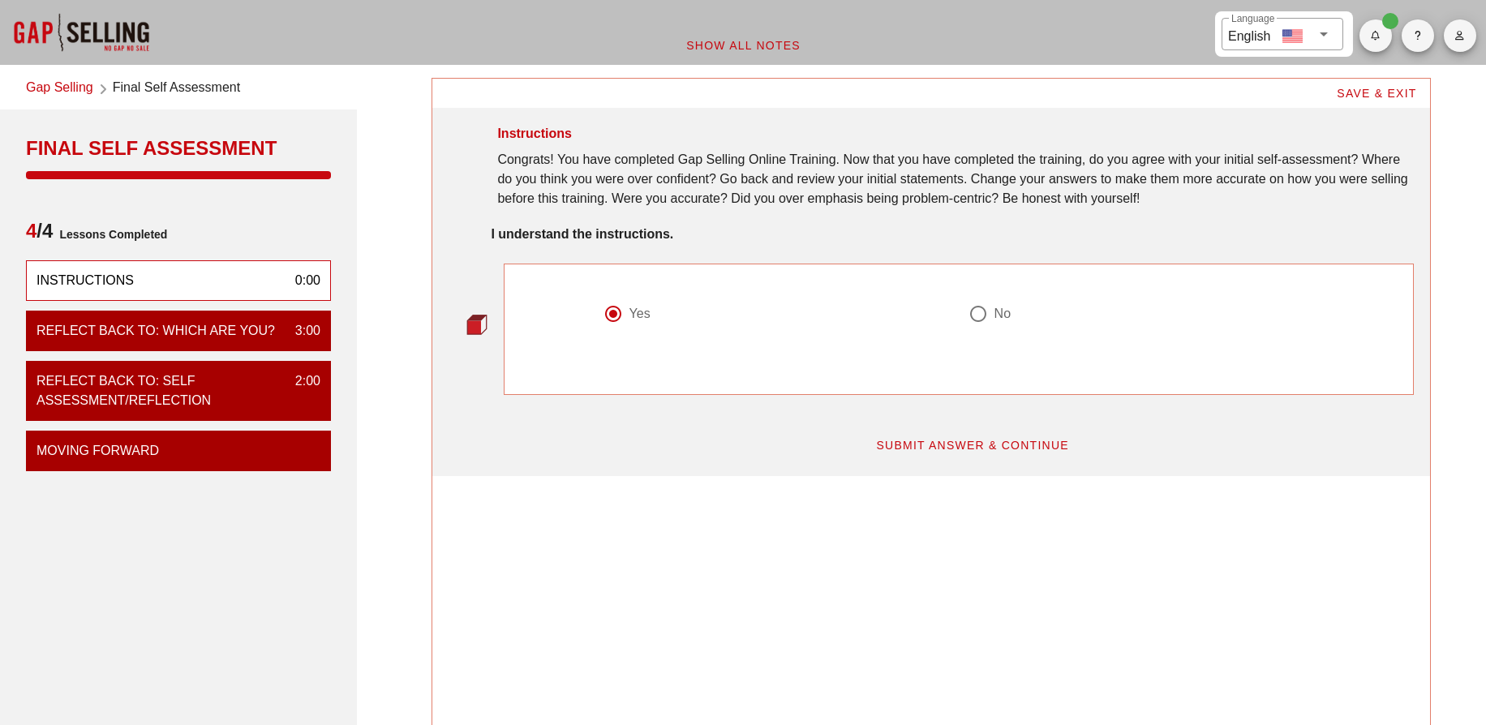
click at [980, 442] on span "SUBMIT ANSWER & CONTINUE" at bounding box center [972, 445] width 194 height 13
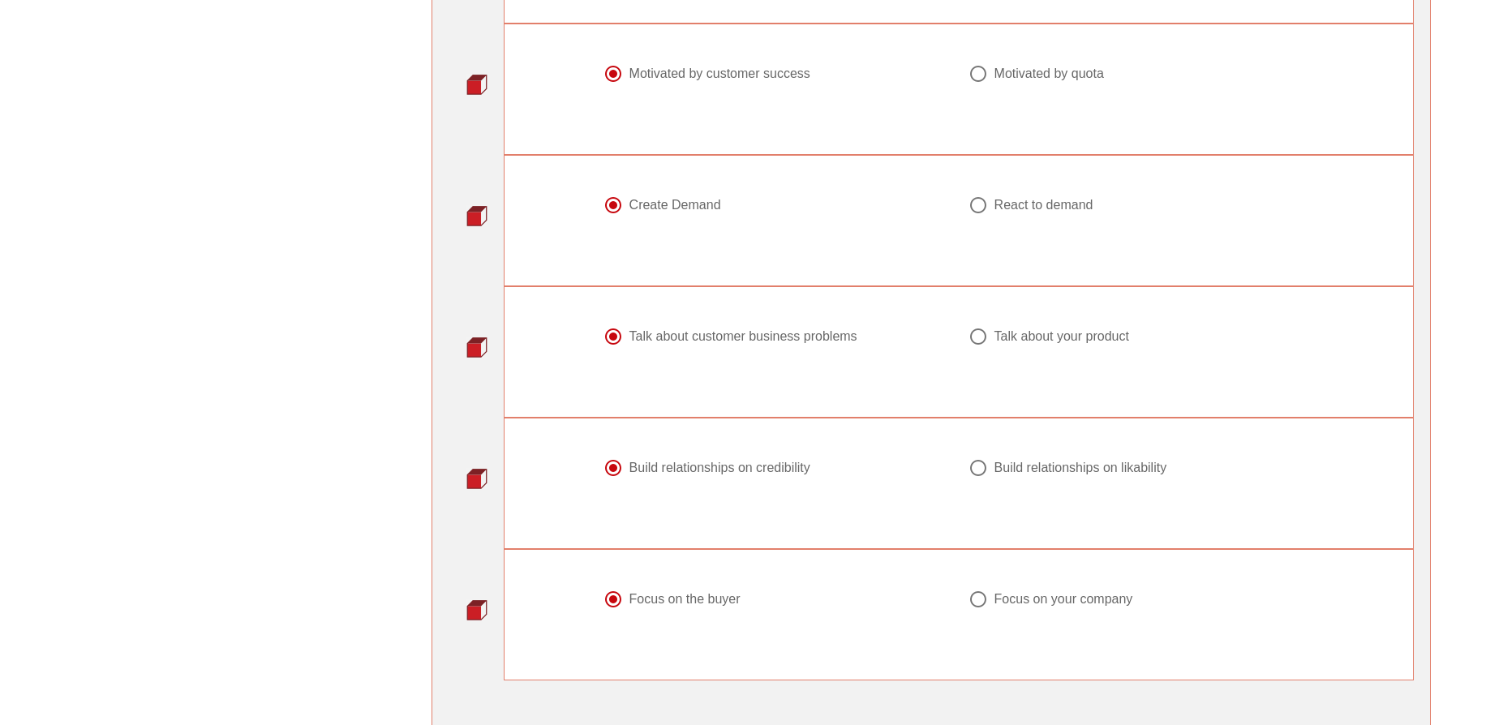
scroll to position [2060, 0]
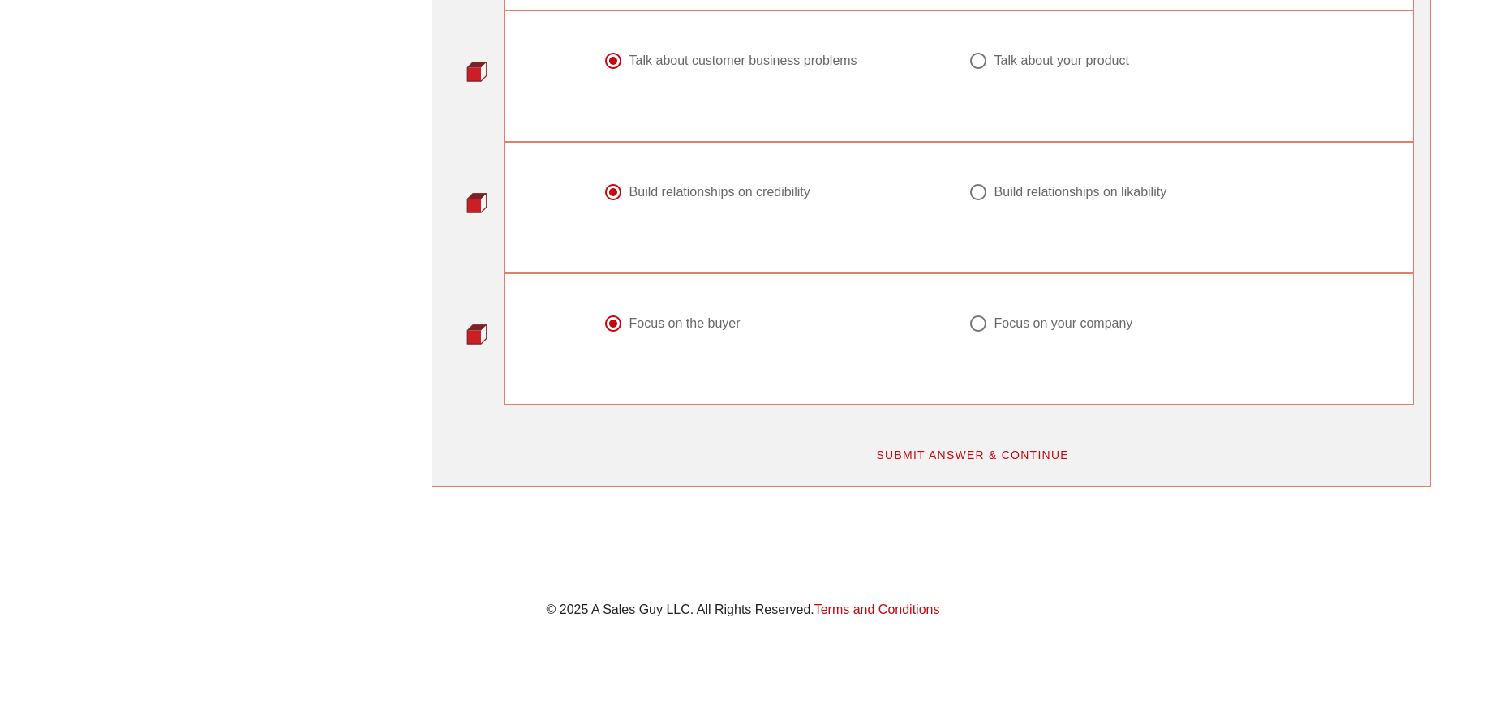
click at [977, 448] on span "SUBMIT ANSWER & CONTINUE" at bounding box center [972, 454] width 194 height 13
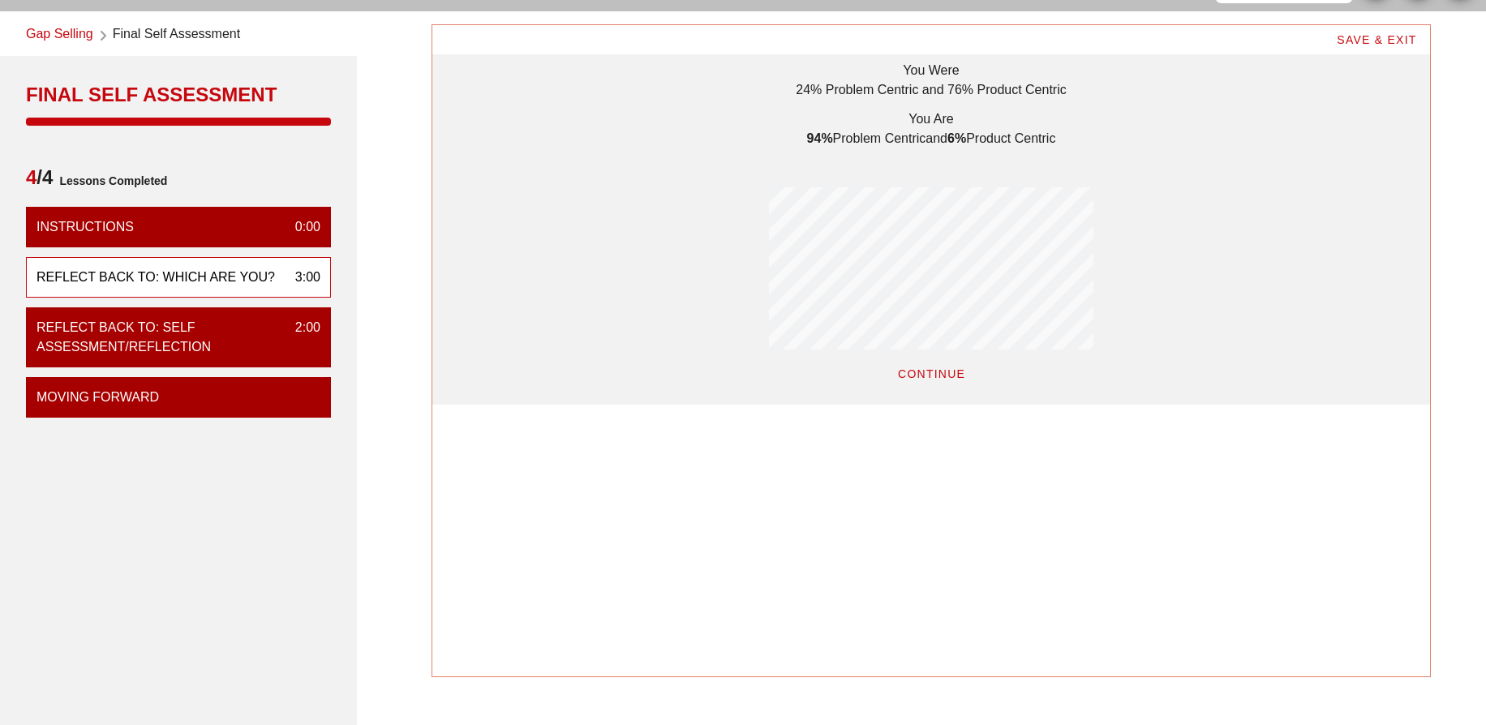
scroll to position [81, 0]
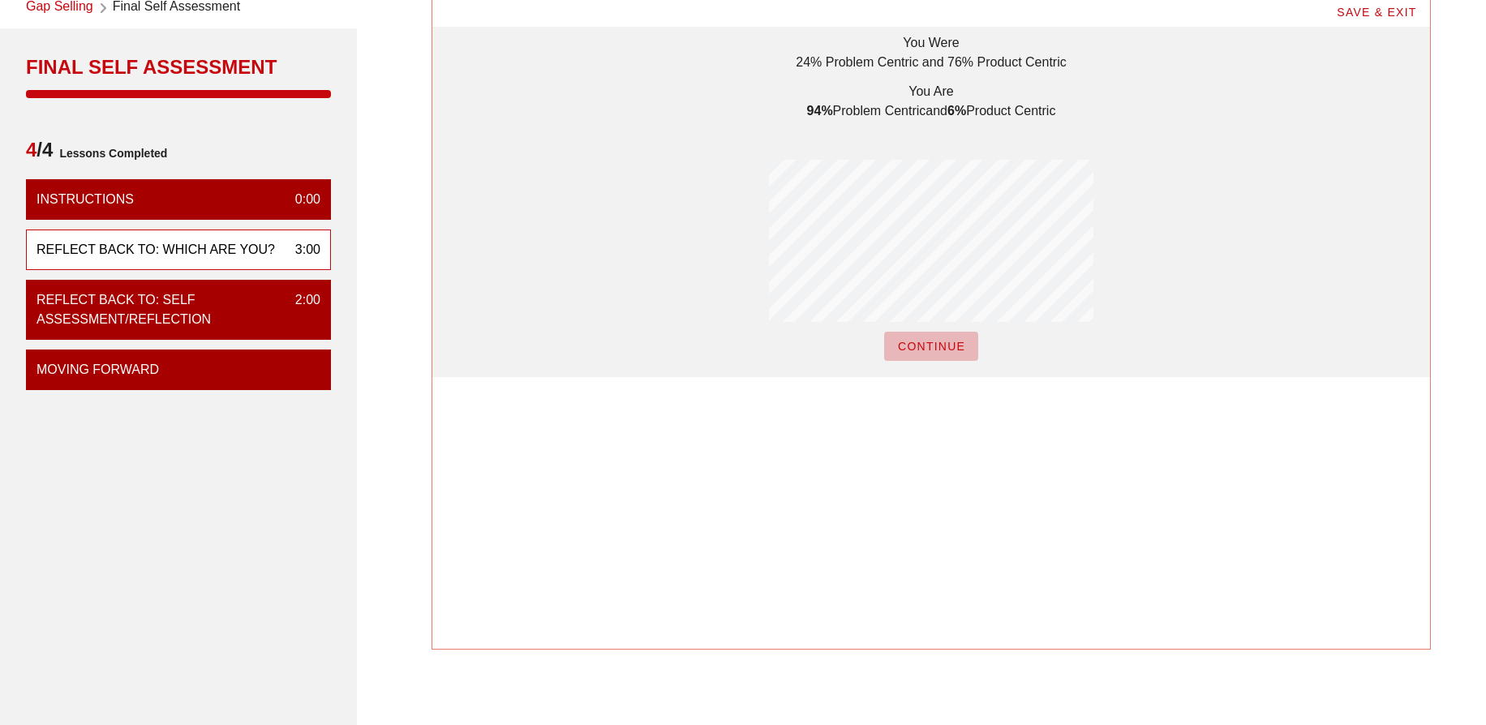
click at [921, 349] on span "CONTINUE" at bounding box center [931, 346] width 68 height 13
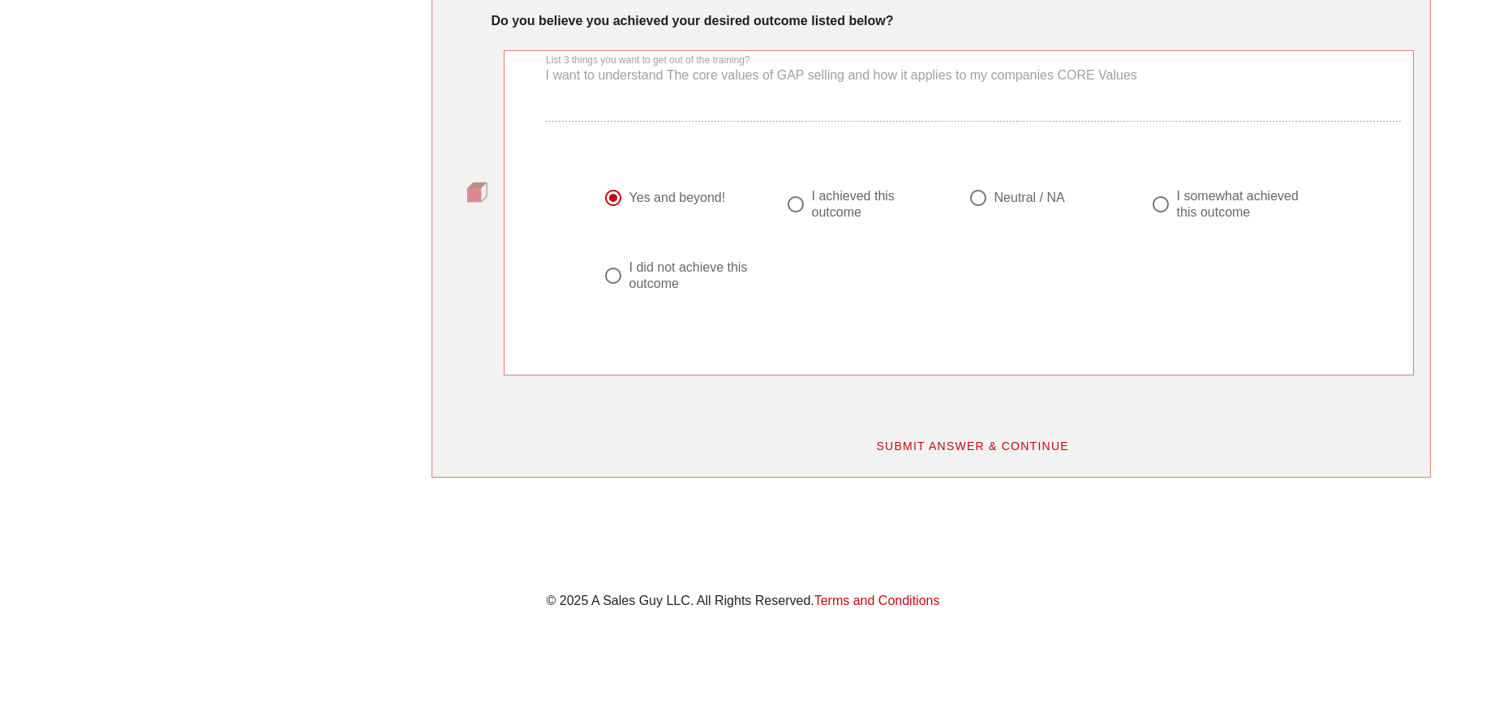
scroll to position [1306, 0]
click at [986, 450] on button "SUBMIT ANSWER & CONTINUE" at bounding box center [972, 441] width 220 height 29
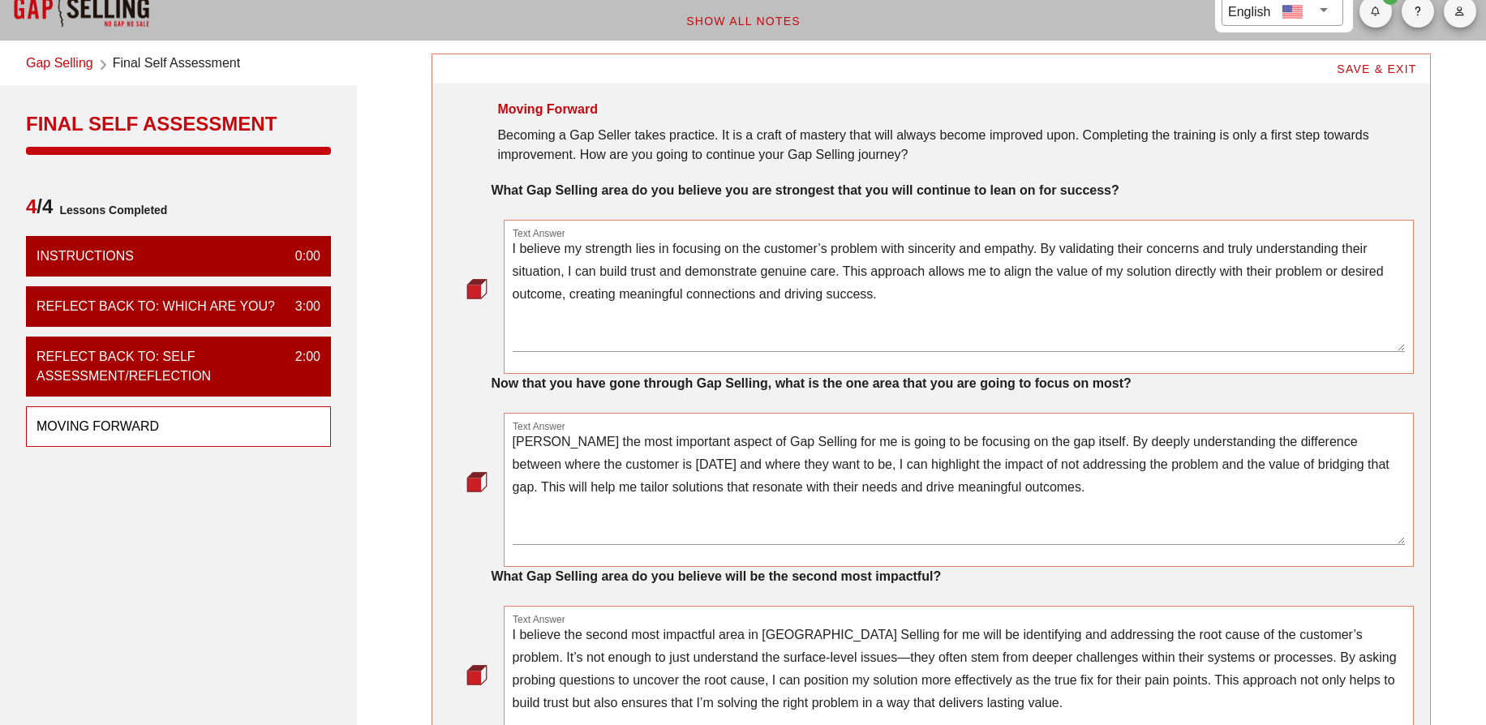
scroll to position [0, 0]
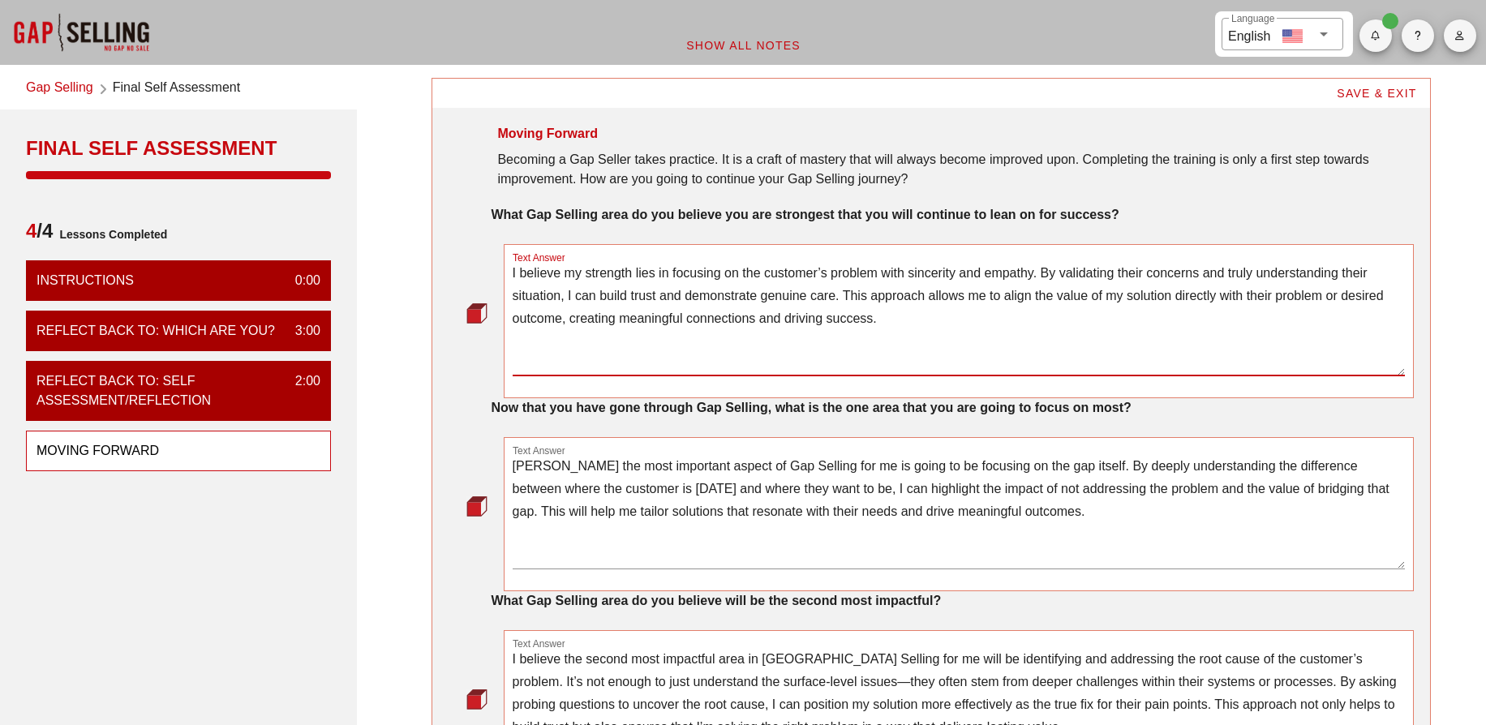
drag, startPoint x: 865, startPoint y: 307, endPoint x: 745, endPoint y: 327, distance: 121.7
click at [745, 327] on textarea "I believe my strength lies in focusing on the customer’s problem with sincerity…" at bounding box center [959, 319] width 892 height 114
click at [1044, 325] on textarea "I believe my strength lies in focusing on the customer’s problem with sincerity…" at bounding box center [959, 319] width 892 height 114
drag, startPoint x: 916, startPoint y: 320, endPoint x: 504, endPoint y: 270, distance: 415.1
click at [504, 270] on div "Text Answer I believe my strength lies in focusing on the customer’s problem wi…" at bounding box center [959, 321] width 910 height 154
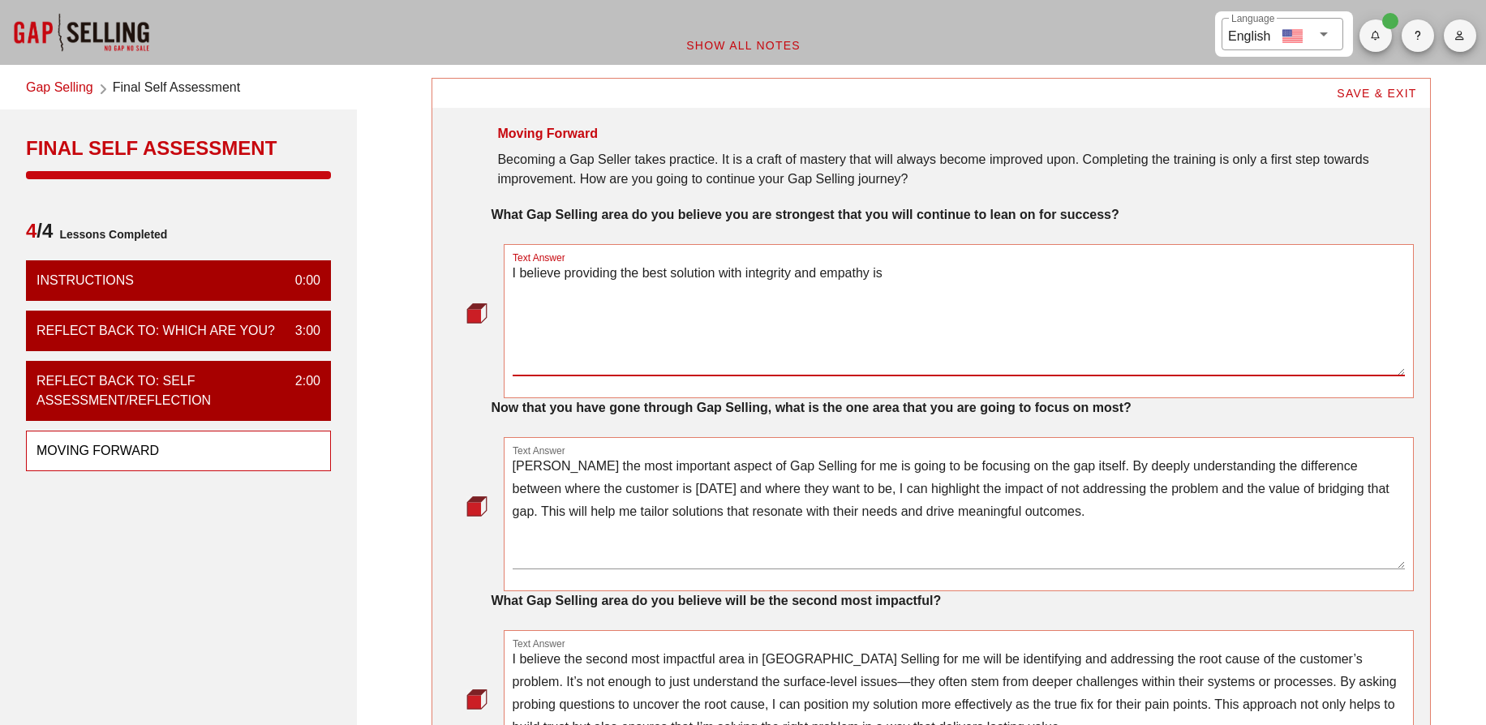
click at [713, 273] on textarea "I believe providing the best solution with integrity and empathy is" at bounding box center [959, 319] width 892 height 114
click at [1020, 275] on textarea "I believe providing the best solution to the prospects pains with integrity and…" at bounding box center [959, 319] width 892 height 114
click at [1144, 270] on textarea "I believe providing the best solution to the prospects pains with integrity and…" at bounding box center [959, 319] width 892 height 114
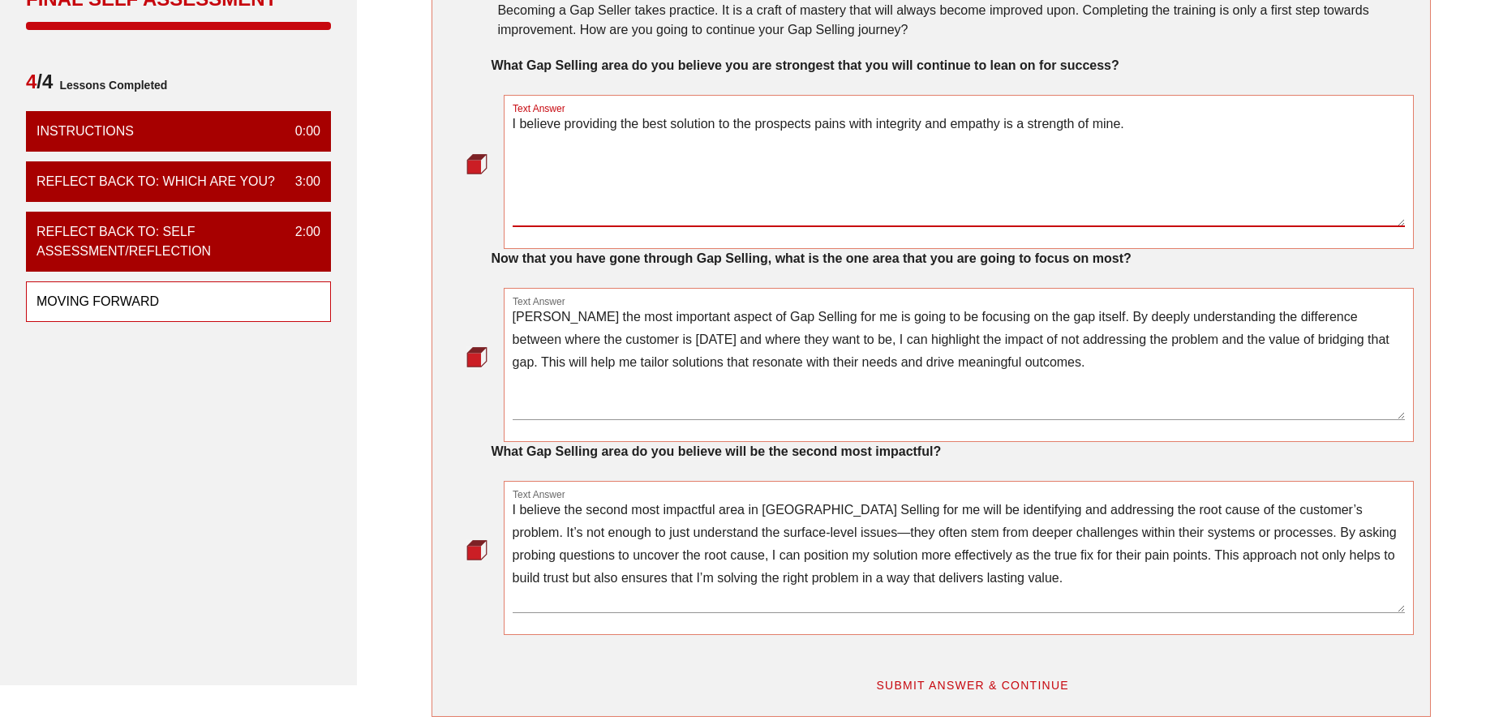
scroll to position [243, 0]
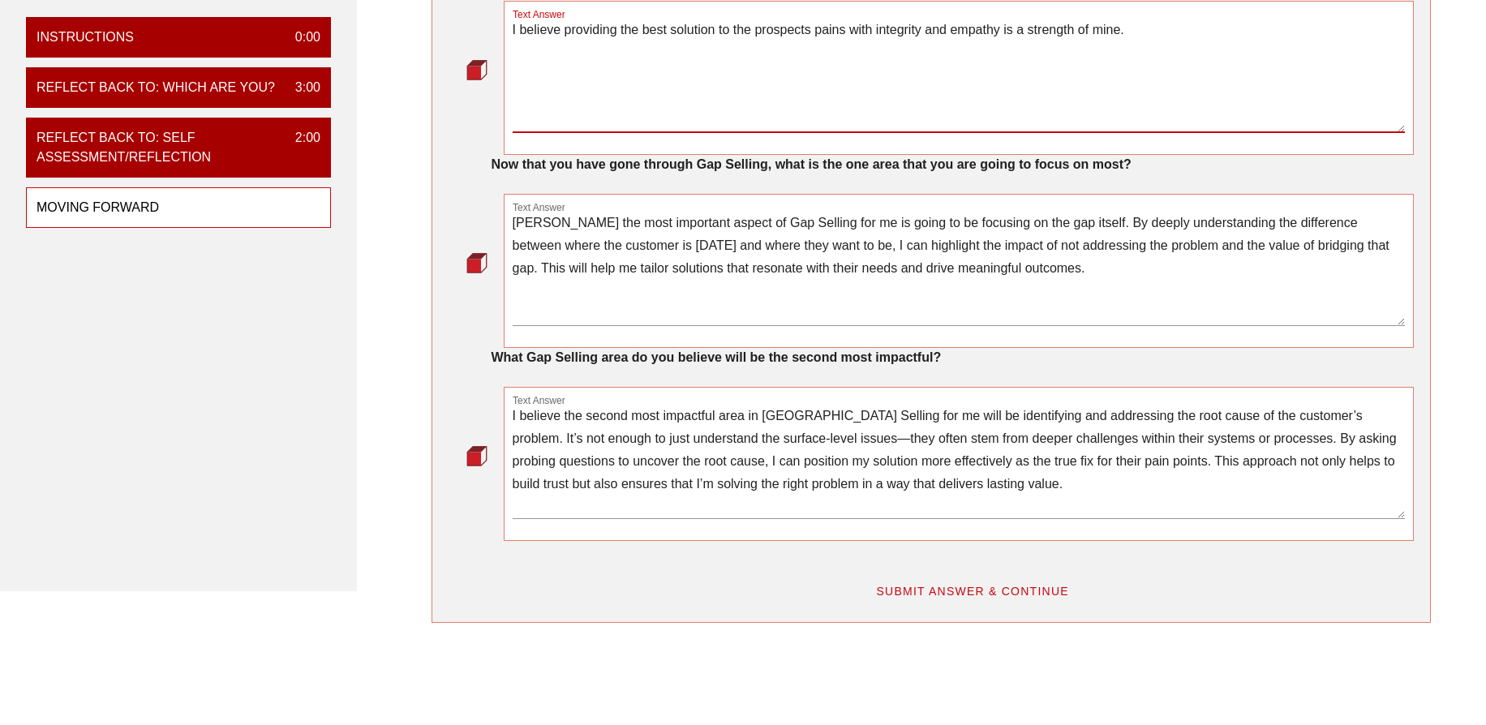
type textarea "I believe providing the best solution to the prospects pains with integrity and…"
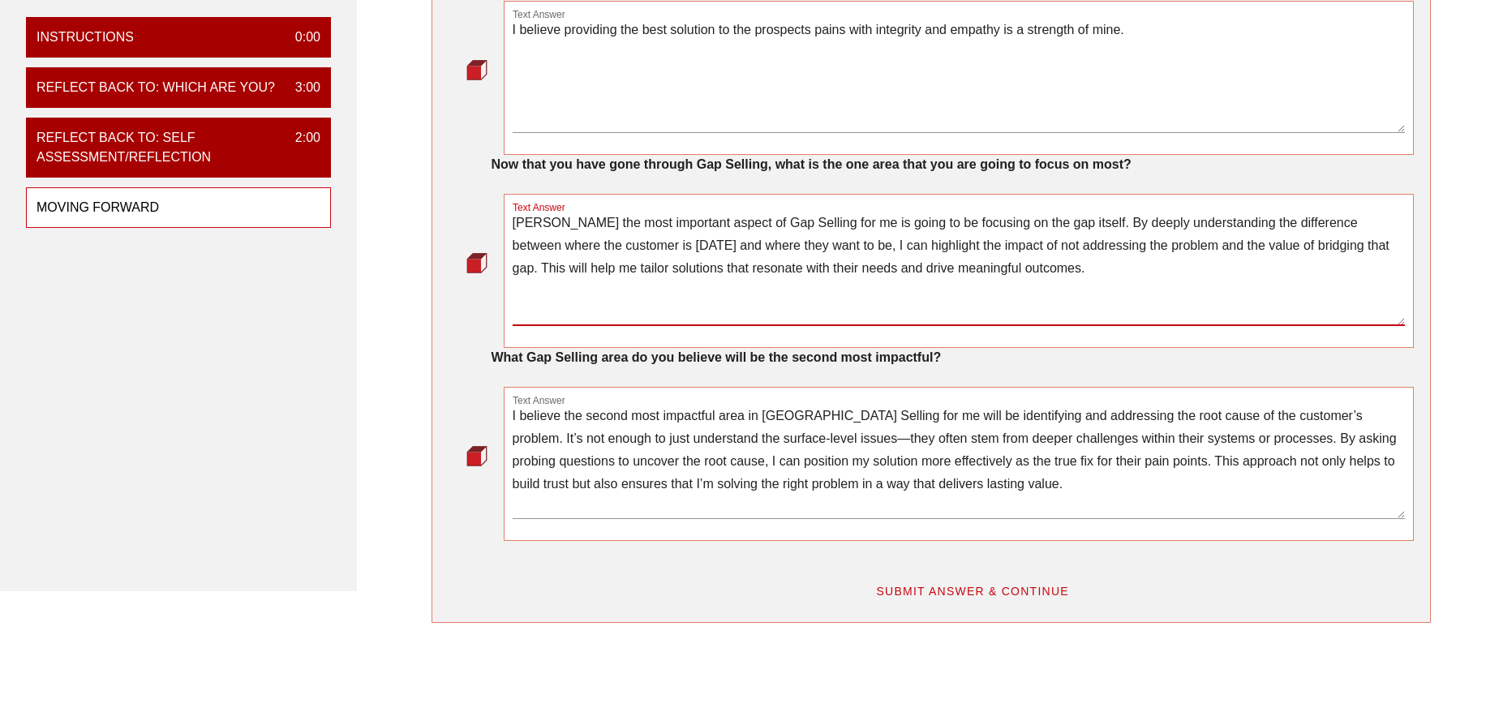
drag, startPoint x: 1031, startPoint y: 272, endPoint x: 512, endPoint y: 216, distance: 522.1
click at [513, 216] on textarea "hink the most important aspect of Gap Selling for me is going to be focusing on…" at bounding box center [959, 269] width 892 height 114
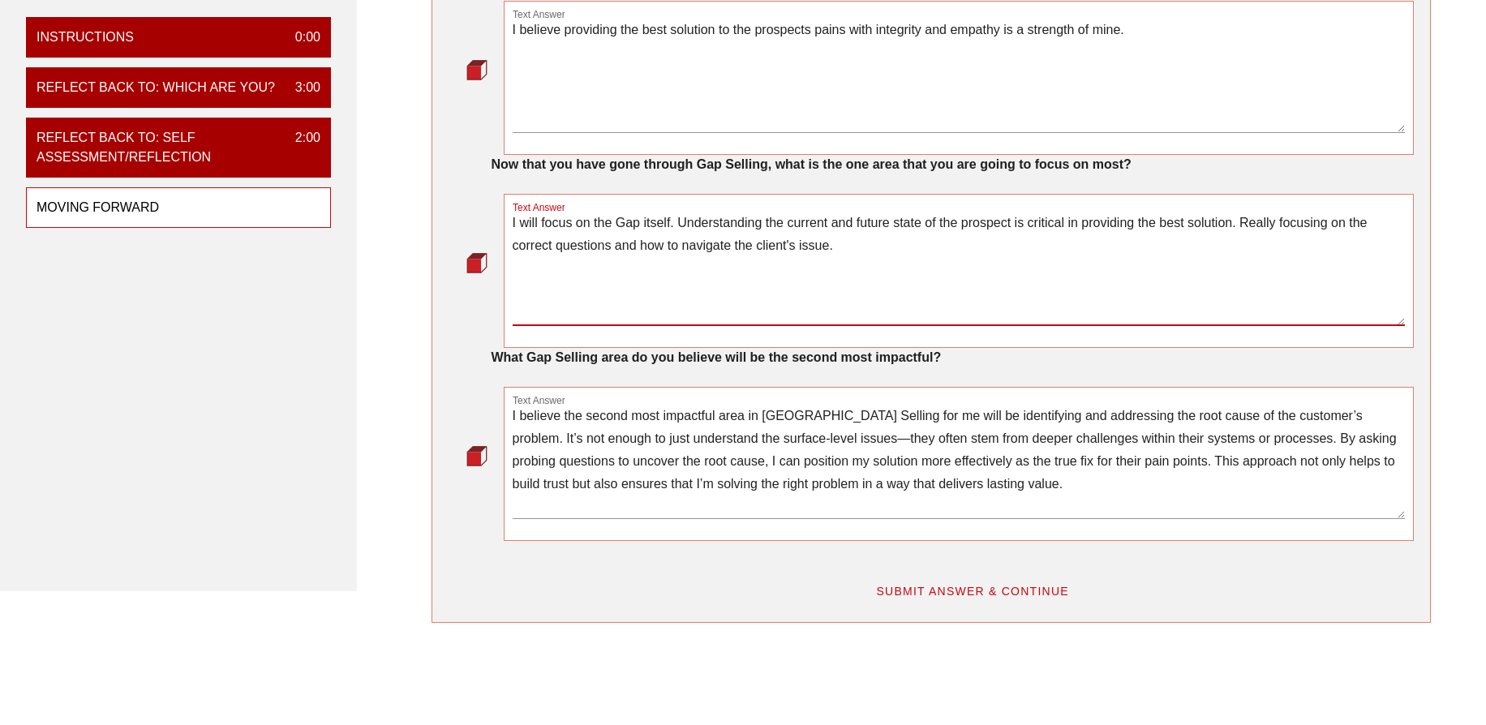
click at [909, 251] on textarea "I will focus on the Gap itself. Understanding the current and future state of t…" at bounding box center [959, 269] width 892 height 114
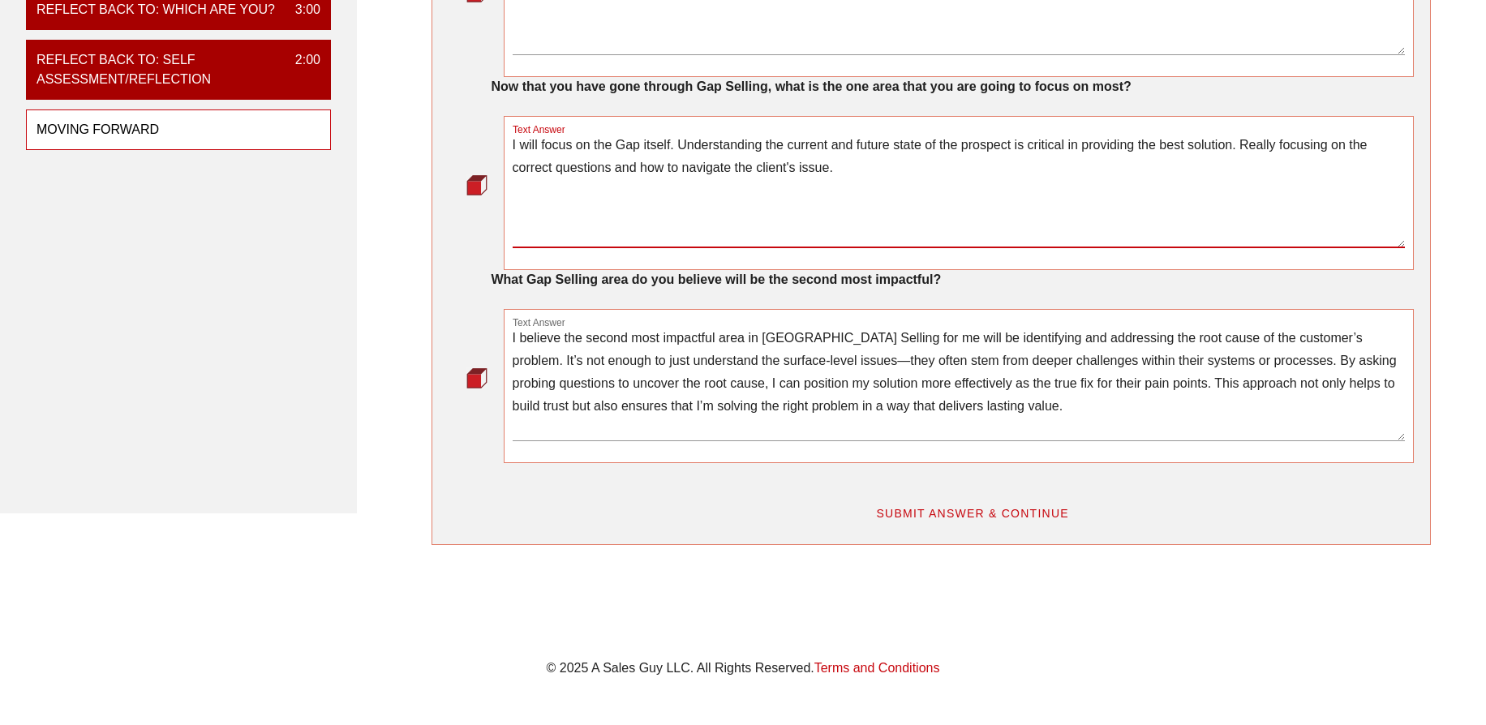
scroll to position [230, 0]
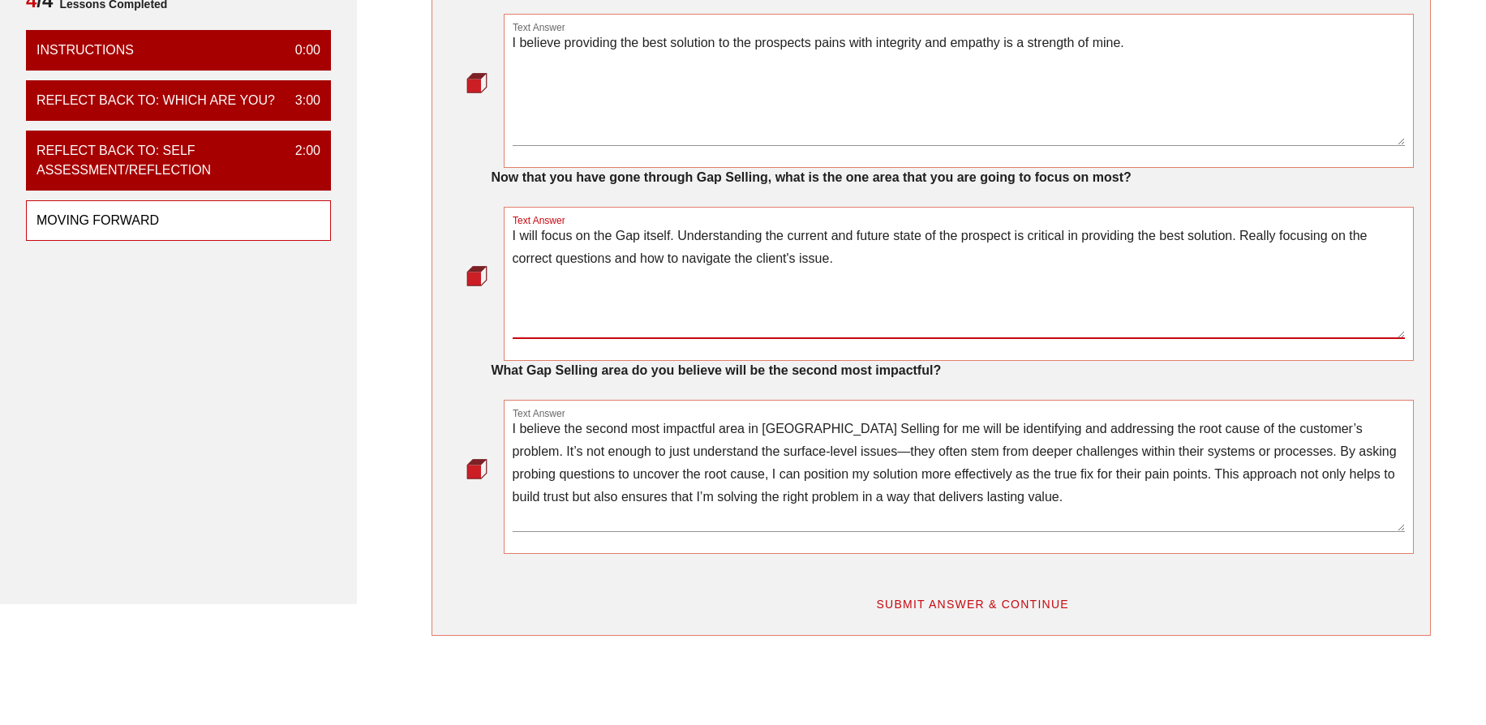
type textarea "I will focus on the Gap itself. Understanding the current and future state of t…"
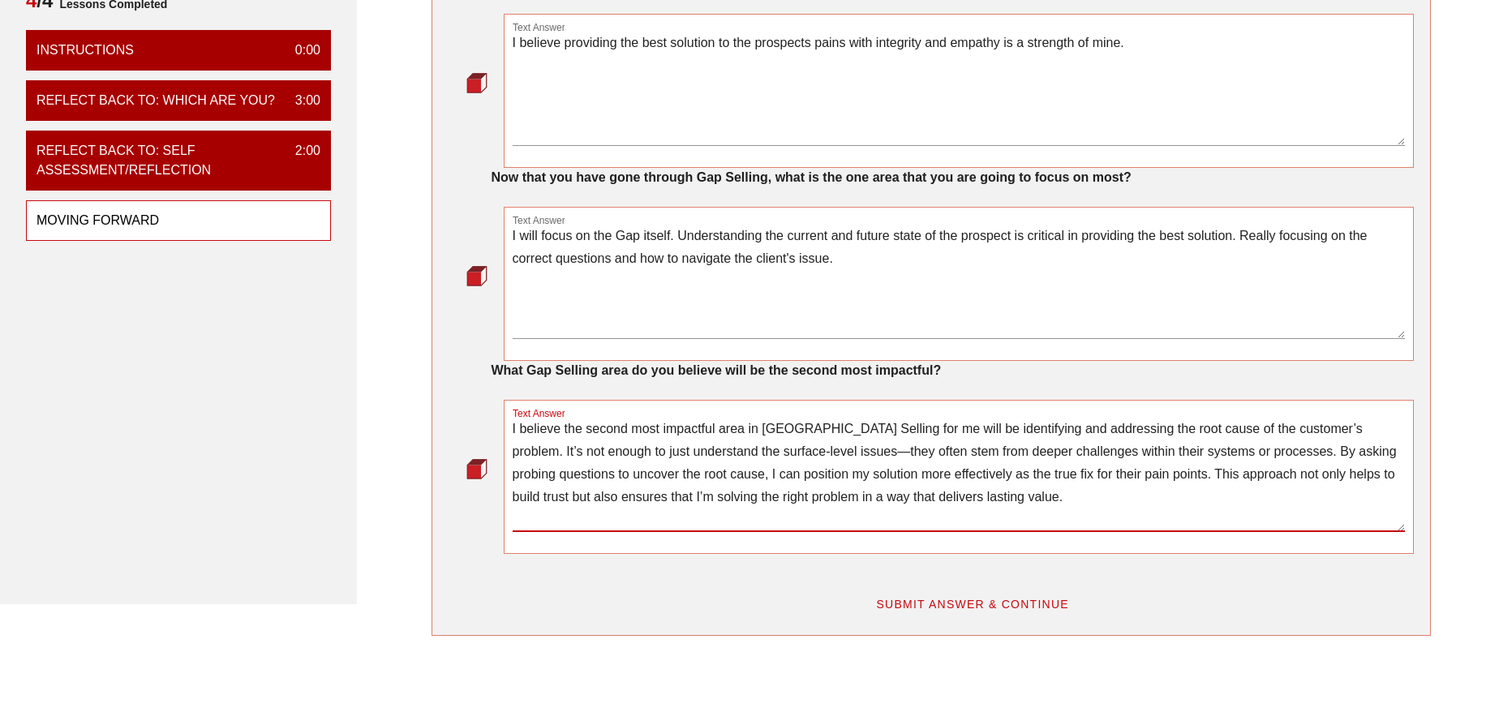
drag, startPoint x: 963, startPoint y: 491, endPoint x: 537, endPoint y: 437, distance: 430.0
click at [509, 434] on div "Text Answer I believe the second most impactful area in Gap Selling for me will…" at bounding box center [959, 477] width 910 height 154
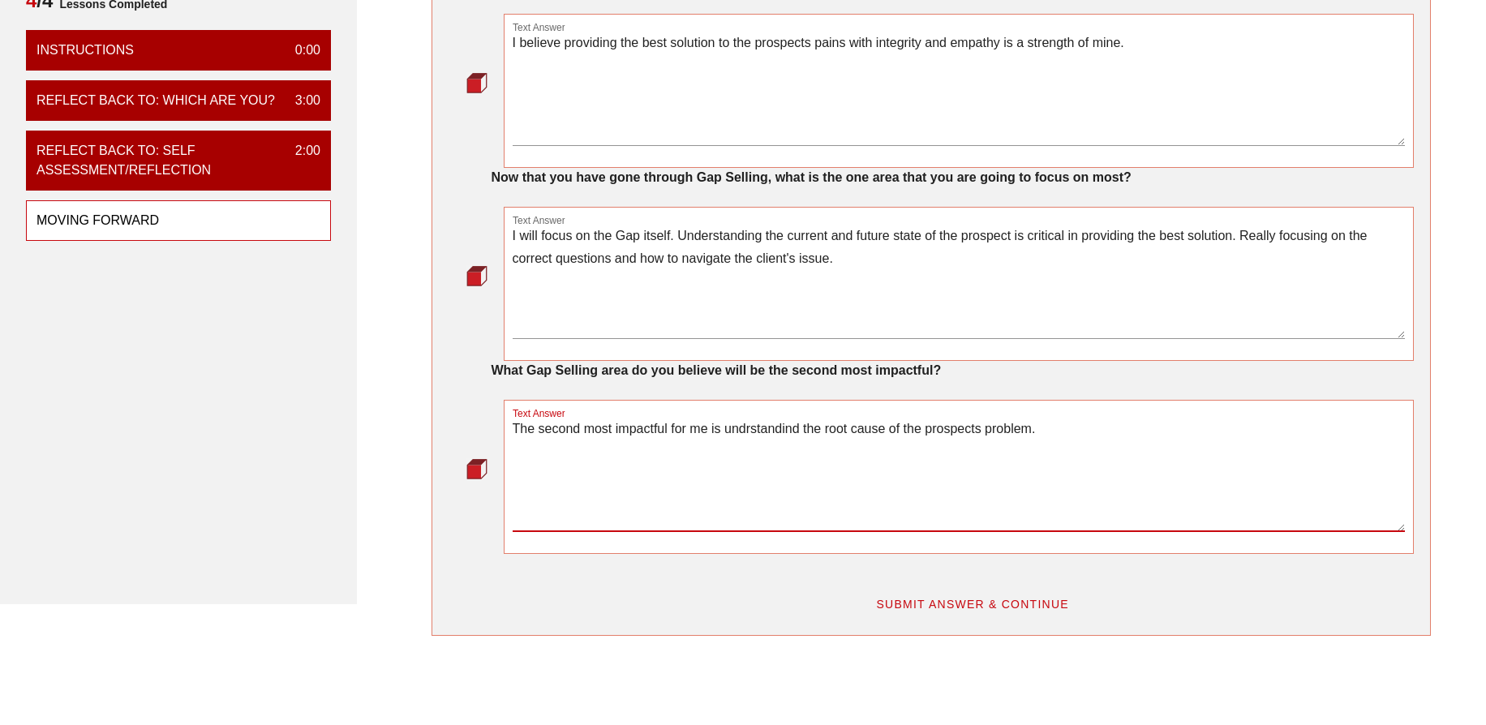
click at [804, 423] on textarea "The second most impactful for me is undrstandind the root cause of the prospect…" at bounding box center [959, 475] width 892 height 114
click at [1064, 428] on textarea "The second most impactful for me is understanding the root cause of the prospec…" at bounding box center [959, 475] width 892 height 114
click at [1085, 460] on textarea "The second most impactful for me is understanding the root cause of the prospec…" at bounding box center [959, 475] width 892 height 114
type textarea "The second most impactful for me is understanding the root cause of the prospec…"
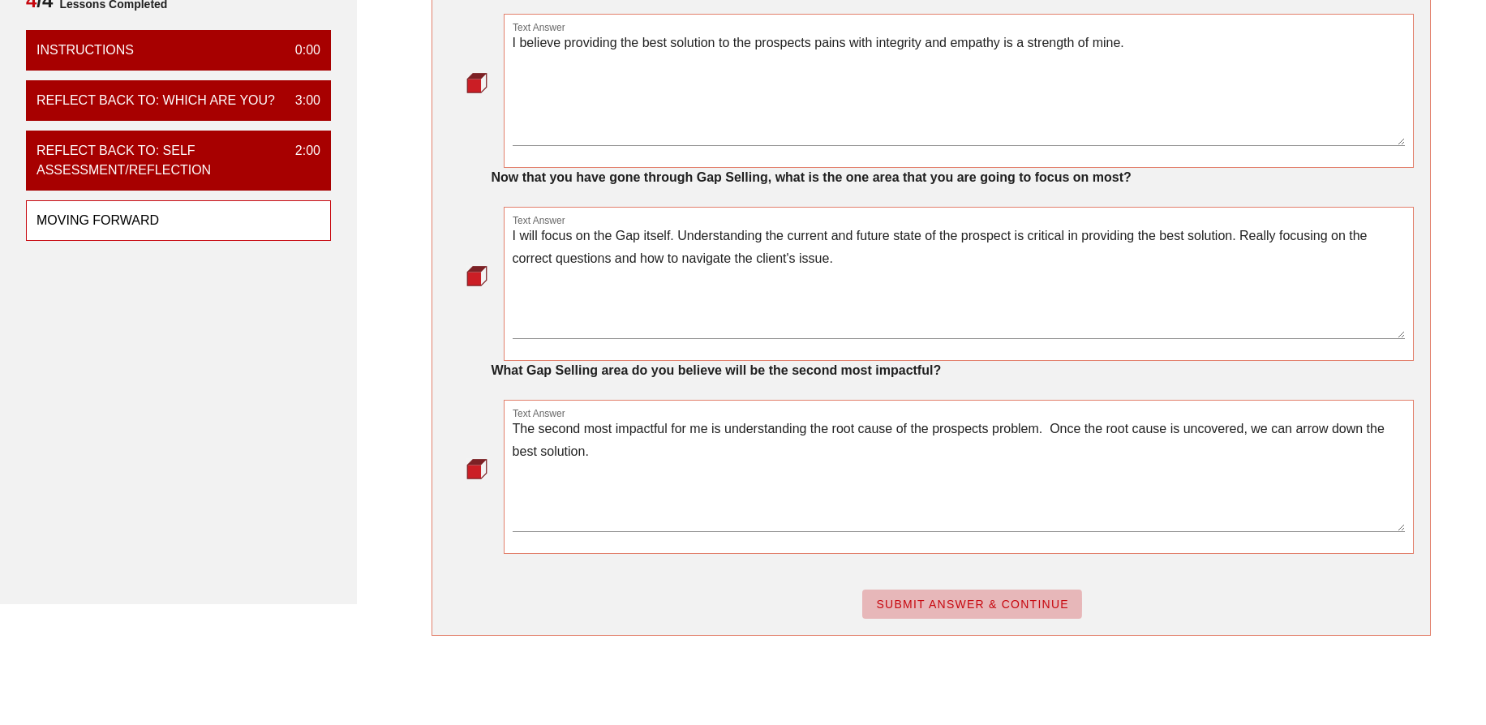
click at [1033, 608] on span "SUBMIT ANSWER & CONTINUE" at bounding box center [972, 604] width 194 height 13
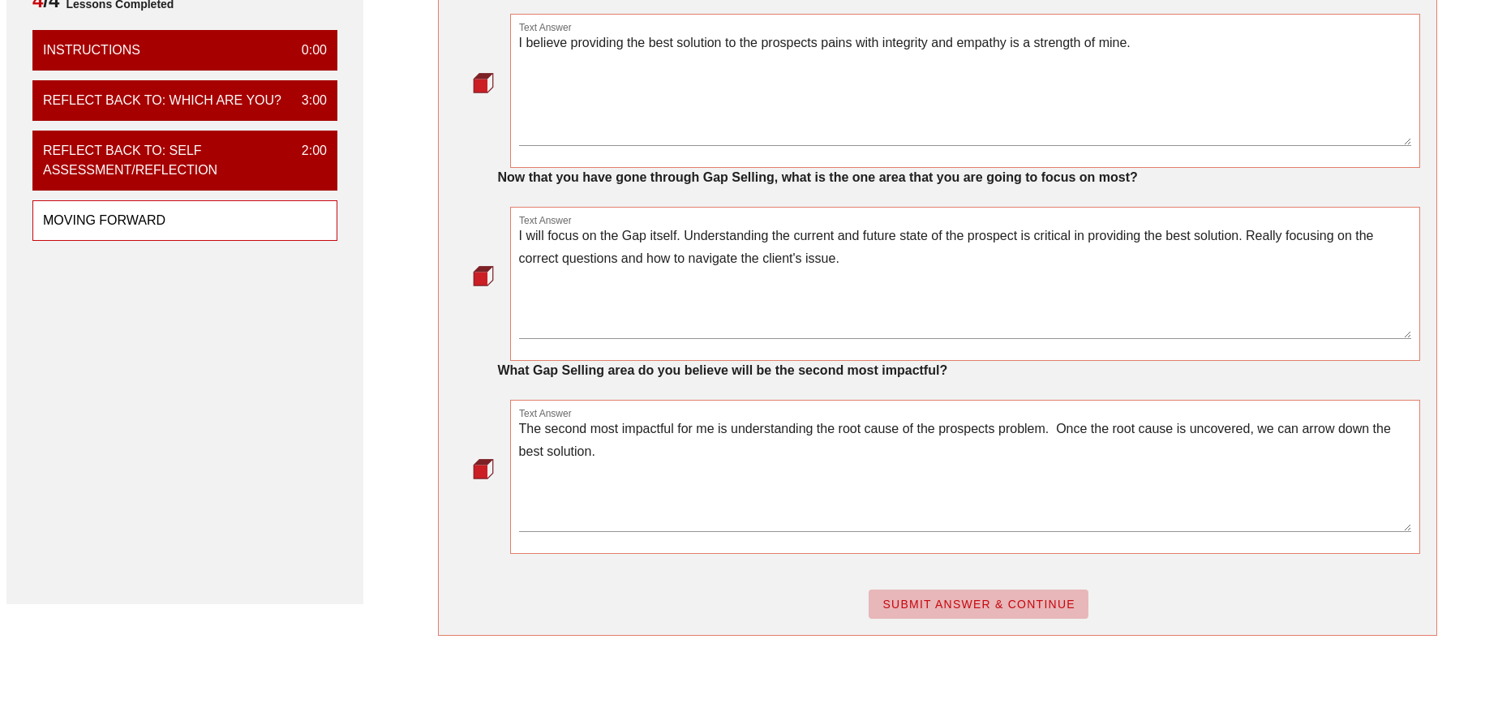
scroll to position [0, 0]
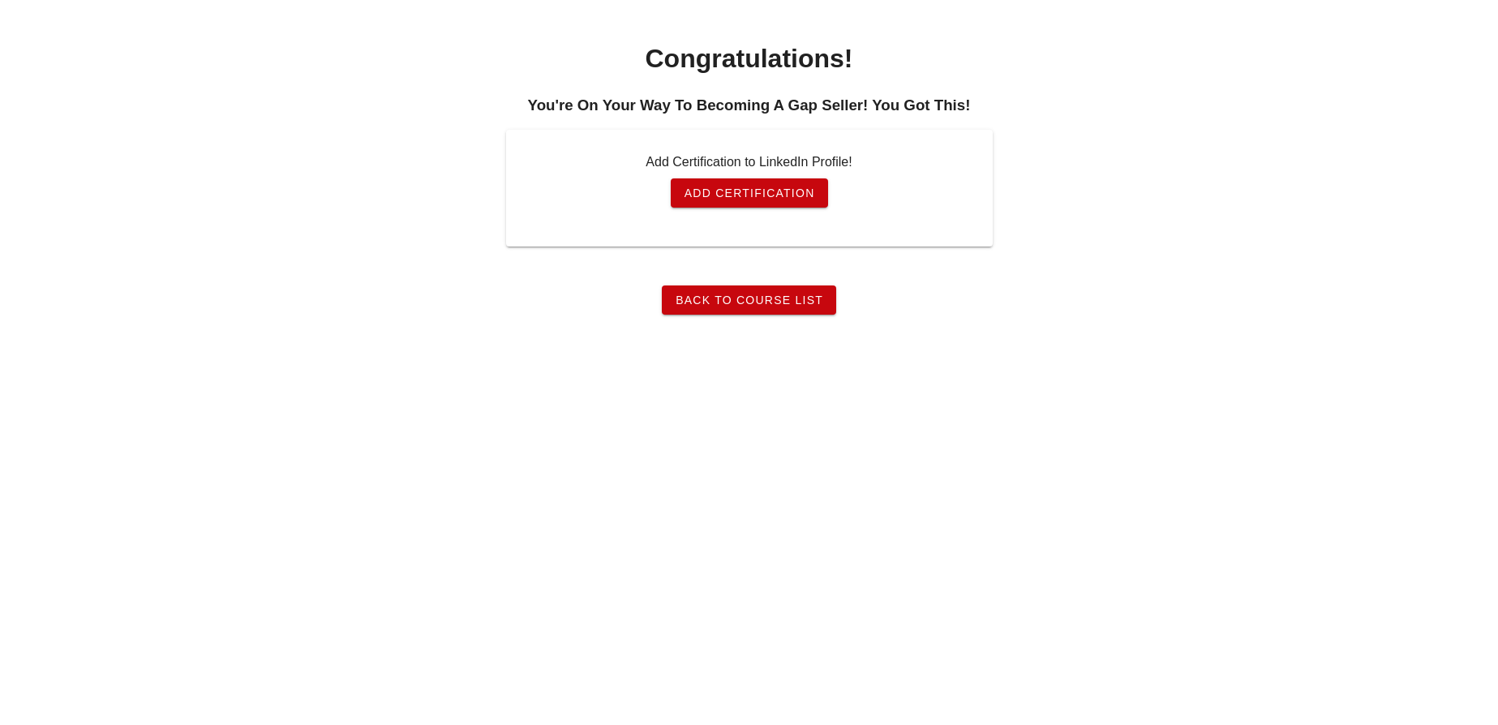
click at [785, 303] on span "Back To Course List" at bounding box center [749, 300] width 148 height 13
